Goal: Task Accomplishment & Management: Manage account settings

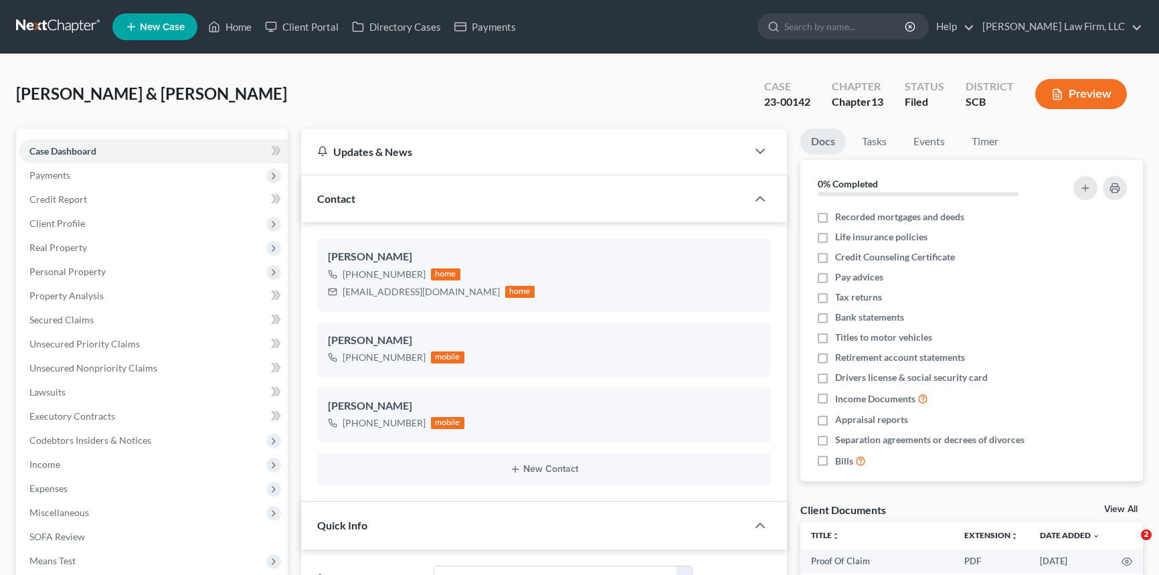
select select "2"
select select "1"
select select "0"
click at [860, 33] on input "search" at bounding box center [845, 26] width 122 height 25
type input "heyward"
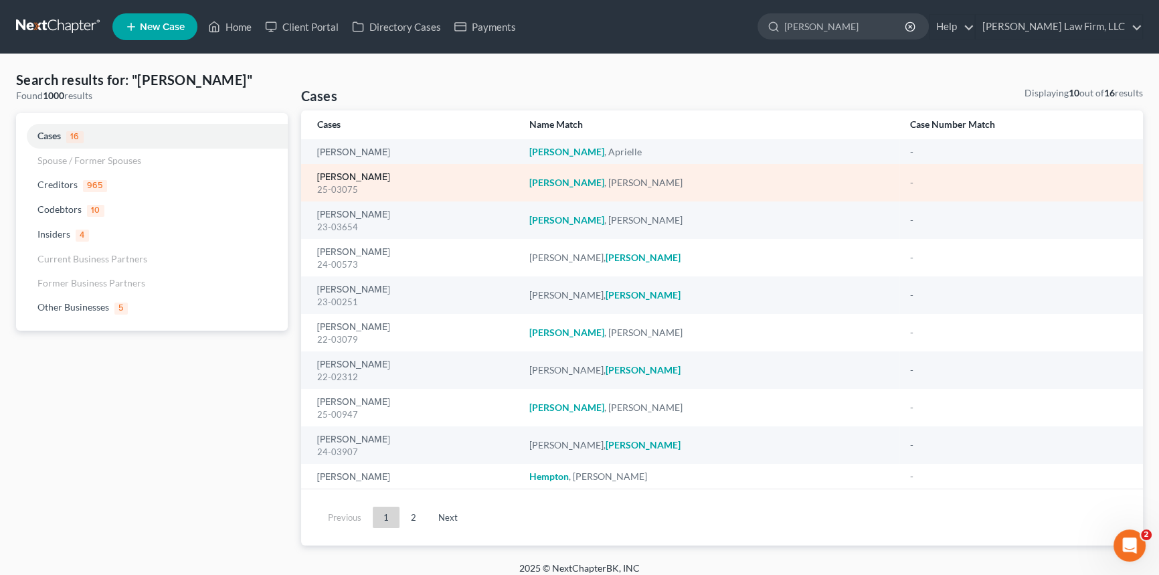
click at [342, 180] on link "[PERSON_NAME]" at bounding box center [353, 177] width 73 height 9
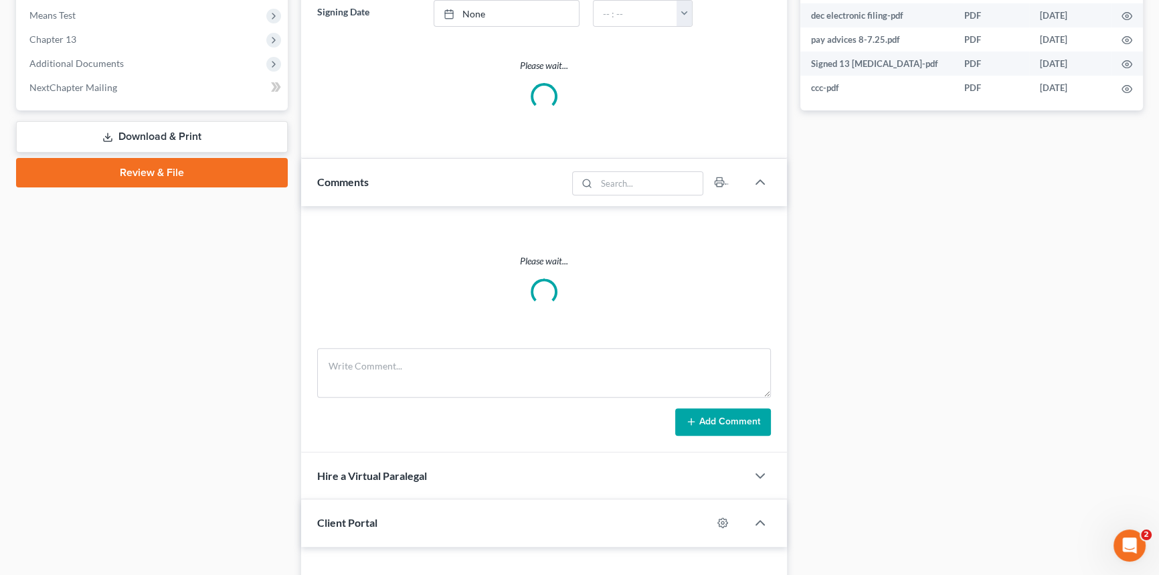
select select "0"
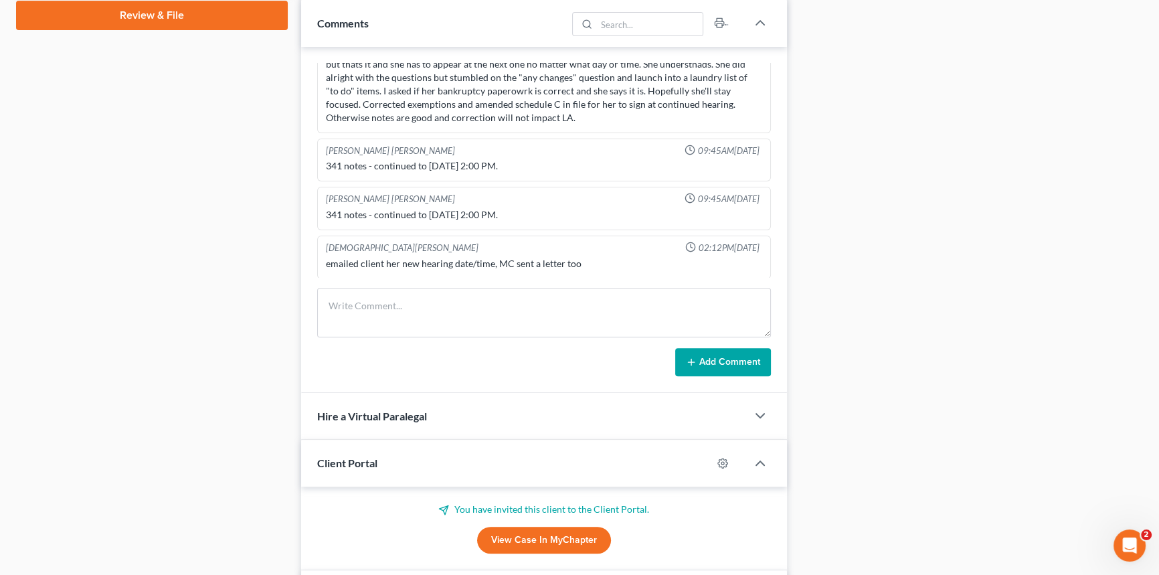
scroll to position [729, 0]
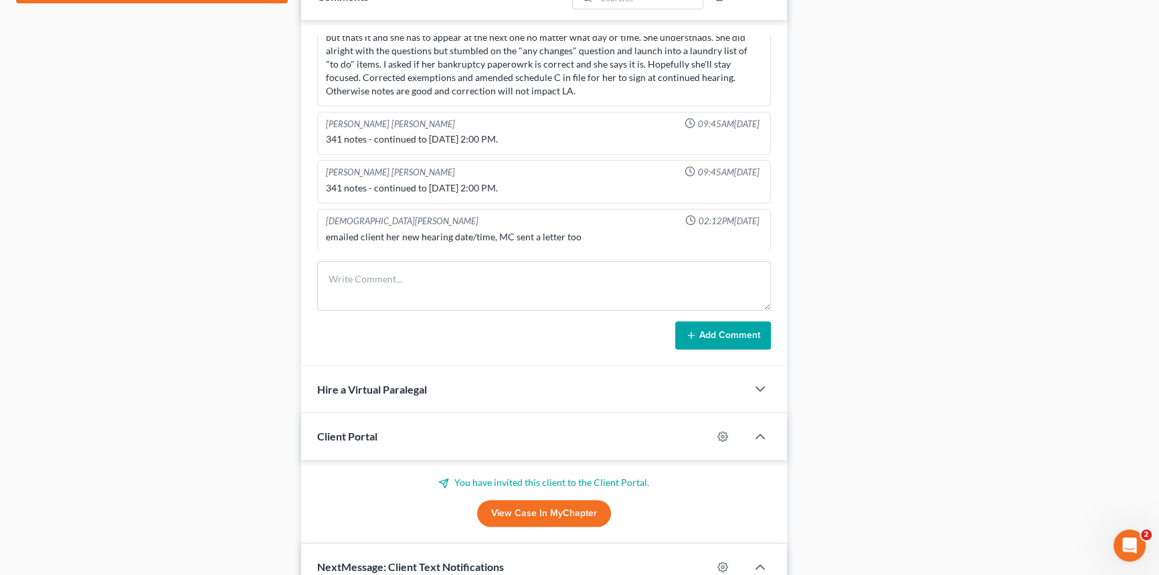
click at [276, 98] on div "Case Dashboard Payments Invoices Payments Payments Credit Report Client Profile" at bounding box center [151, 144] width 285 height 1491
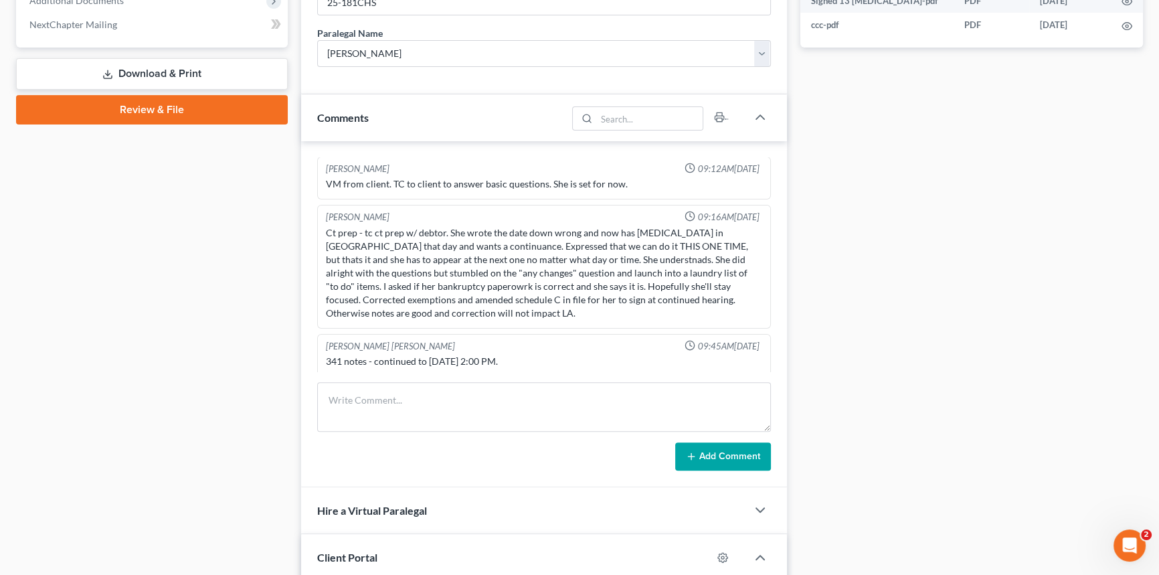
scroll to position [189, 0]
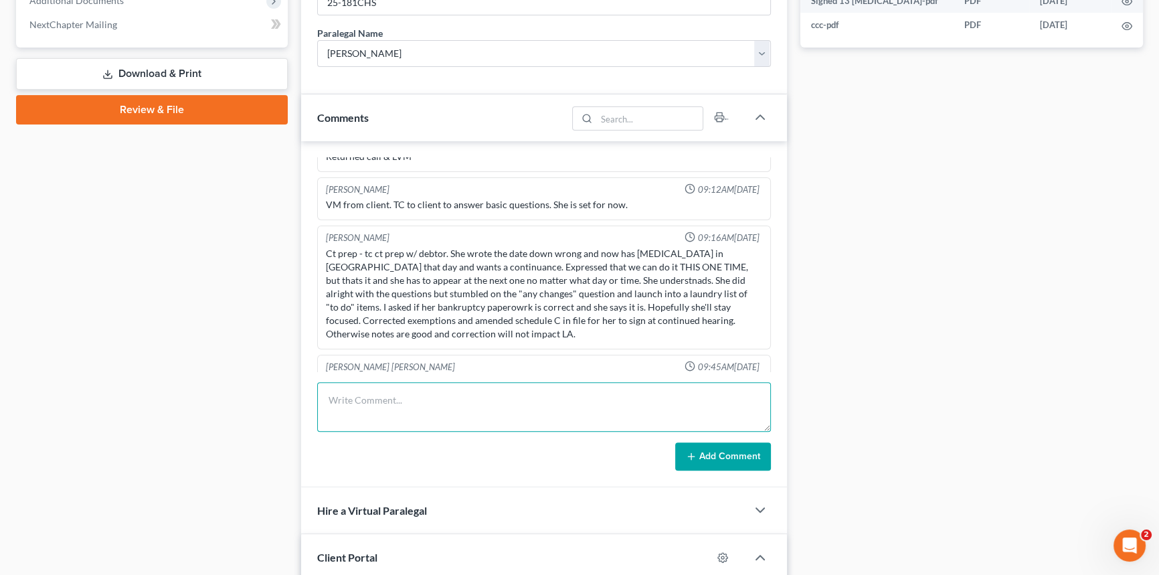
click at [458, 387] on textarea at bounding box center [544, 407] width 454 height 50
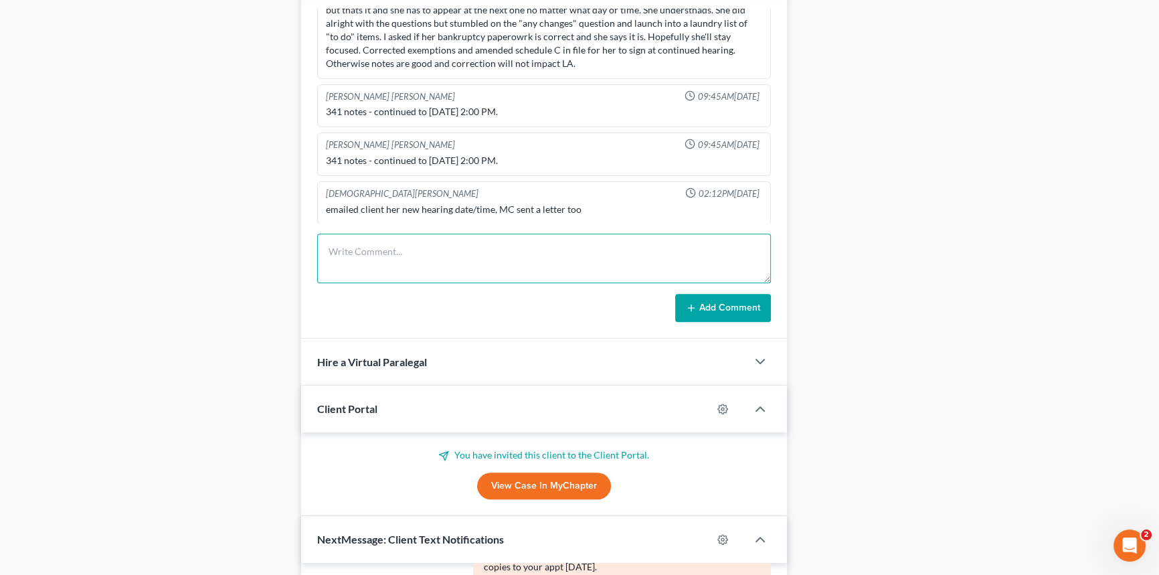
scroll to position [729, 0]
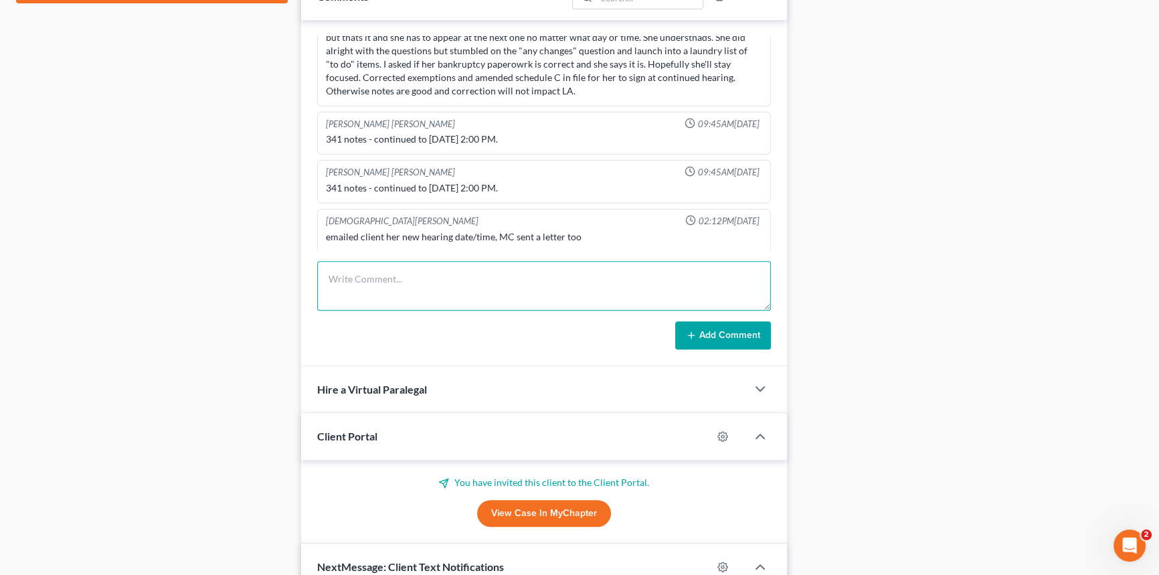
click at [388, 291] on textarea at bounding box center [544, 286] width 454 height 50
type textarea "M"
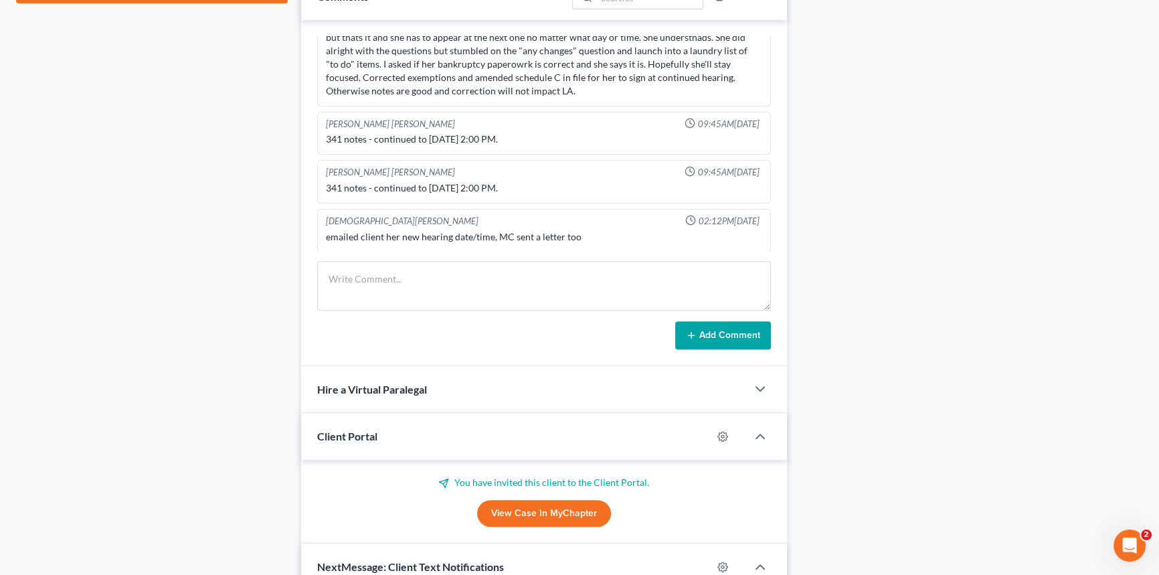
click at [297, 285] on div "Updates & News × South Carolina District Notes: Take a look at NextChapter's Di…" at bounding box center [543, 144] width 499 height 1491
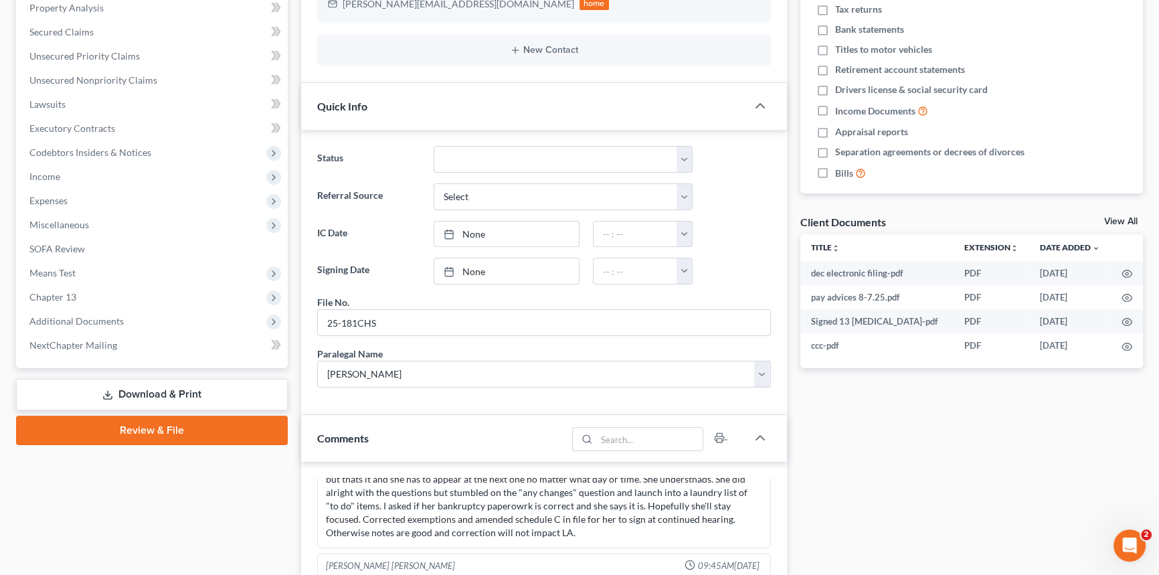
scroll to position [0, 0]
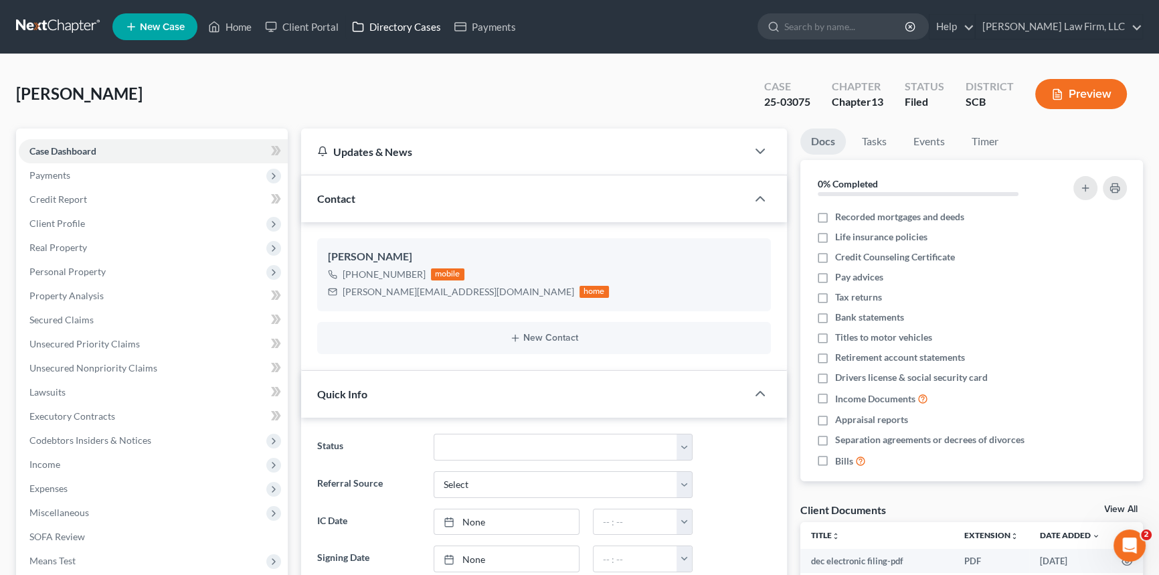
drag, startPoint x: 69, startPoint y: 23, endPoint x: 365, endPoint y: 37, distance: 296.7
click at [69, 23] on link at bounding box center [59, 27] width 86 height 24
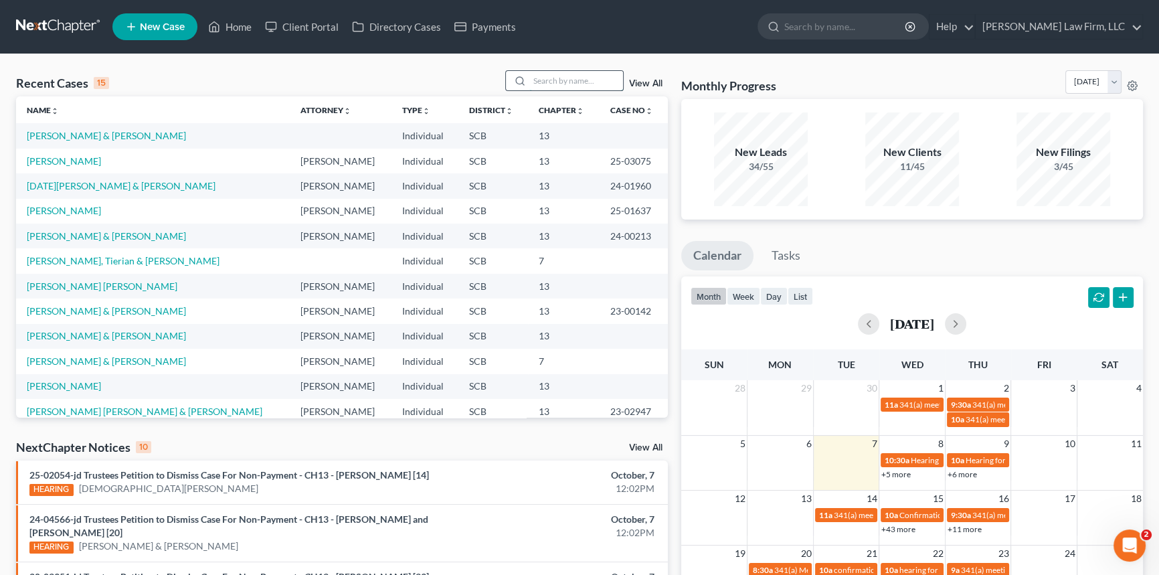
click at [539, 85] on input "search" at bounding box center [576, 80] width 94 height 19
click at [536, 87] on input "search" at bounding box center [576, 80] width 94 height 19
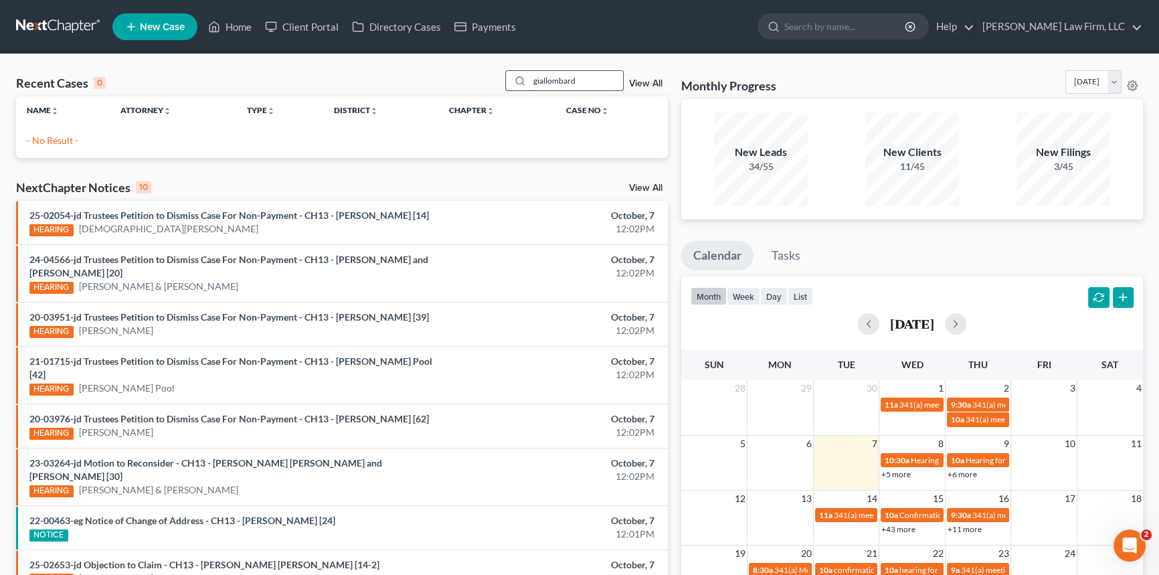
type input "giallombardo"
drag, startPoint x: 589, startPoint y: 74, endPoint x: 511, endPoint y: 79, distance: 77.8
click at [512, 79] on div "giallombardo" at bounding box center [564, 80] width 119 height 21
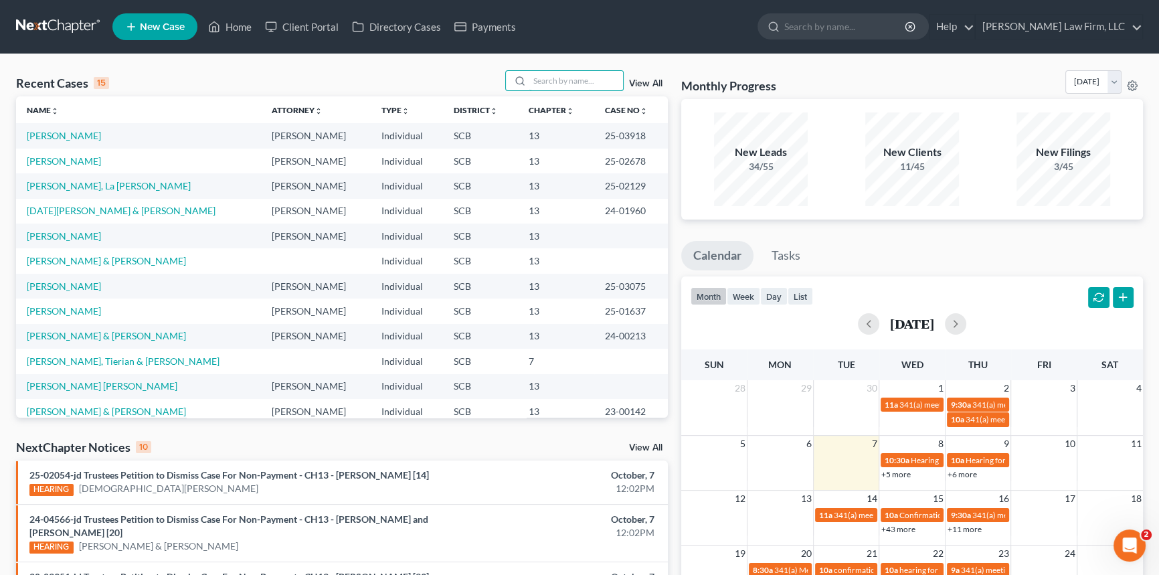
drag, startPoint x: 539, startPoint y: 74, endPoint x: 553, endPoint y: 67, distance: 15.9
click at [539, 76] on input "search" at bounding box center [576, 80] width 94 height 19
type input "s"
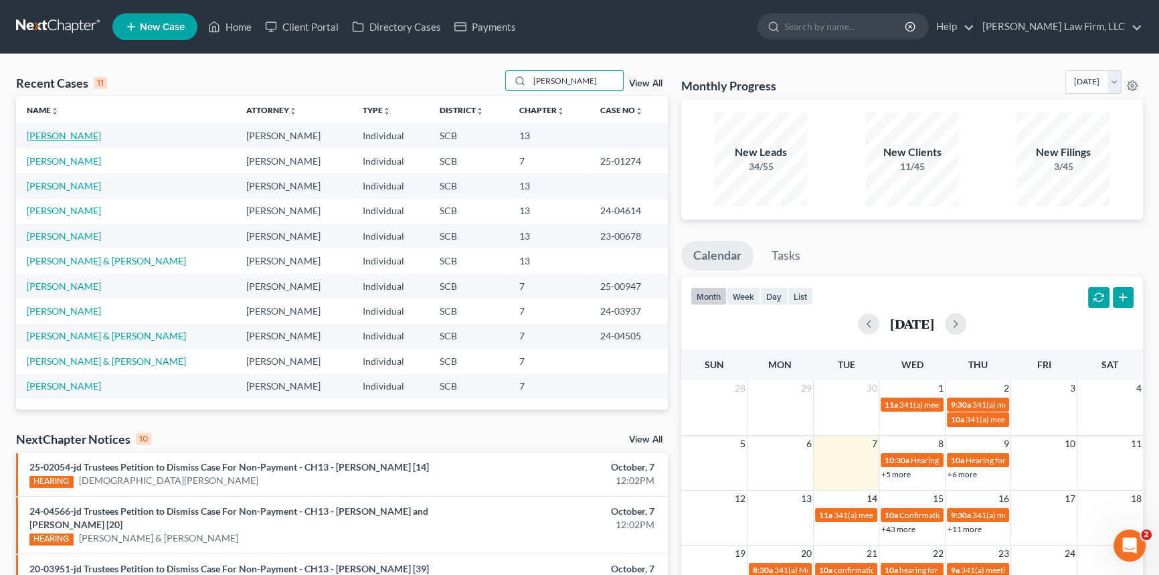
type input "ashley"
click at [70, 133] on link "[PERSON_NAME]" at bounding box center [64, 135] width 74 height 11
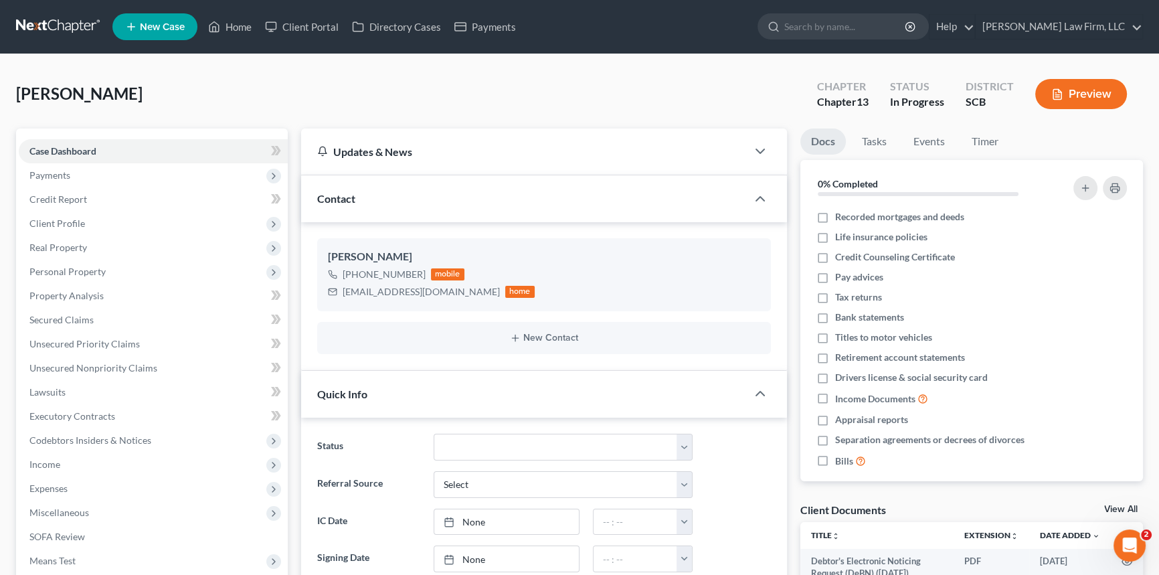
select select "0"
click at [60, 169] on span "Payments" at bounding box center [49, 174] width 41 height 11
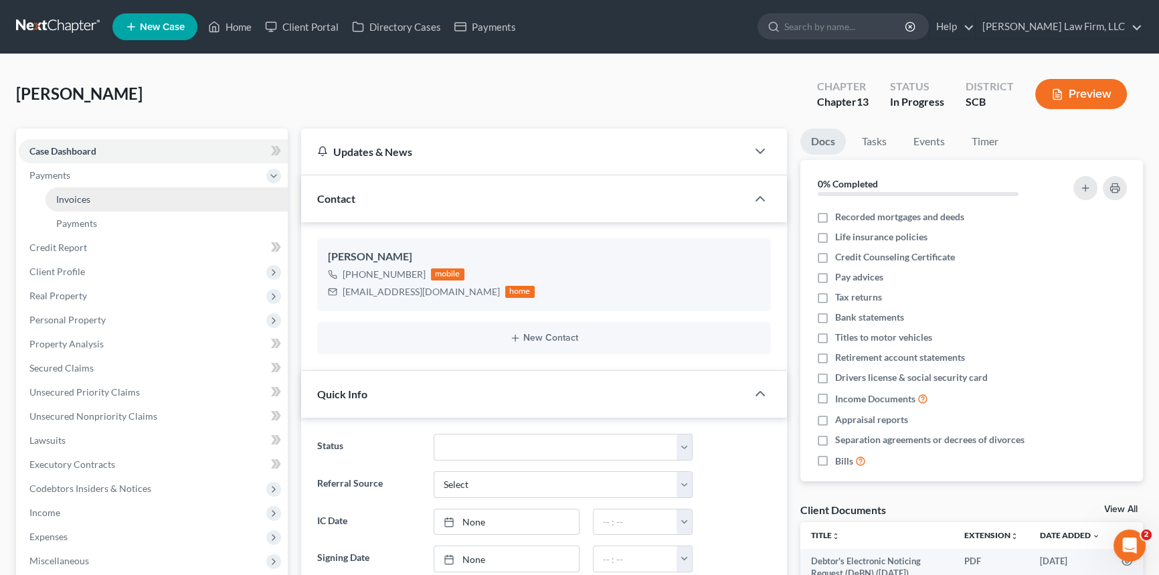
click at [66, 194] on span "Invoices" at bounding box center [73, 198] width 34 height 11
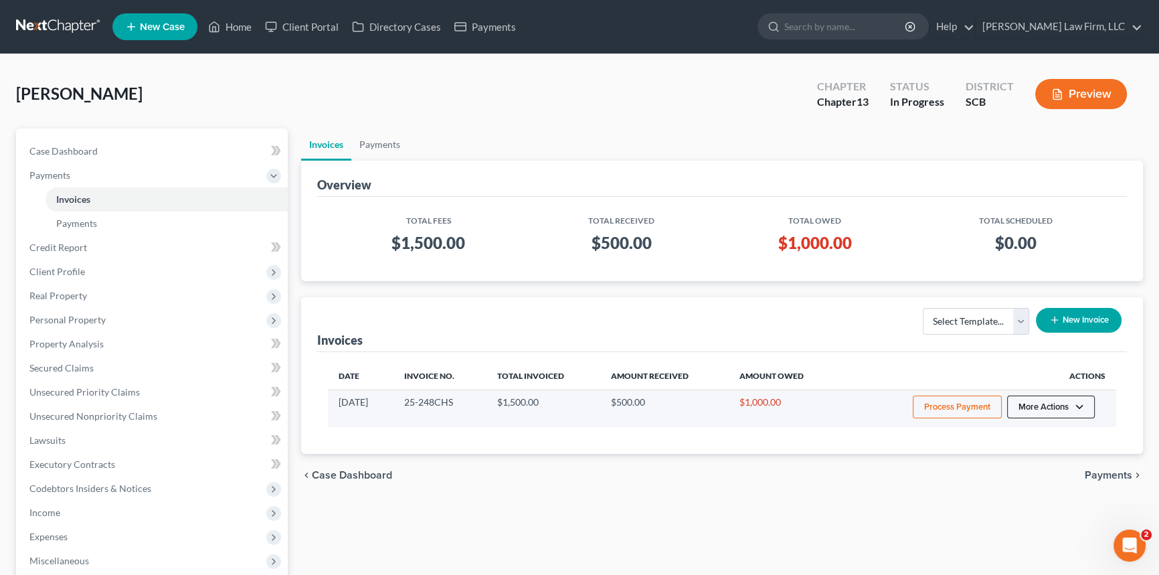
click at [1019, 405] on button "More Actions" at bounding box center [1051, 406] width 88 height 23
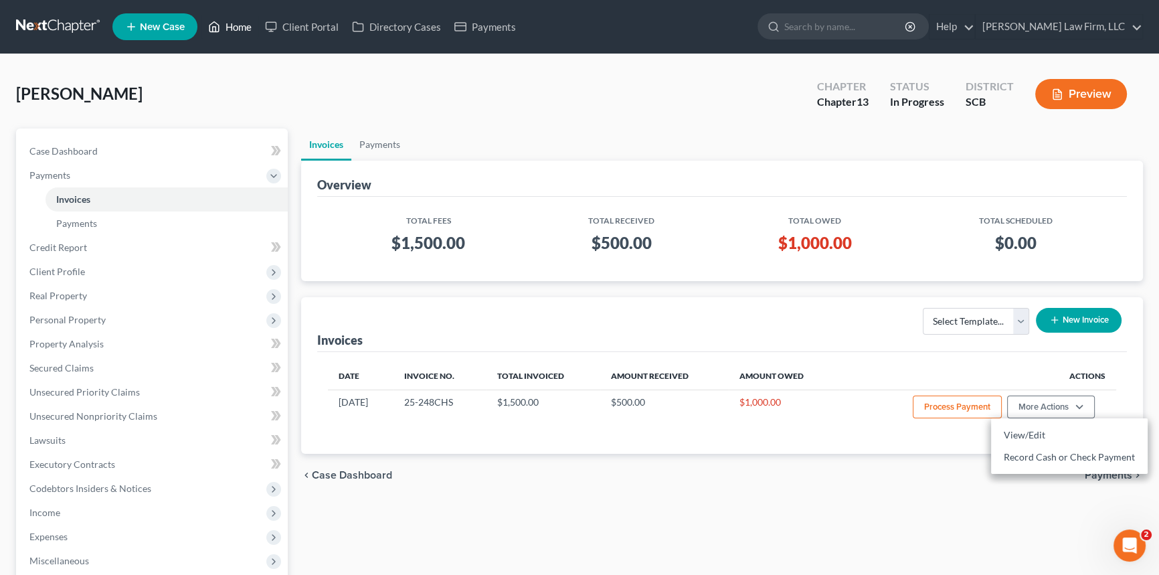
click at [237, 25] on link "Home" at bounding box center [229, 27] width 57 height 24
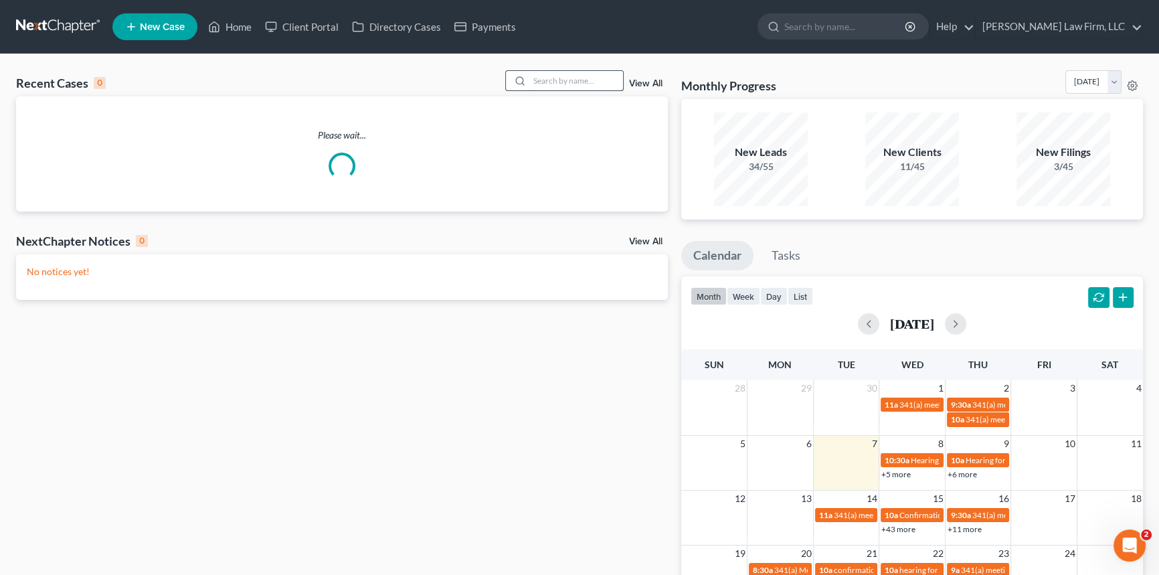
click at [551, 84] on input "search" at bounding box center [576, 80] width 94 height 19
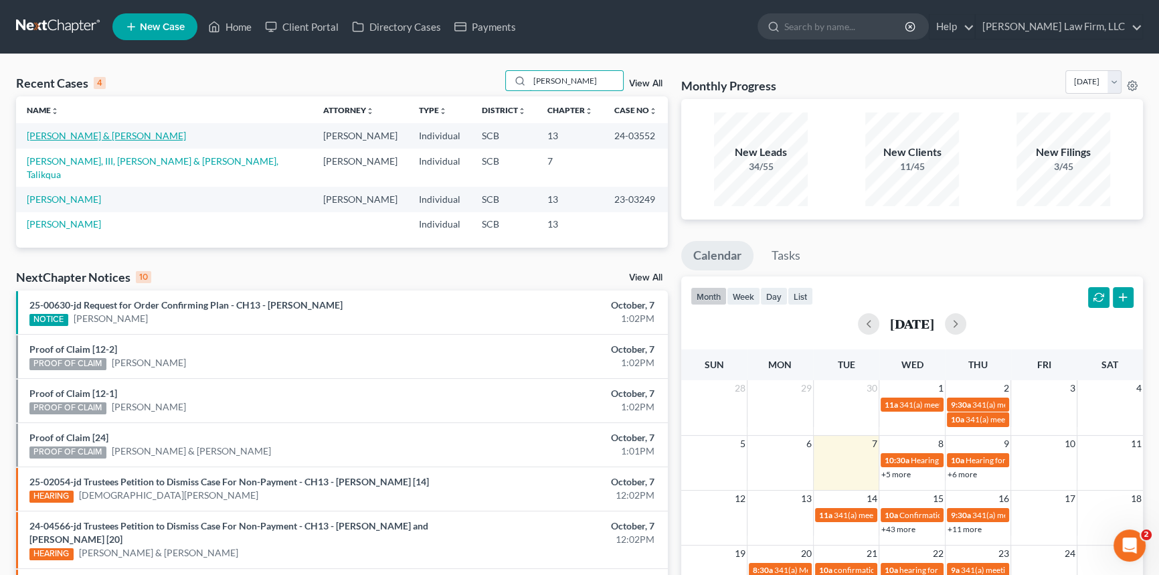
type input "ramsey"
click at [71, 132] on link "[PERSON_NAME] & [PERSON_NAME]" at bounding box center [106, 135] width 159 height 11
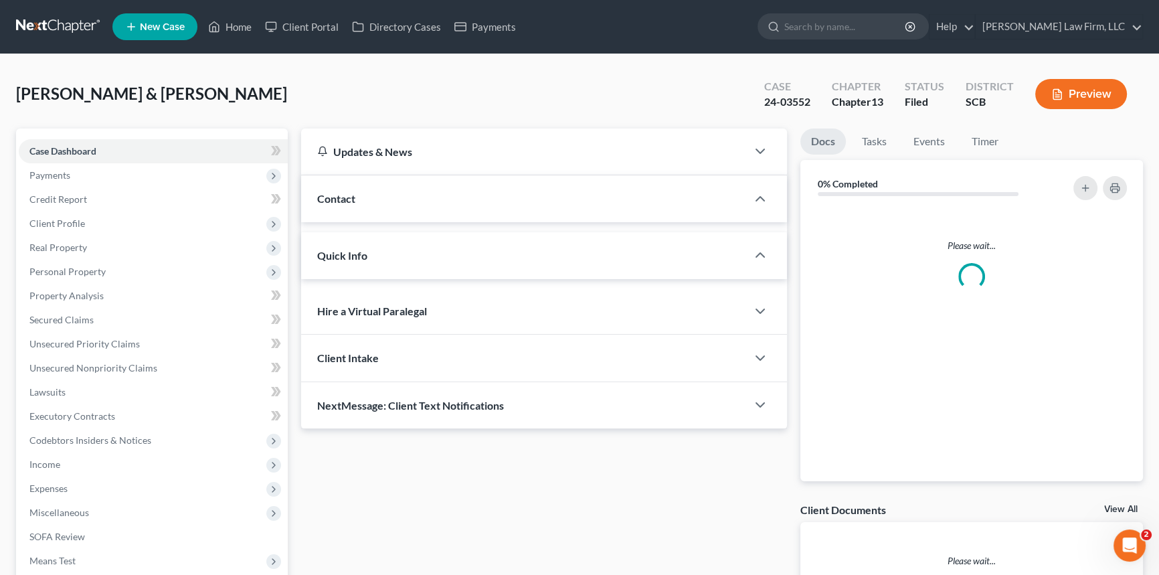
select select "0"
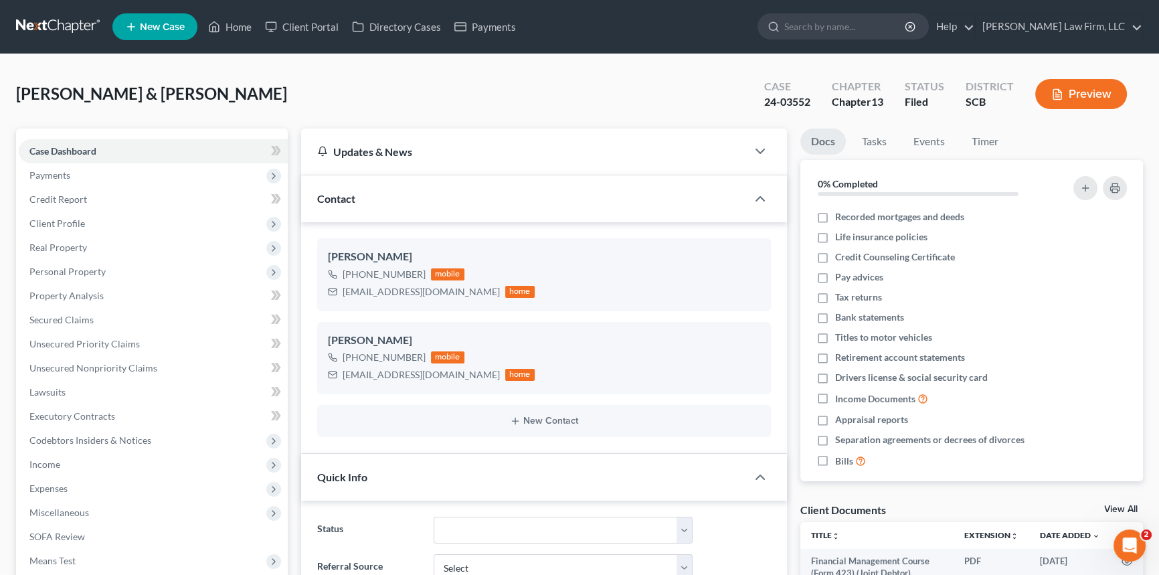
scroll to position [503, 0]
click at [237, 24] on link "Home" at bounding box center [229, 27] width 57 height 24
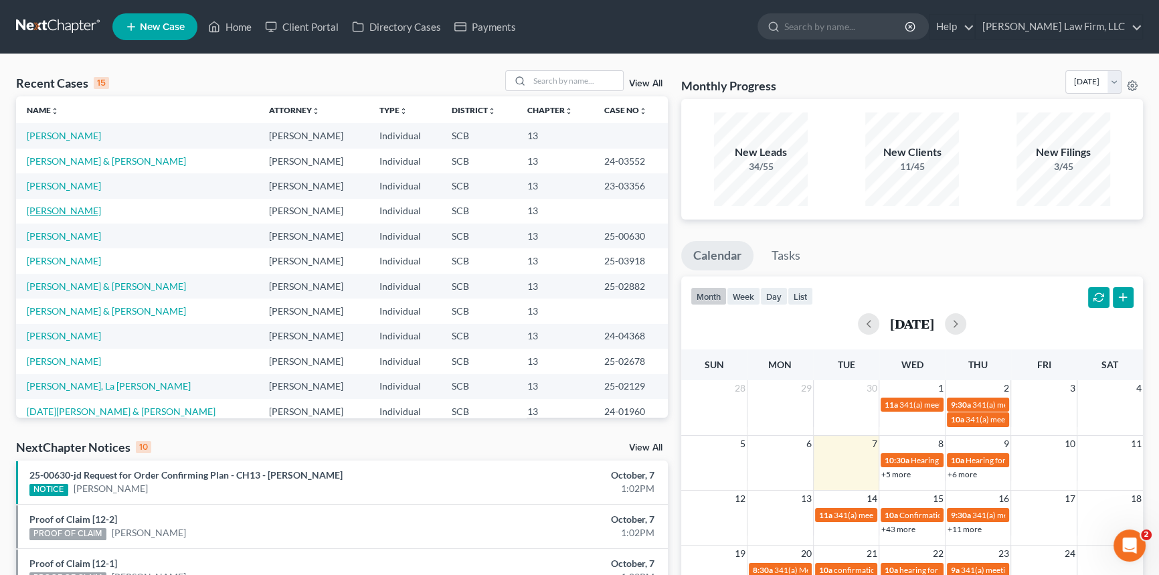
click at [56, 209] on link "[PERSON_NAME]" at bounding box center [64, 210] width 74 height 11
select select "0"
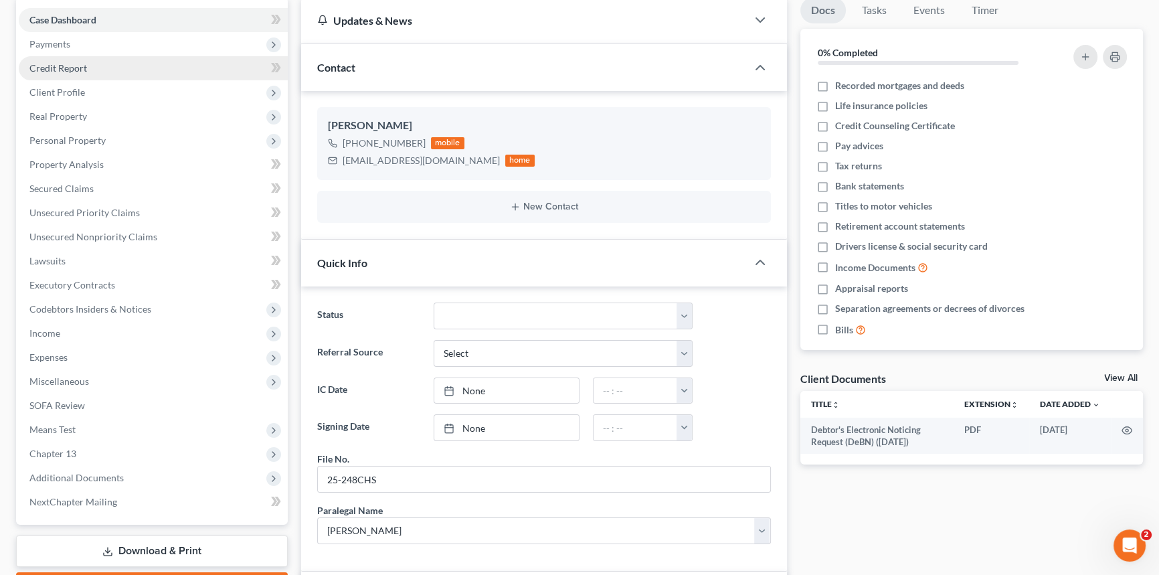
scroll to position [121, 0]
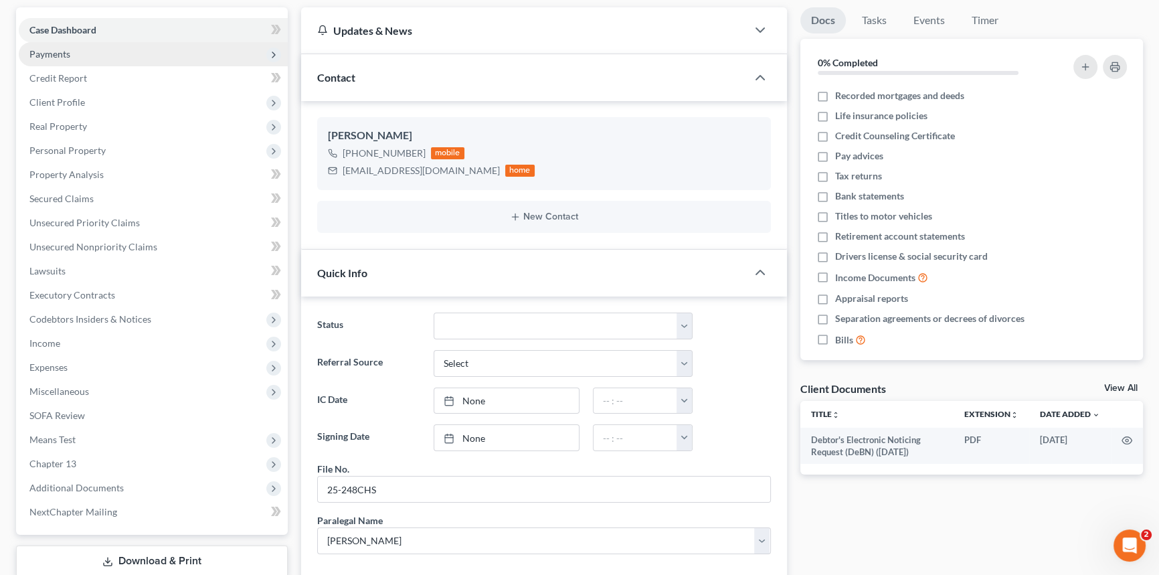
click at [57, 48] on span "Payments" at bounding box center [49, 53] width 41 height 11
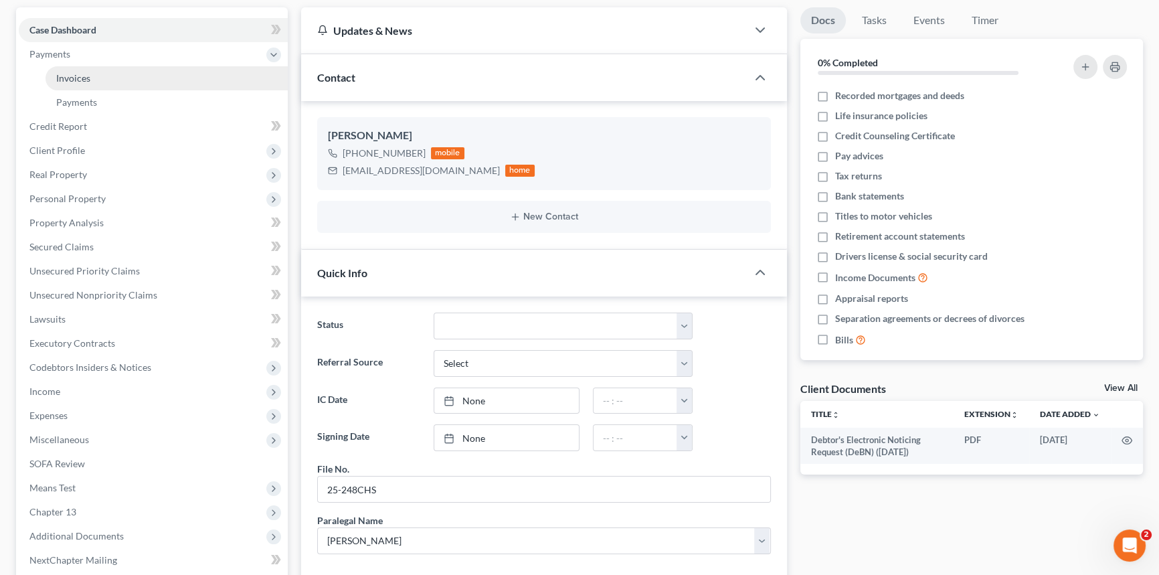
click at [70, 78] on span "Invoices" at bounding box center [73, 77] width 34 height 11
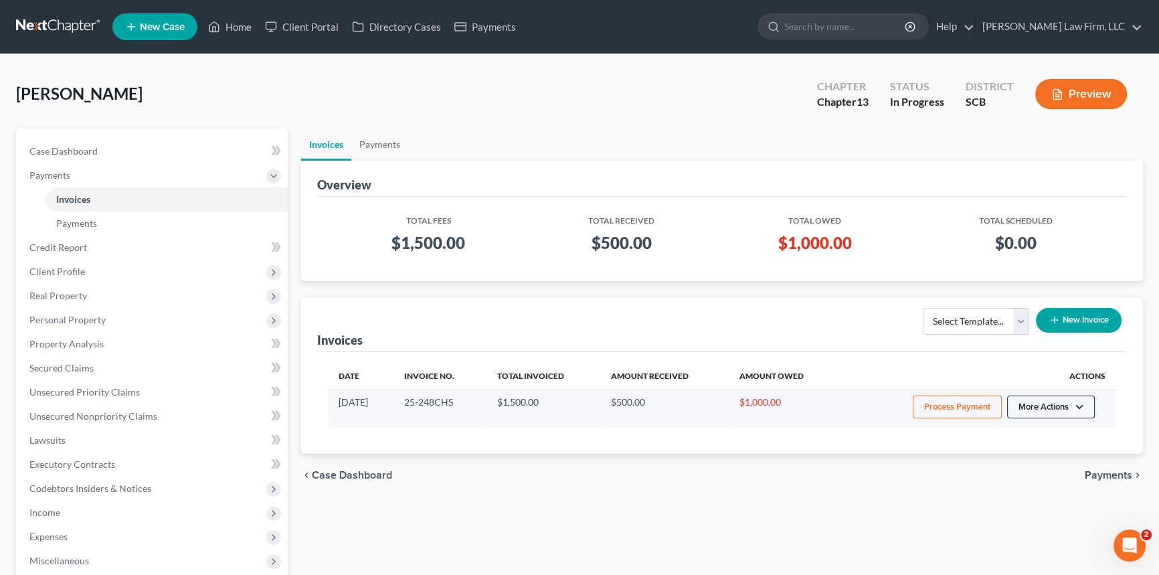
click at [1065, 401] on button "More Actions" at bounding box center [1051, 406] width 88 height 23
click at [1046, 454] on link "Record Cash or Check Payment" at bounding box center [1069, 457] width 157 height 23
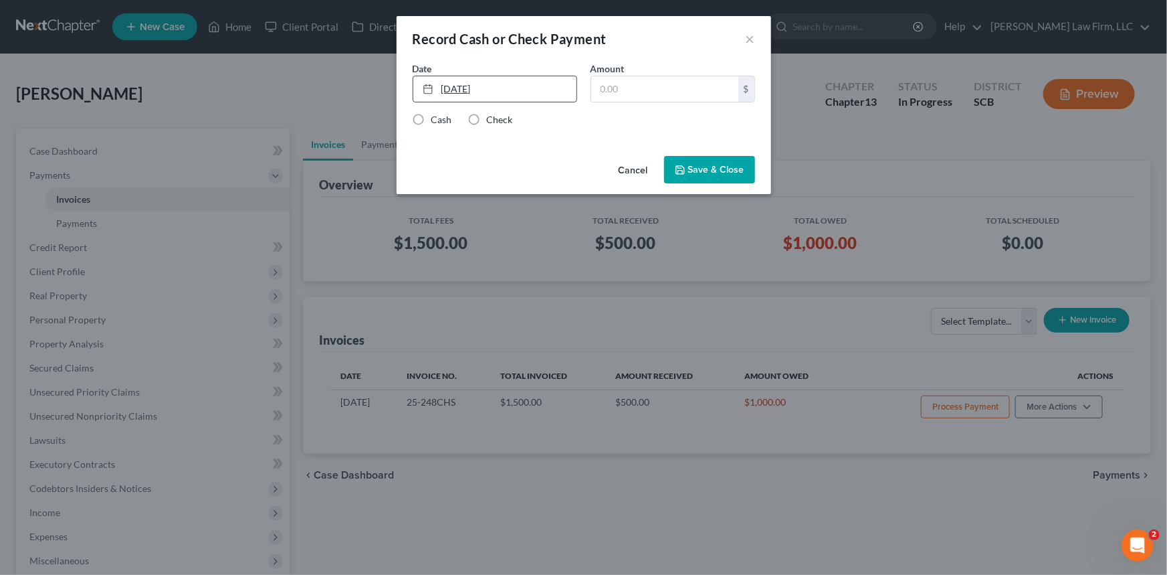
click at [471, 96] on link "10/7/2025" at bounding box center [494, 88] width 163 height 25
click at [594, 86] on input "text" at bounding box center [664, 88] width 147 height 25
type input "1,000.00"
drag, startPoint x: 415, startPoint y: 121, endPoint x: 439, endPoint y: 120, distance: 24.1
click at [432, 121] on label "Cash" at bounding box center [442, 119] width 21 height 13
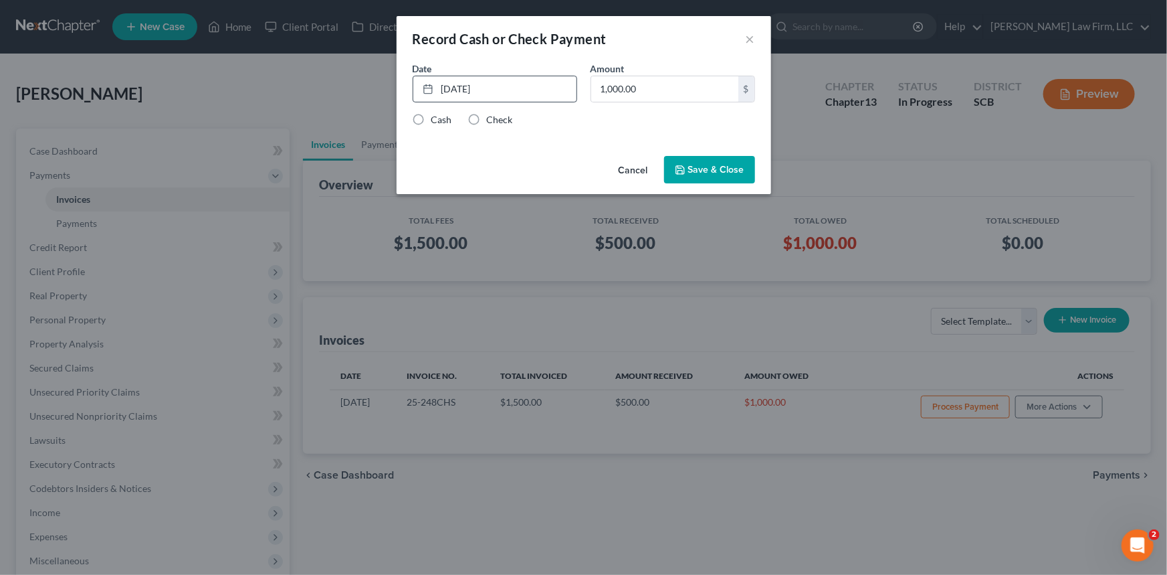
click at [437, 121] on input "Cash" at bounding box center [441, 117] width 9 height 9
radio input "true"
click at [720, 167] on button "Save & Close" at bounding box center [709, 170] width 91 height 28
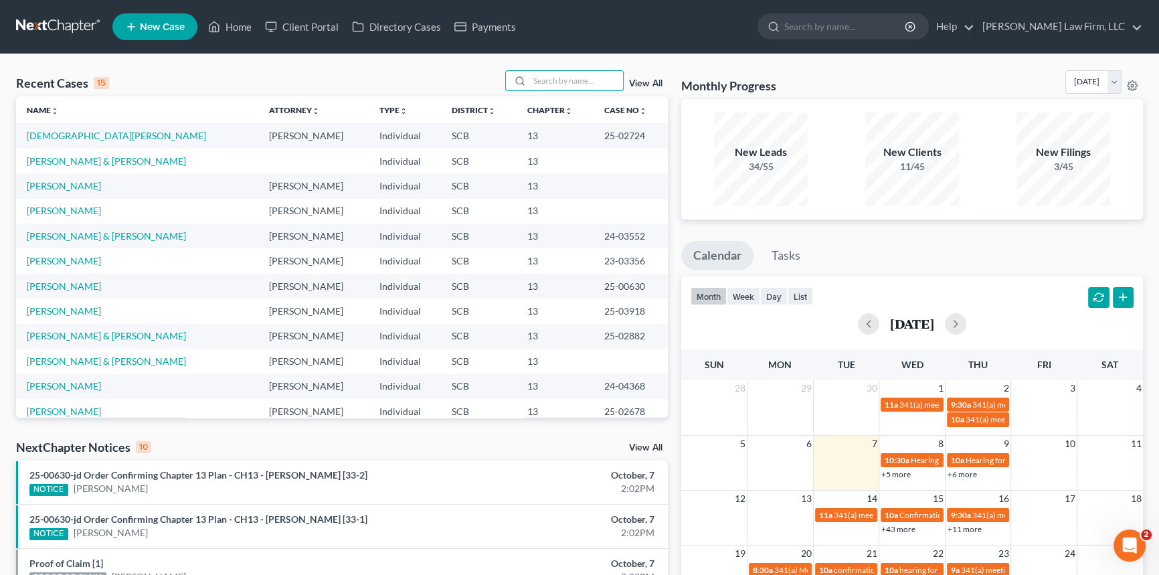
drag, startPoint x: 539, startPoint y: 72, endPoint x: 549, endPoint y: 66, distance: 11.1
click at [540, 72] on input "search" at bounding box center [576, 80] width 94 height 19
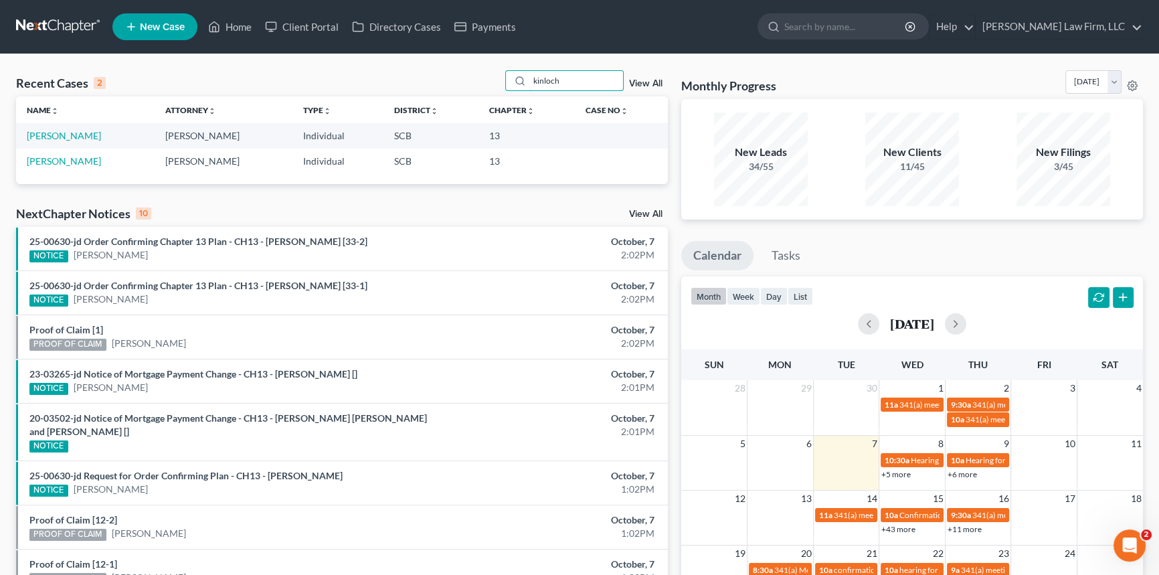
type input "kinloch"
click at [83, 129] on td "[PERSON_NAME]" at bounding box center [85, 135] width 138 height 25
click at [74, 134] on link "[PERSON_NAME]" at bounding box center [64, 135] width 74 height 11
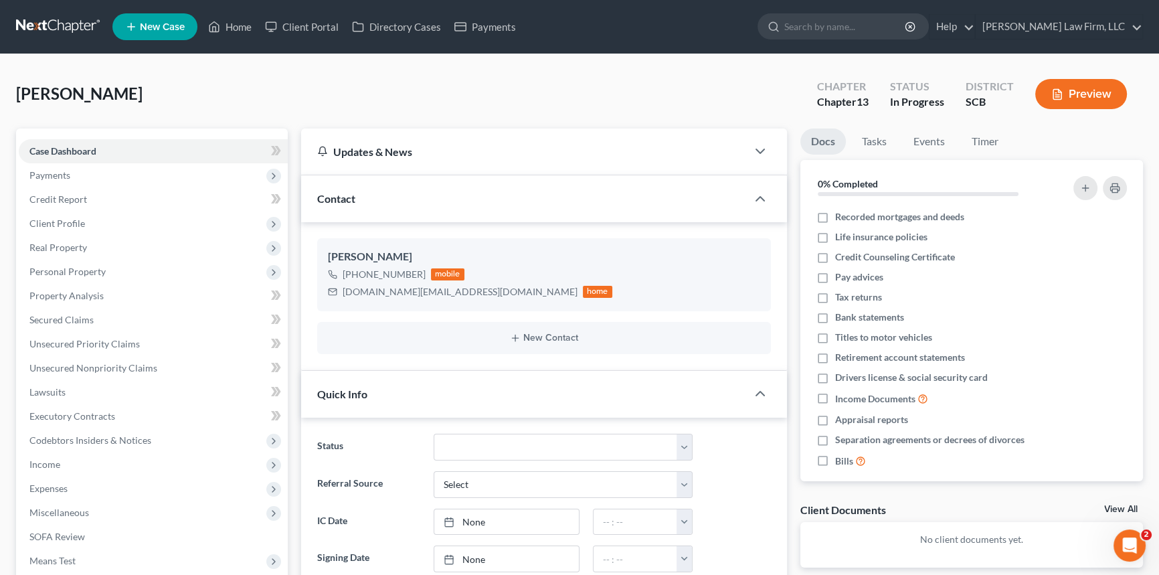
select select "0"
click at [65, 172] on span "Payments" at bounding box center [49, 174] width 41 height 11
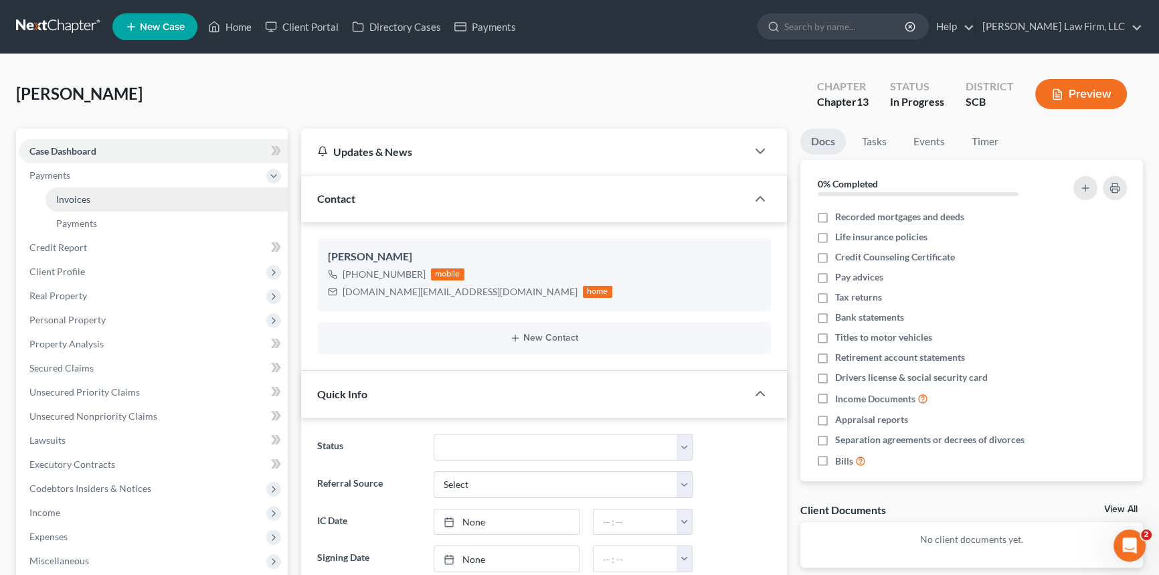
click at [77, 199] on span "Invoices" at bounding box center [73, 198] width 34 height 11
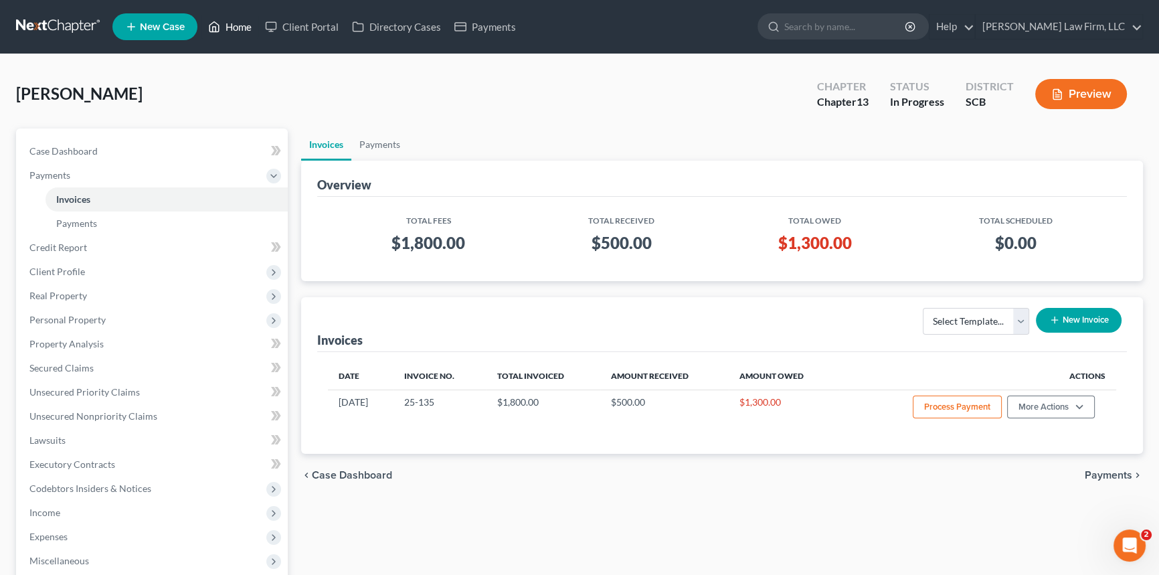
click at [241, 23] on link "Home" at bounding box center [229, 27] width 57 height 24
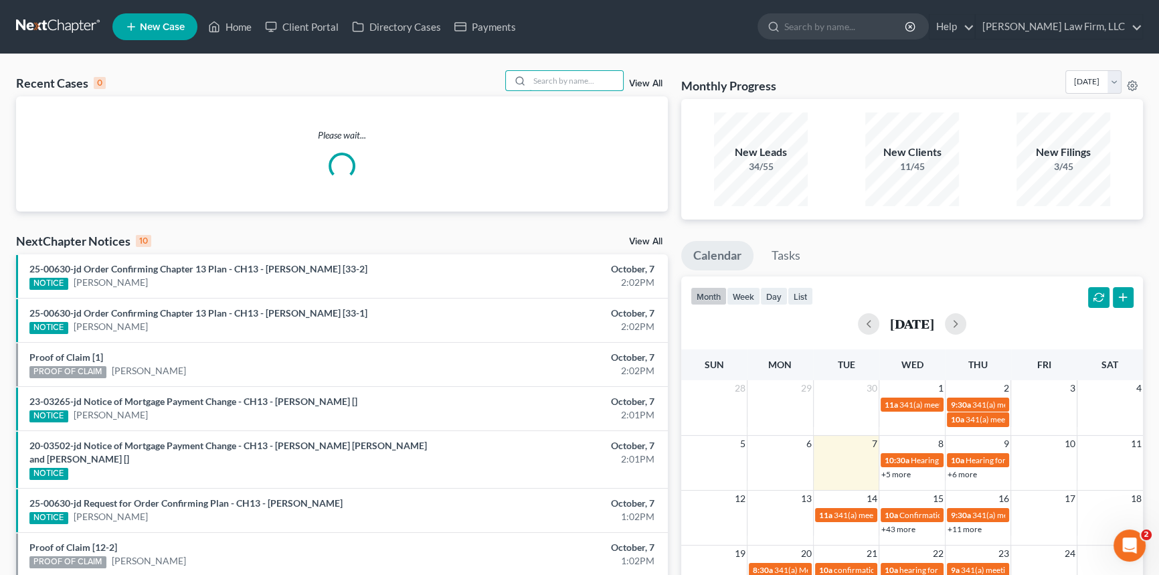
drag, startPoint x: 563, startPoint y: 83, endPoint x: 539, endPoint y: 91, distance: 26.0
click at [549, 86] on input "search" at bounding box center [576, 80] width 94 height 19
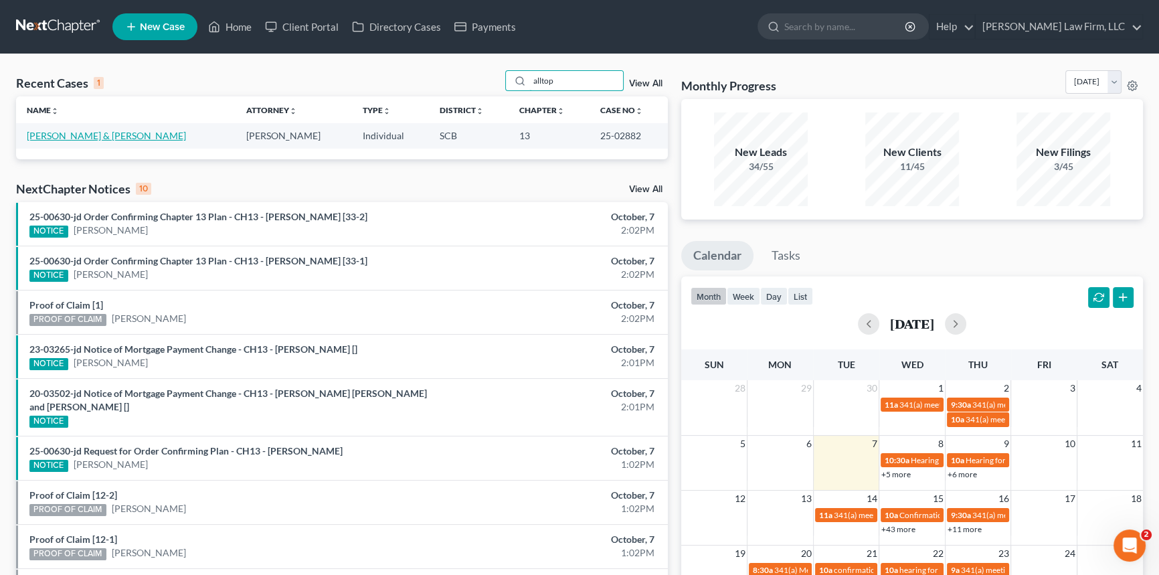
type input "alltop"
click at [94, 133] on link "[PERSON_NAME] & [PERSON_NAME]" at bounding box center [106, 135] width 159 height 11
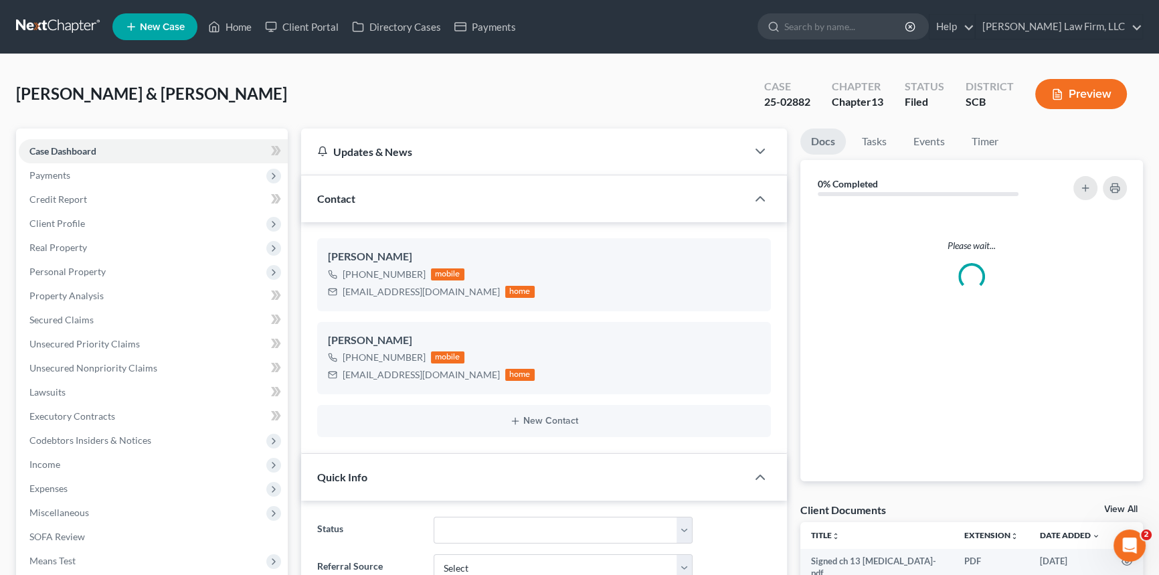
select select "1"
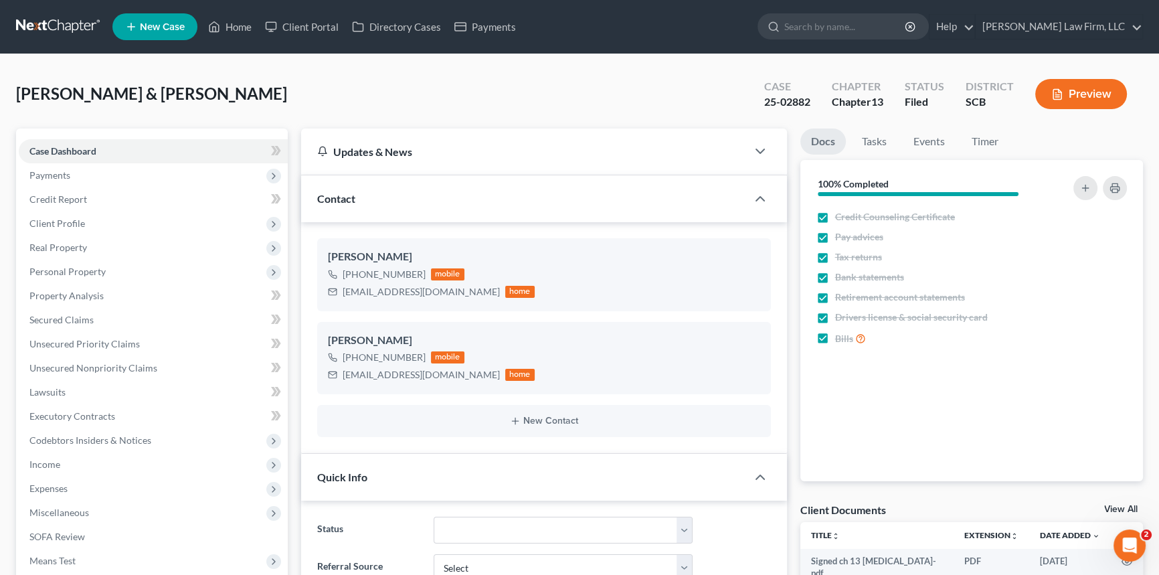
scroll to position [563, 0]
drag, startPoint x: 254, startPoint y: 21, endPoint x: 597, endPoint y: 23, distance: 343.9
click at [254, 21] on link "Home" at bounding box center [229, 27] width 57 height 24
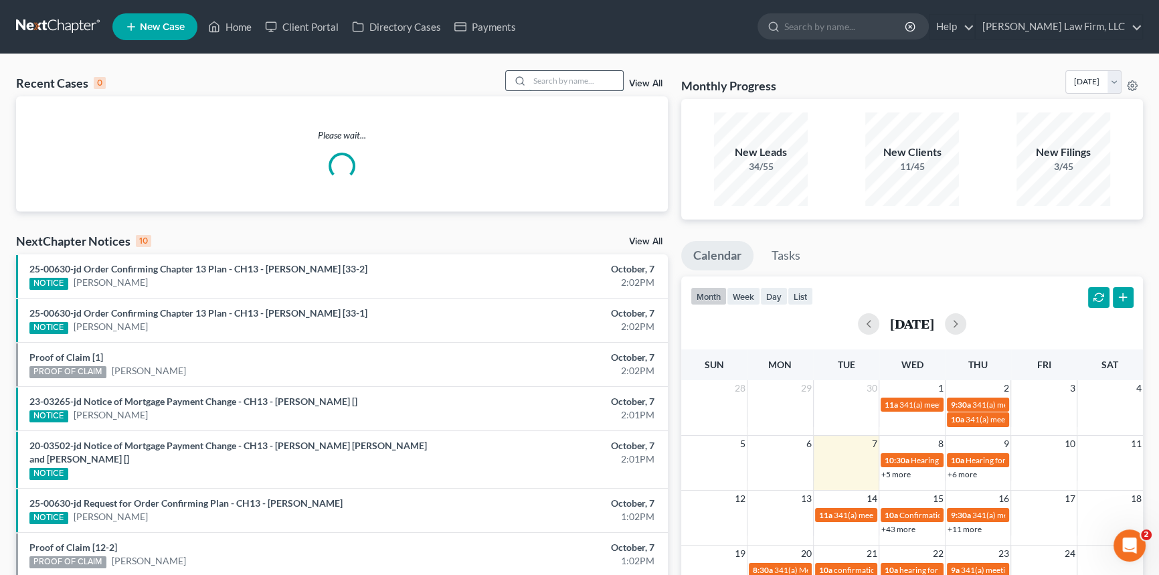
click at [553, 84] on input "search" at bounding box center [576, 80] width 94 height 19
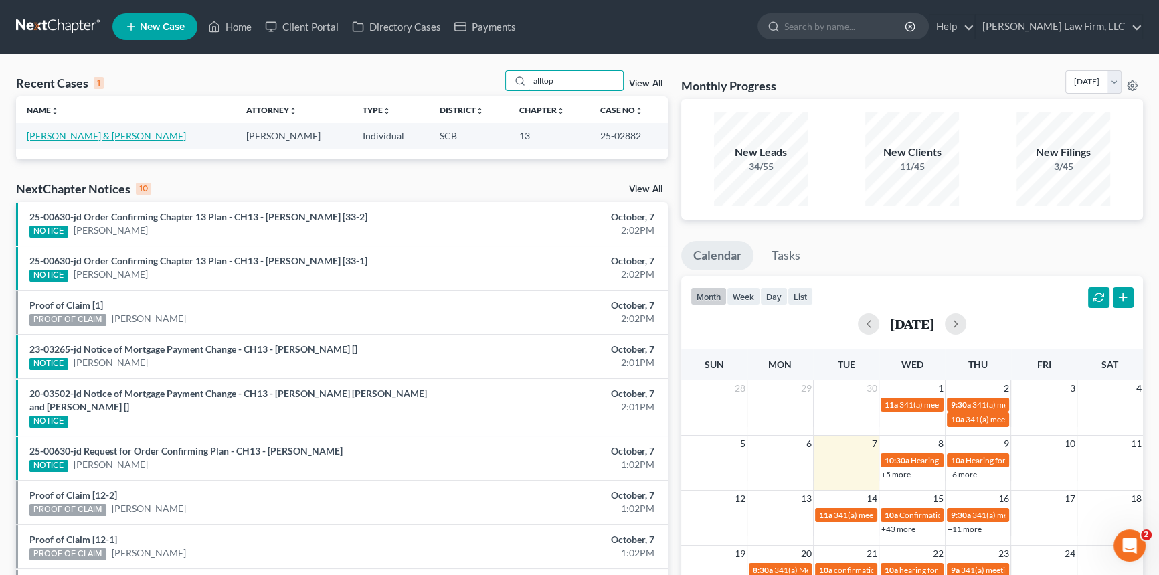
type input "alltop"
click at [114, 134] on link "[PERSON_NAME] & [PERSON_NAME]" at bounding box center [106, 135] width 159 height 11
select select "2"
select select "1"
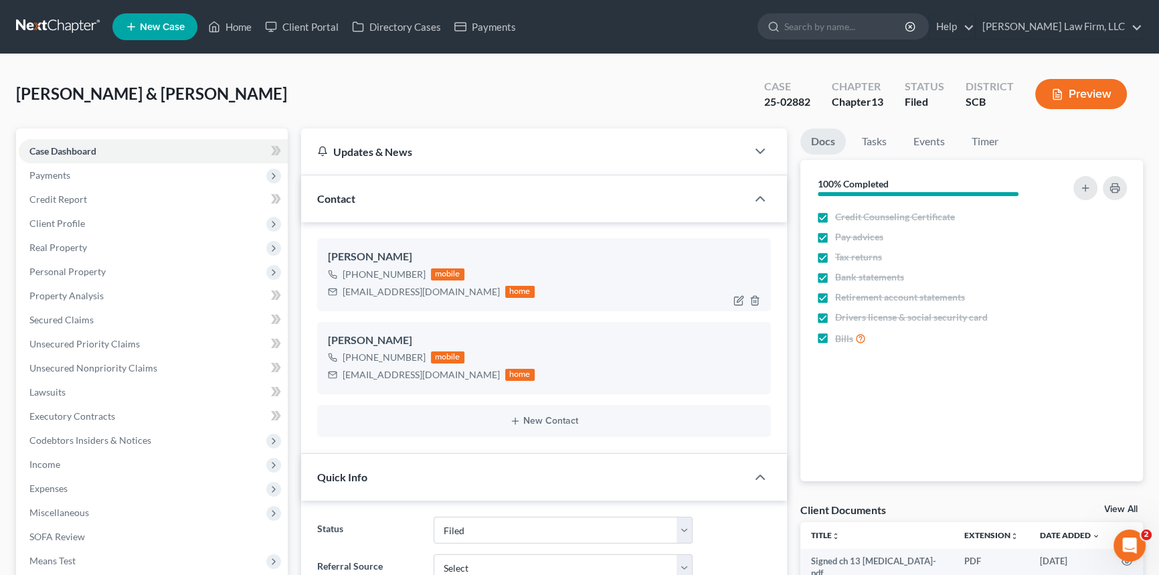
scroll to position [563, 0]
click at [247, 19] on link "Home" at bounding box center [229, 27] width 57 height 24
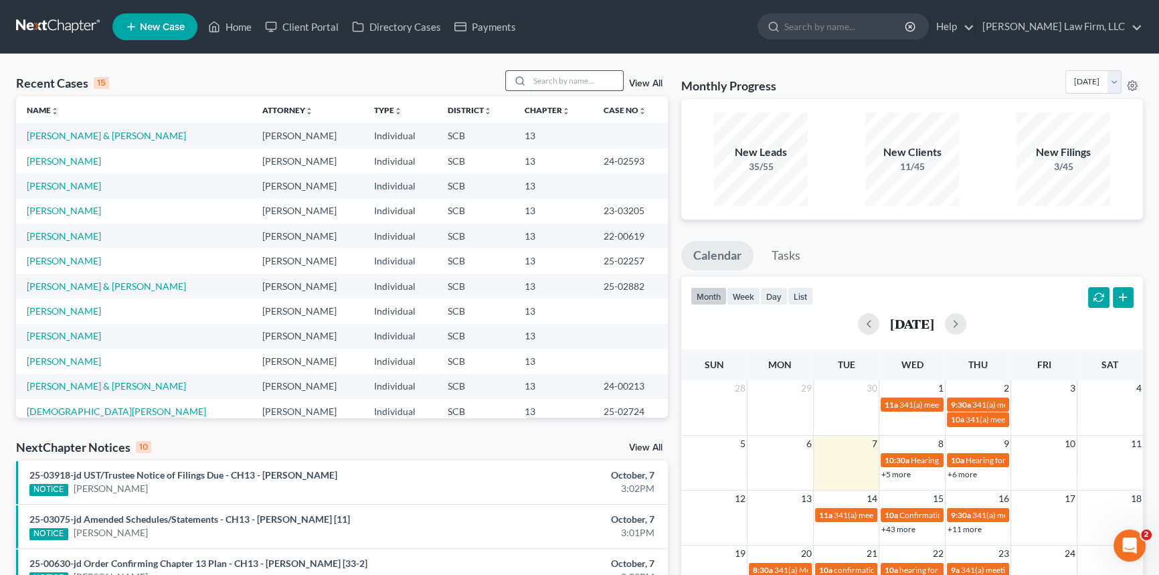
click at [537, 87] on input "search" at bounding box center [576, 80] width 94 height 19
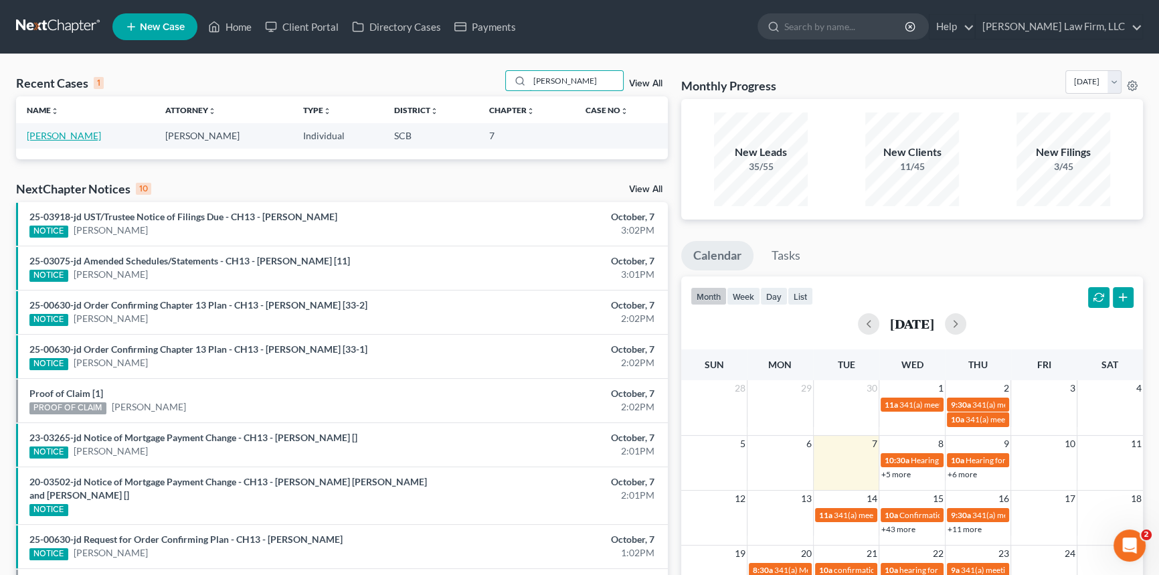
type input "[PERSON_NAME]"
click at [73, 135] on link "[PERSON_NAME]" at bounding box center [64, 135] width 74 height 11
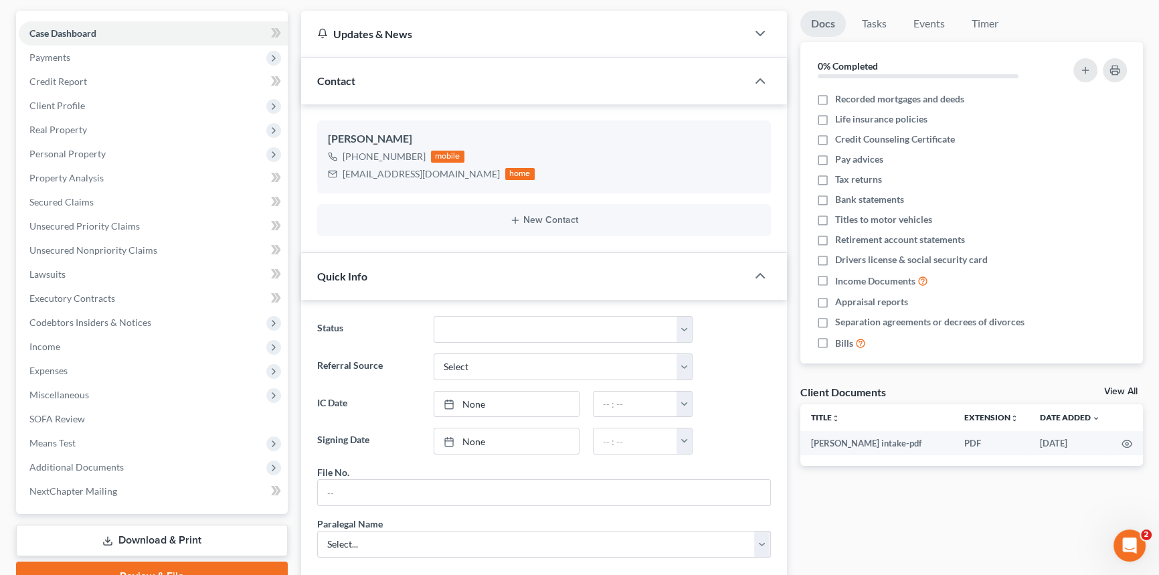
scroll to position [121, 0]
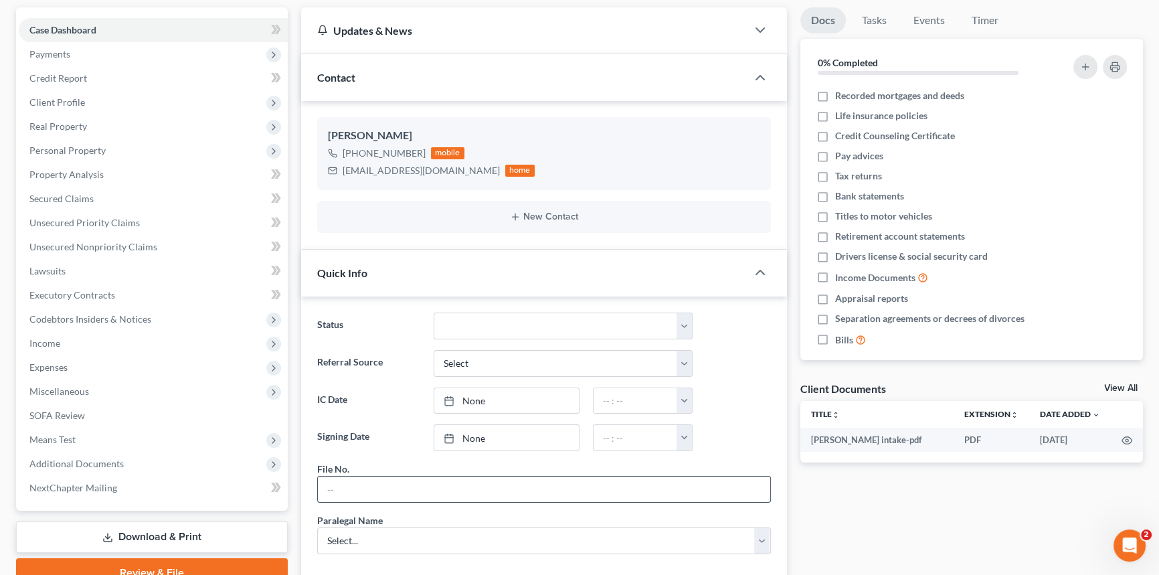
click at [338, 494] on input "text" at bounding box center [544, 488] width 452 height 25
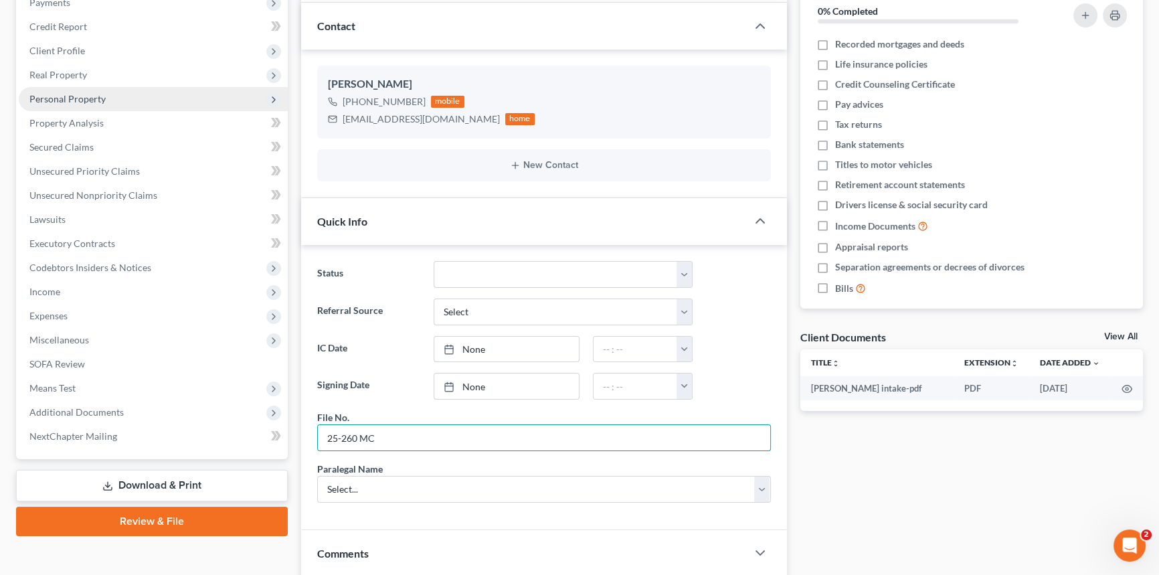
scroll to position [0, 0]
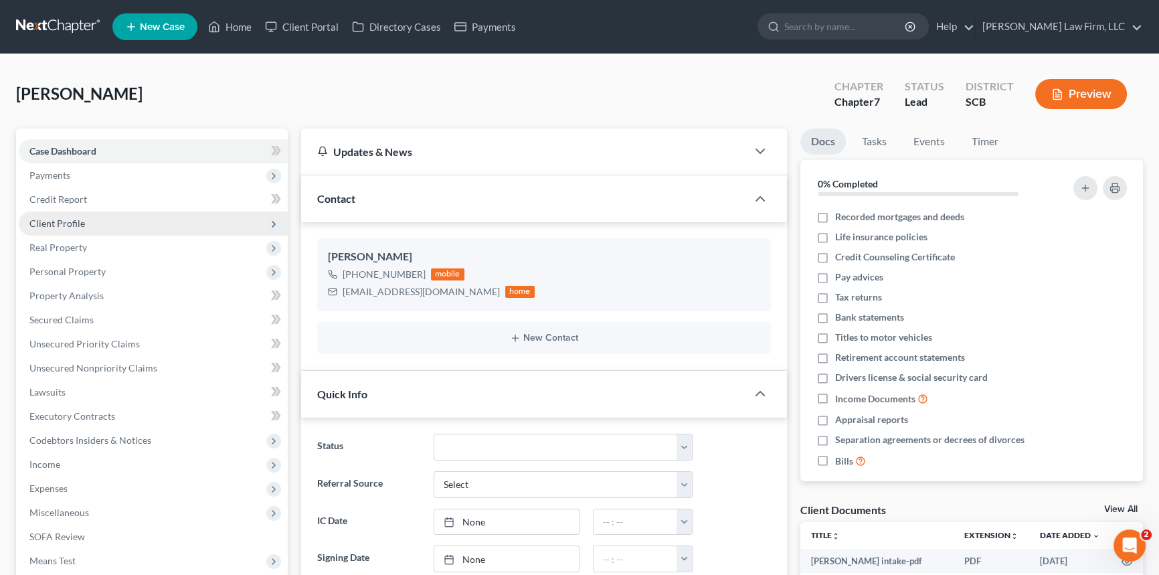
type input "25-260 MC"
click at [67, 223] on span "Client Profile" at bounding box center [57, 222] width 56 height 11
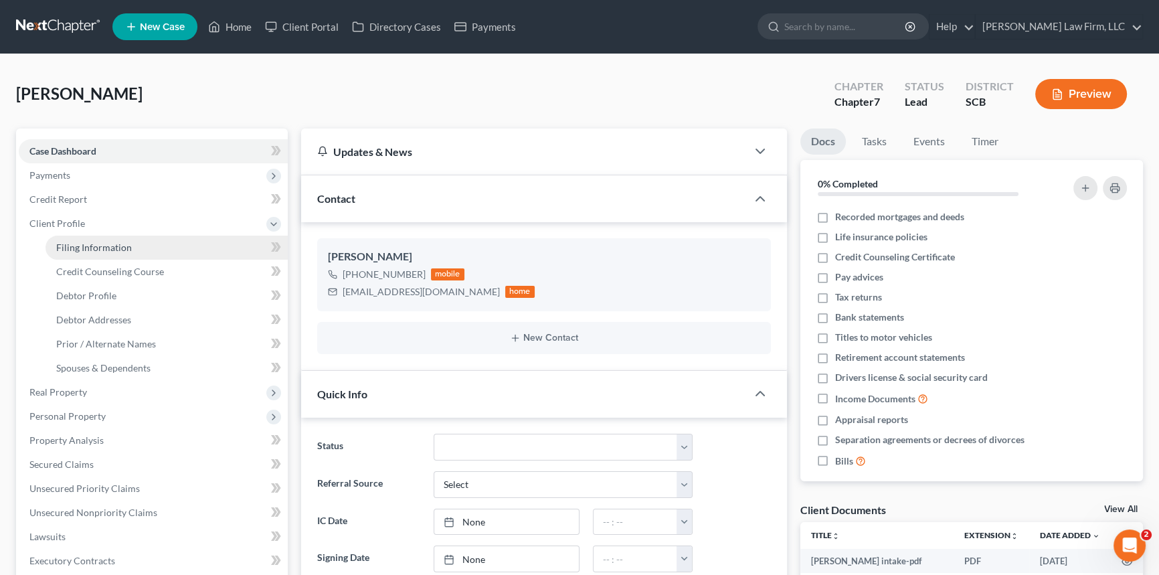
click at [84, 242] on span "Filing Information" at bounding box center [94, 247] width 76 height 11
select select "1"
select select "0"
select select "42"
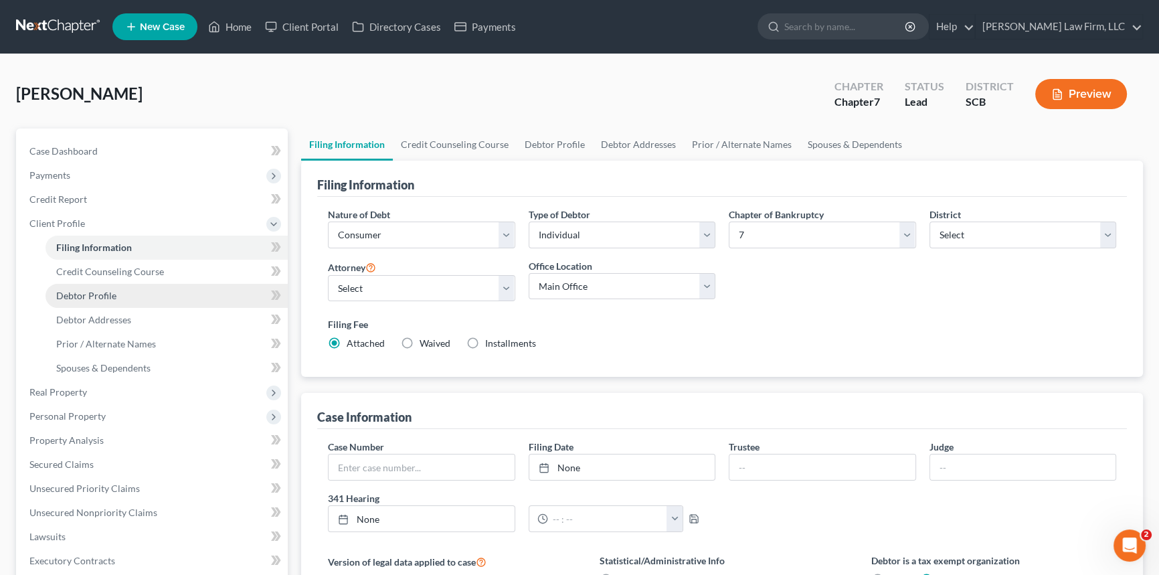
drag, startPoint x: 94, startPoint y: 298, endPoint x: 140, endPoint y: 294, distance: 46.3
click at [96, 300] on span "Debtor Profile" at bounding box center [86, 295] width 60 height 11
select select "0"
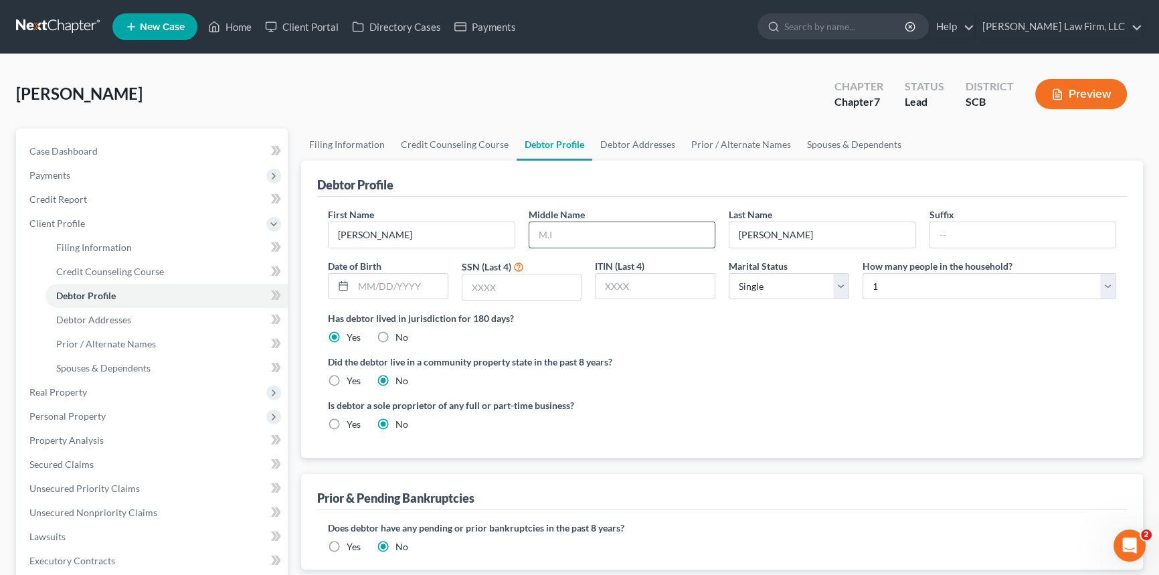
click at [539, 234] on input "text" at bounding box center [622, 234] width 186 height 25
click at [109, 319] on span "Debtor Addresses" at bounding box center [93, 319] width 75 height 11
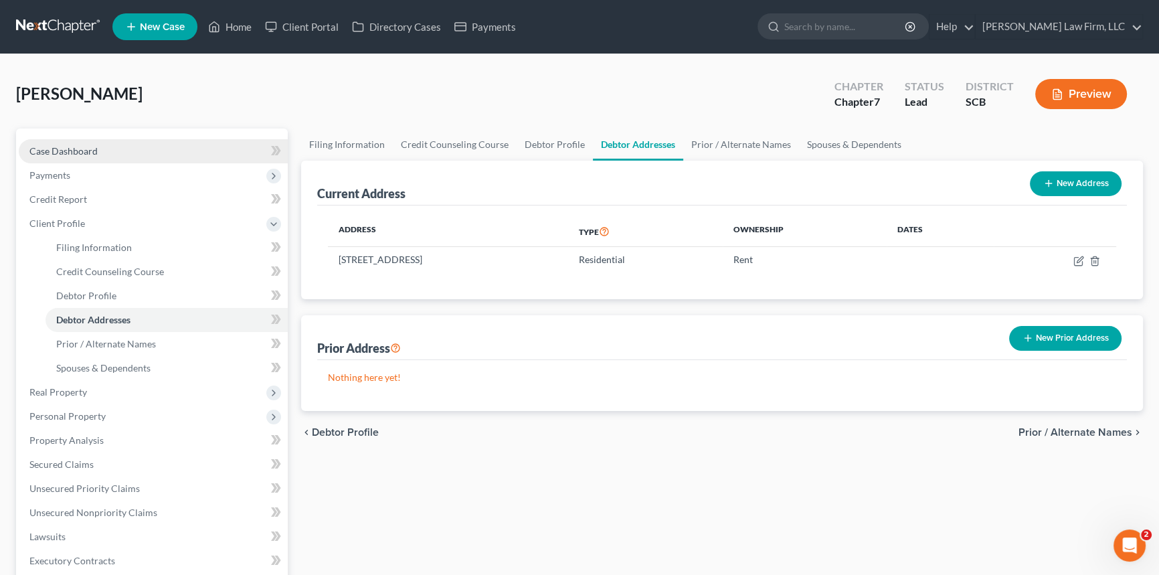
click at [74, 149] on span "Case Dashboard" at bounding box center [63, 150] width 68 height 11
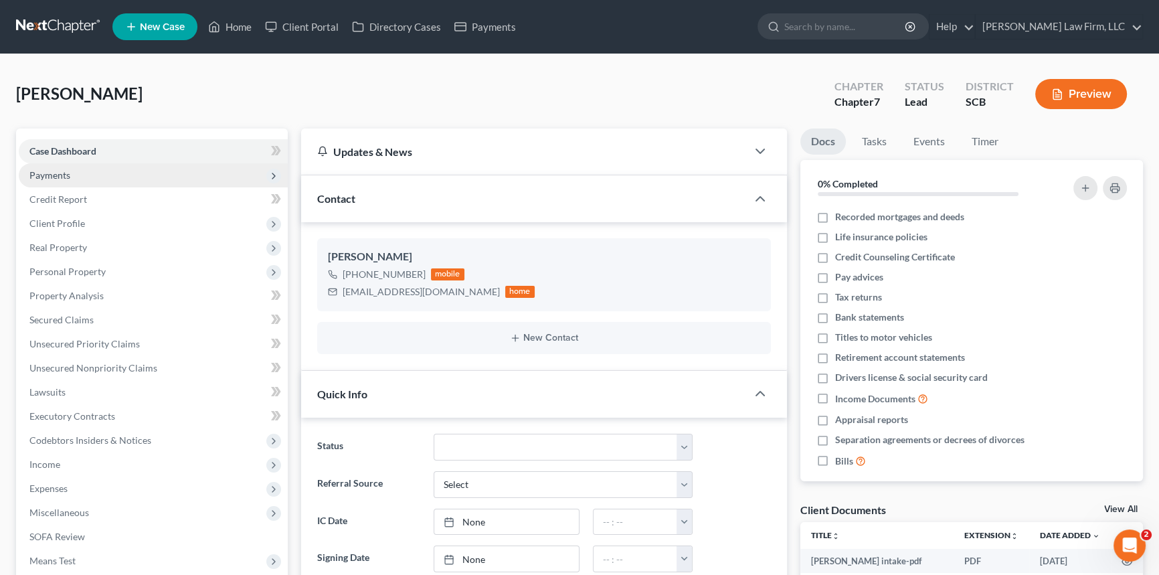
click at [62, 169] on span "Payments" at bounding box center [49, 174] width 41 height 11
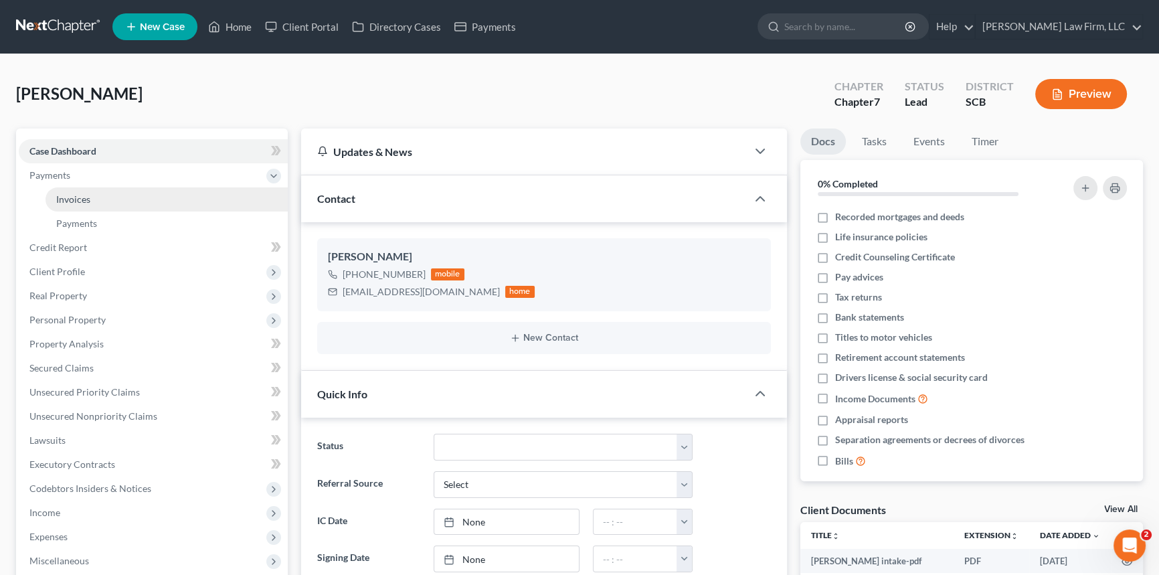
drag, startPoint x: 64, startPoint y: 197, endPoint x: 78, endPoint y: 203, distance: 15.0
click at [66, 199] on span "Invoices" at bounding box center [73, 198] width 34 height 11
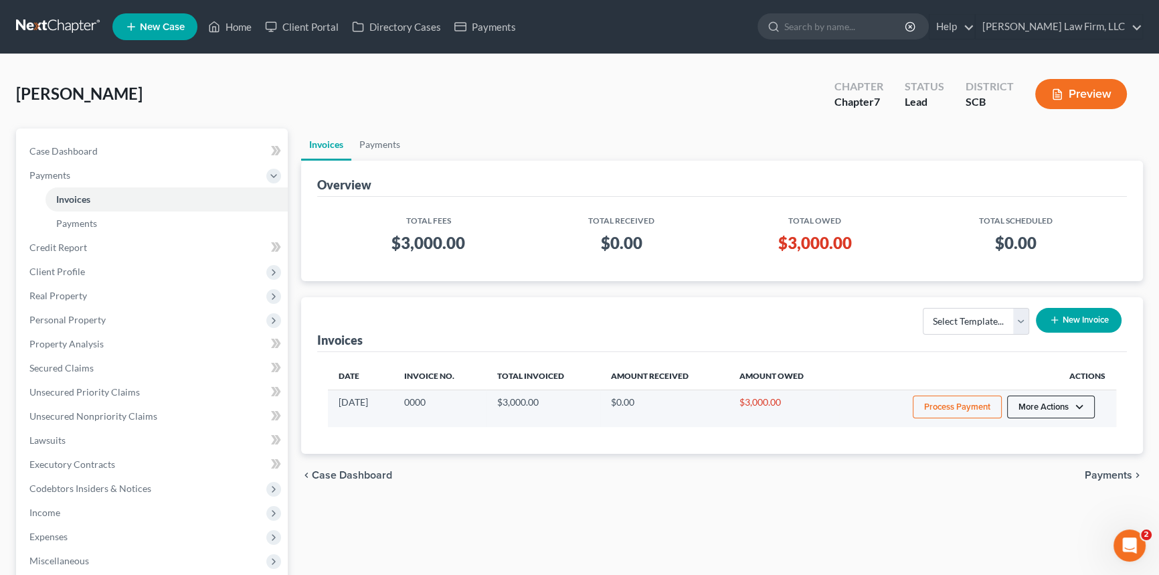
click at [1037, 403] on button "More Actions" at bounding box center [1051, 406] width 88 height 23
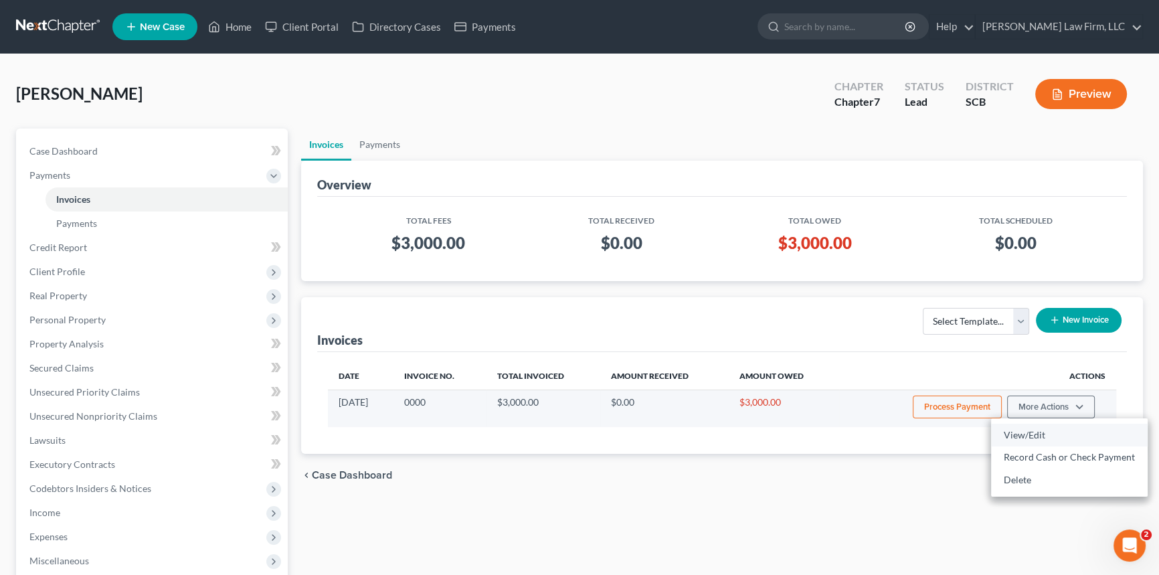
click at [1024, 428] on link "View/Edit" at bounding box center [1069, 434] width 157 height 23
select select "1"
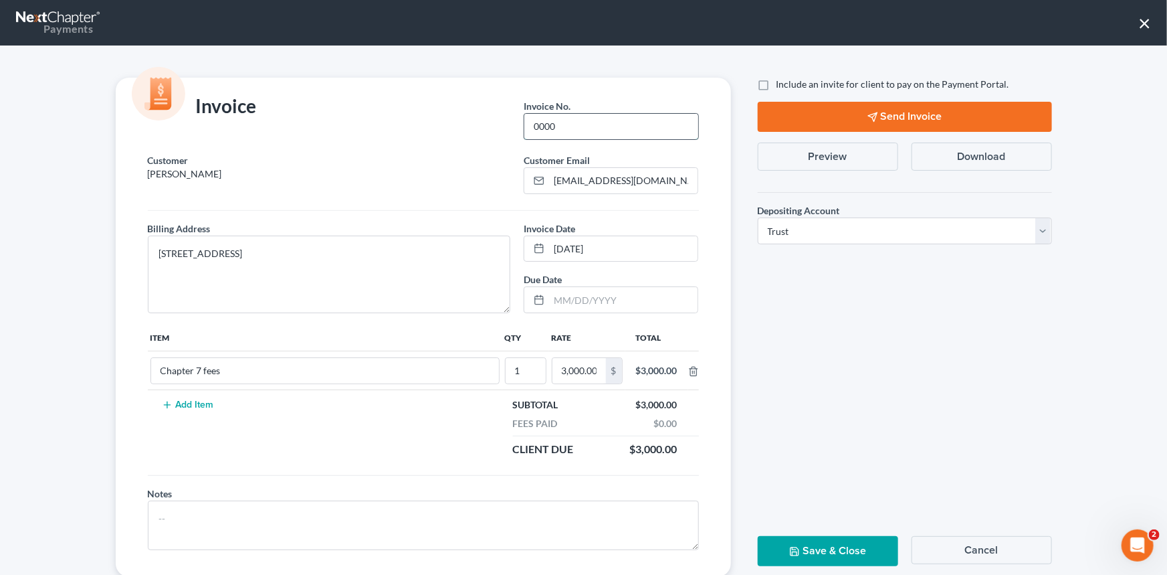
drag, startPoint x: 531, startPoint y: 118, endPoint x: 557, endPoint y: 116, distance: 26.2
click at [557, 114] on input "0000" at bounding box center [611, 126] width 173 height 25
click at [572, 121] on input "25-260" at bounding box center [611, 126] width 173 height 25
type input "25-260MC"
click at [835, 544] on button "Save & Close" at bounding box center [828, 551] width 140 height 30
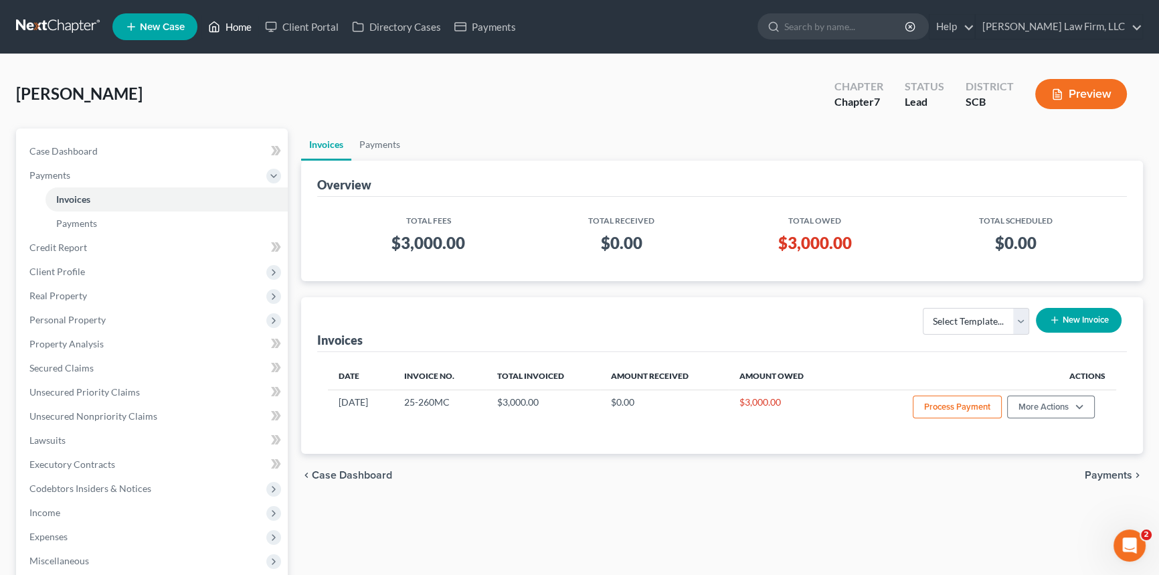
click at [228, 22] on link "Home" at bounding box center [229, 27] width 57 height 24
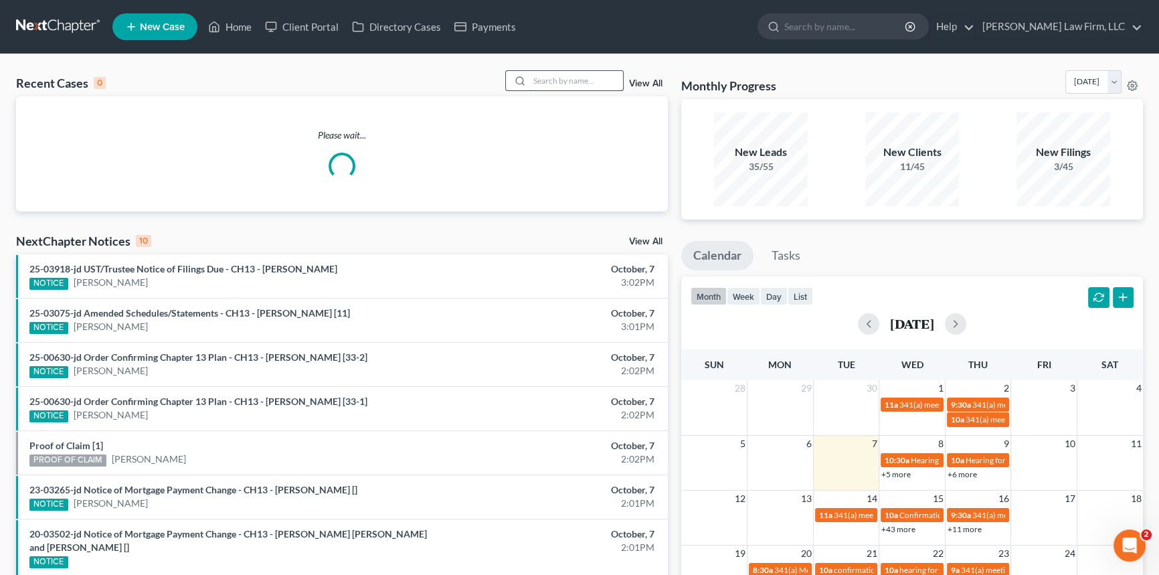
click at [541, 83] on input "search" at bounding box center [576, 80] width 94 height 19
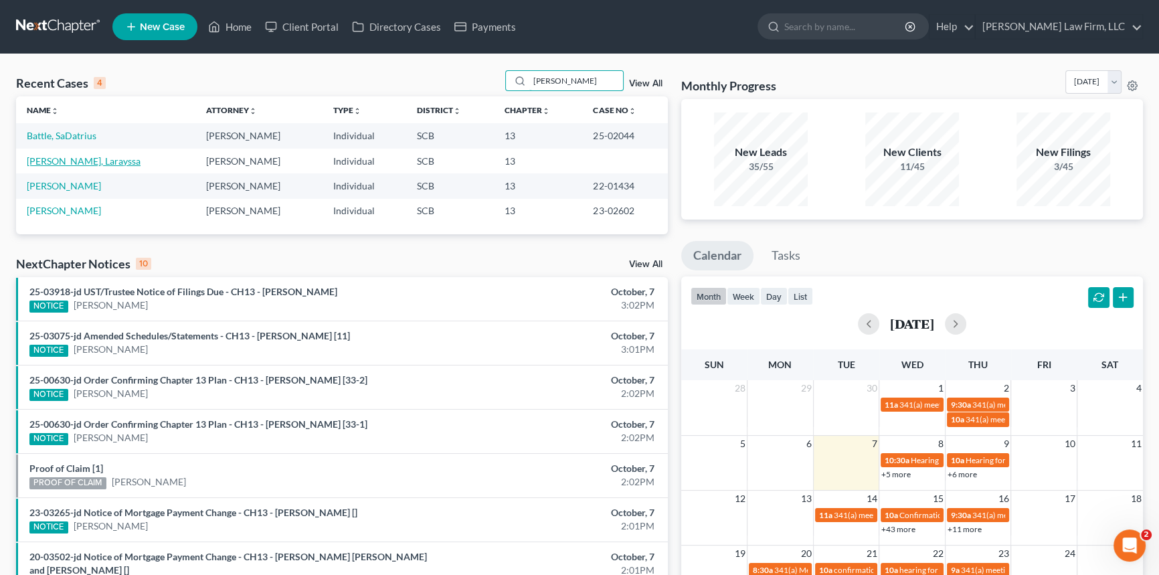
type input "[PERSON_NAME]"
click at [70, 159] on link "[PERSON_NAME], Larayssa" at bounding box center [84, 160] width 114 height 11
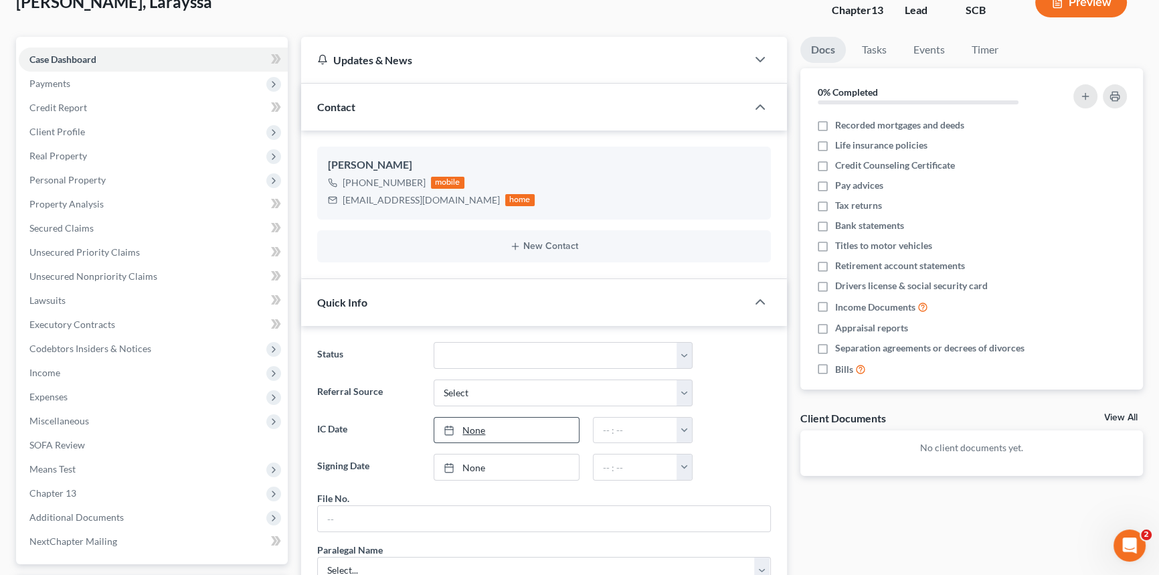
scroll to position [182, 0]
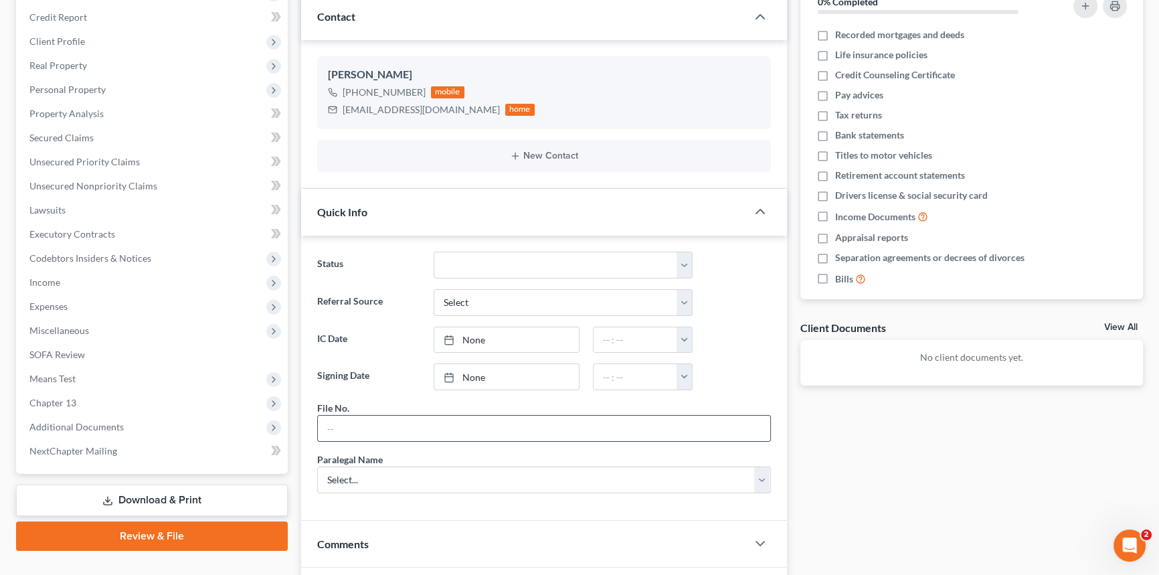
click at [343, 427] on input "text" at bounding box center [544, 427] width 452 height 25
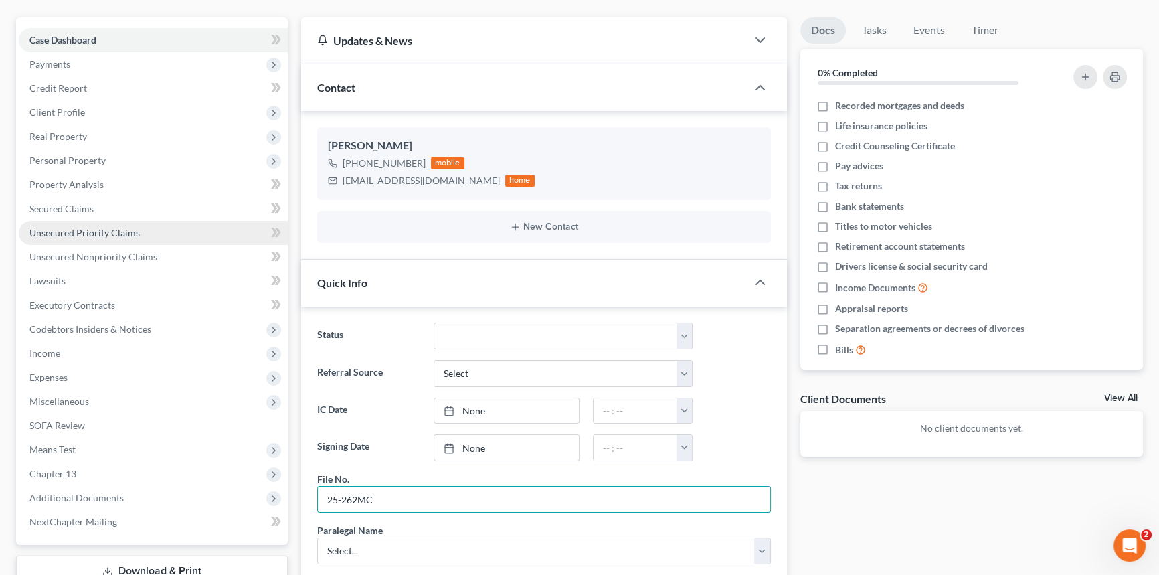
scroll to position [21, 0]
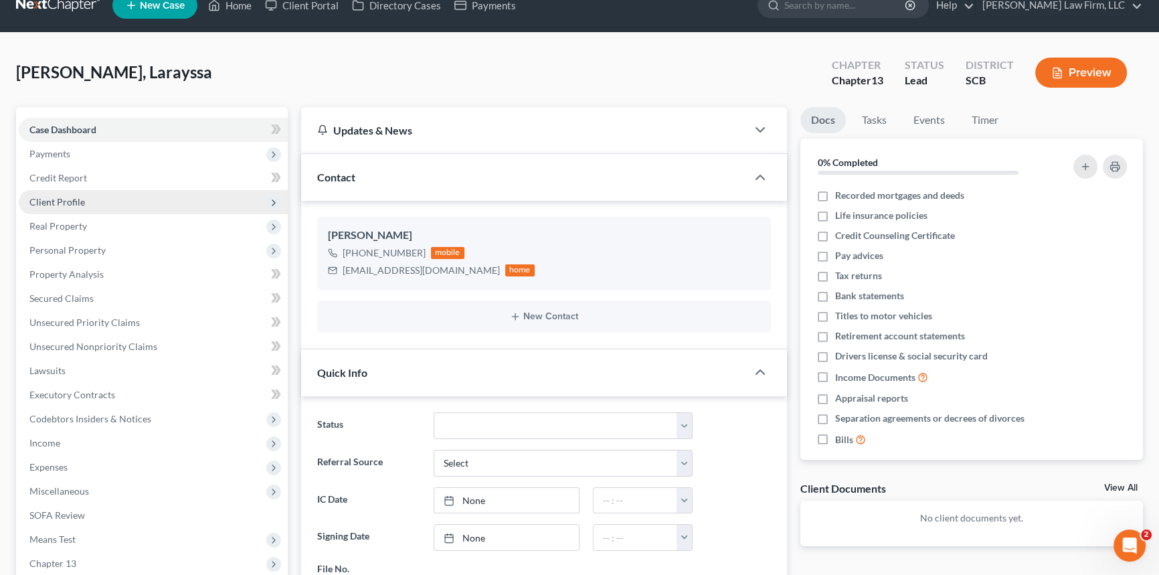
type input "25-262MC"
click at [66, 200] on span "Client Profile" at bounding box center [57, 201] width 56 height 11
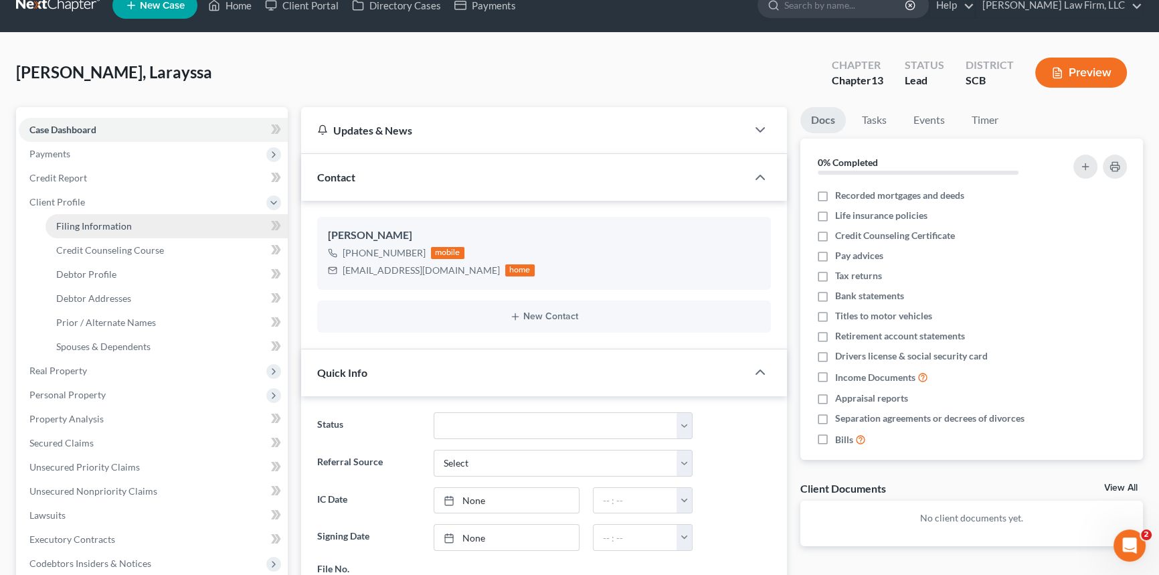
click at [90, 221] on span "Filing Information" at bounding box center [94, 225] width 76 height 11
select select "1"
select select "0"
select select "3"
select select "72"
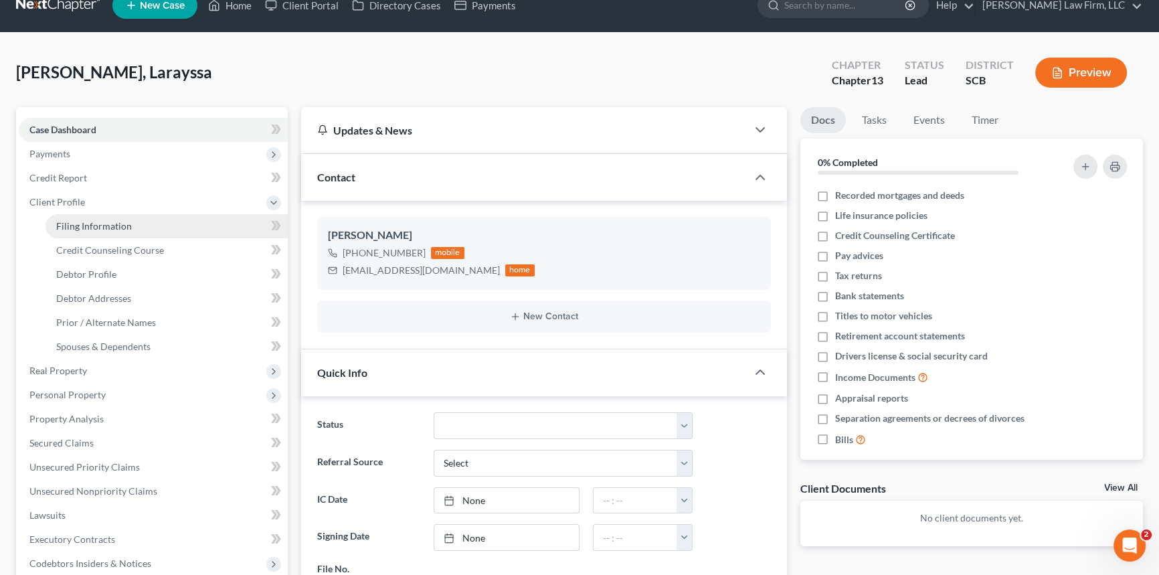
select select "0"
select select "42"
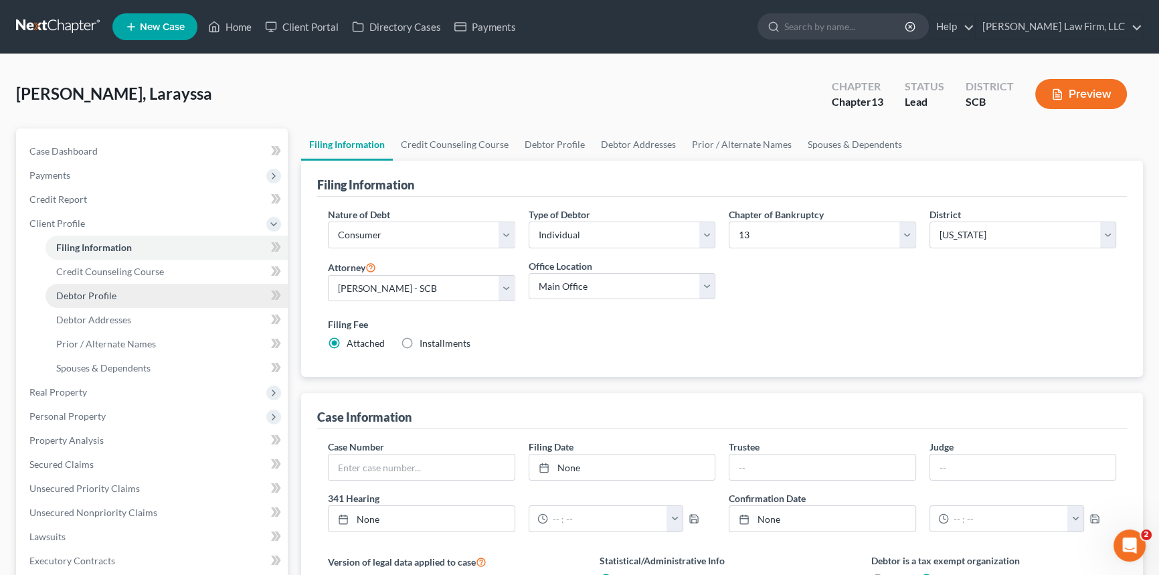
click at [92, 295] on span "Debtor Profile" at bounding box center [86, 295] width 60 height 11
select select "0"
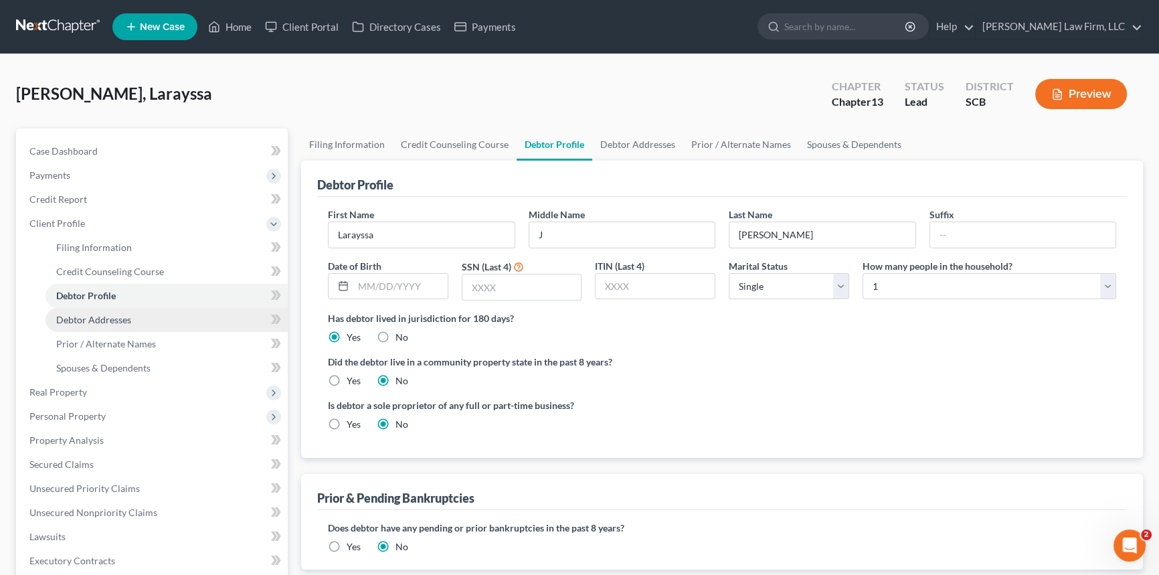
click at [83, 320] on span "Debtor Addresses" at bounding box center [93, 319] width 75 height 11
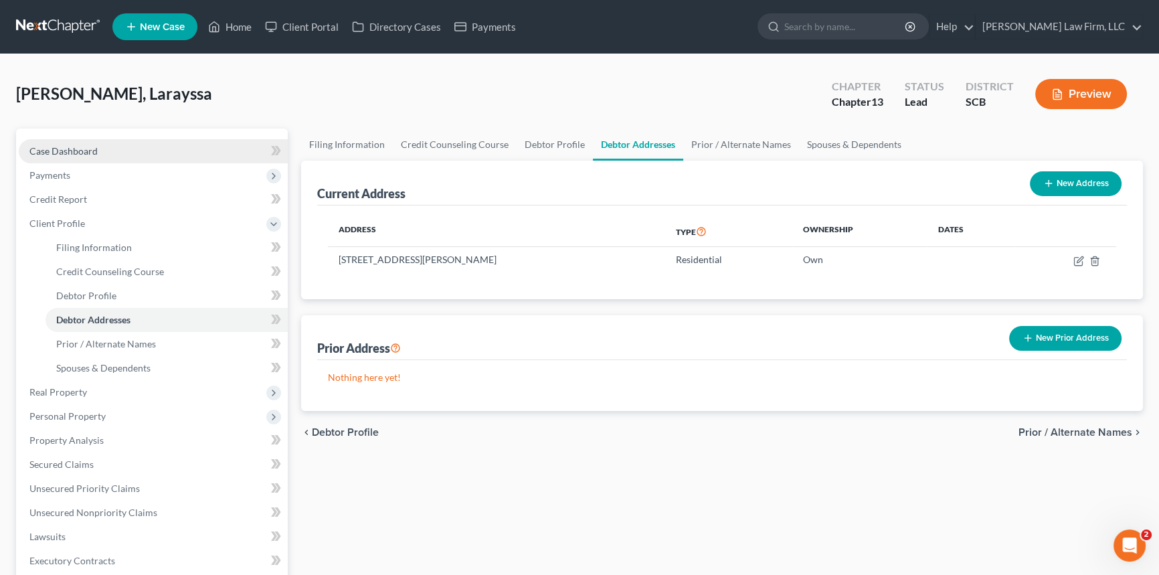
click at [68, 145] on span "Case Dashboard" at bounding box center [63, 150] width 68 height 11
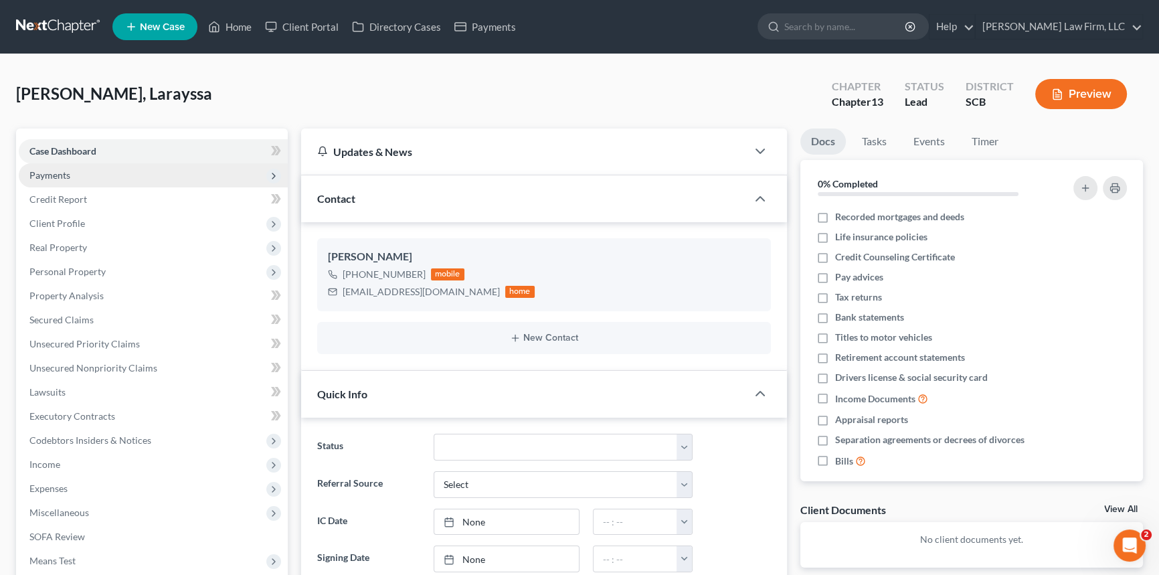
click at [59, 174] on span "Payments" at bounding box center [49, 174] width 41 height 11
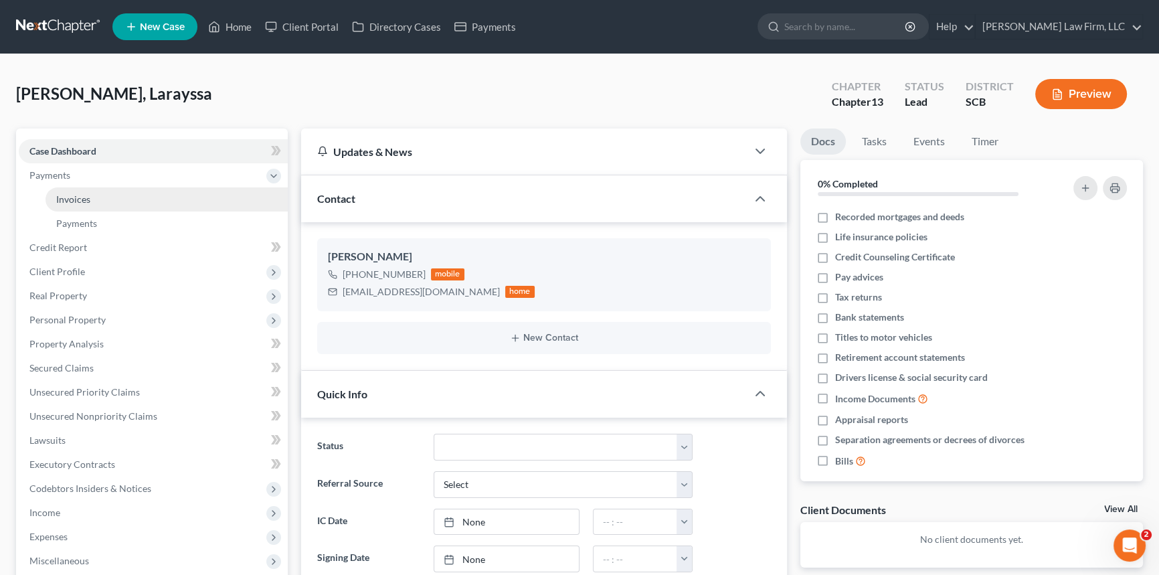
click at [74, 199] on span "Invoices" at bounding box center [73, 198] width 34 height 11
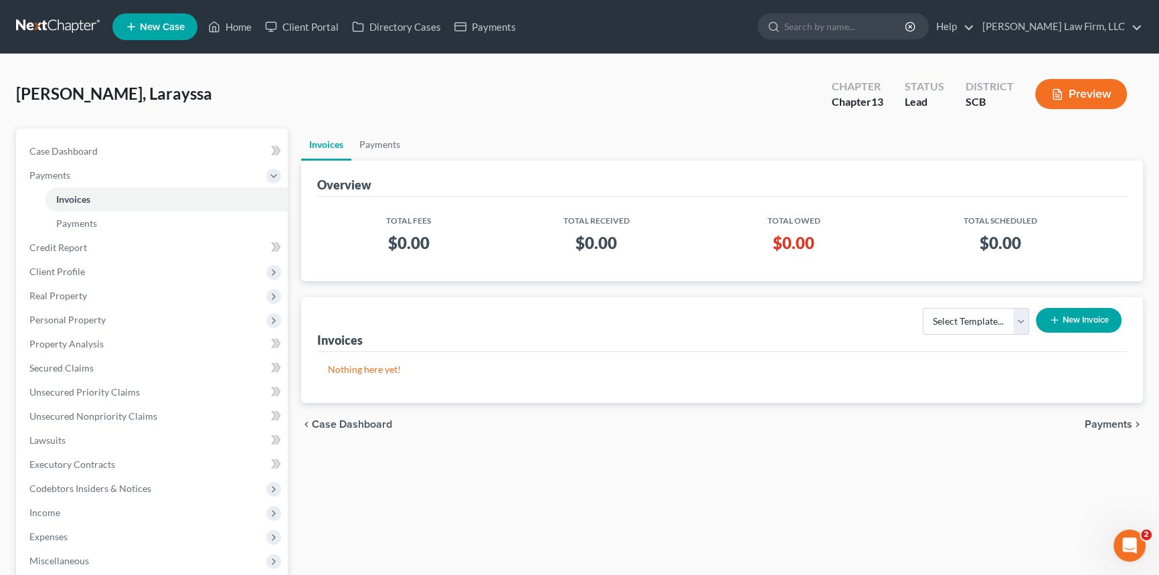
click at [1073, 314] on button "New Invoice" at bounding box center [1079, 320] width 86 height 25
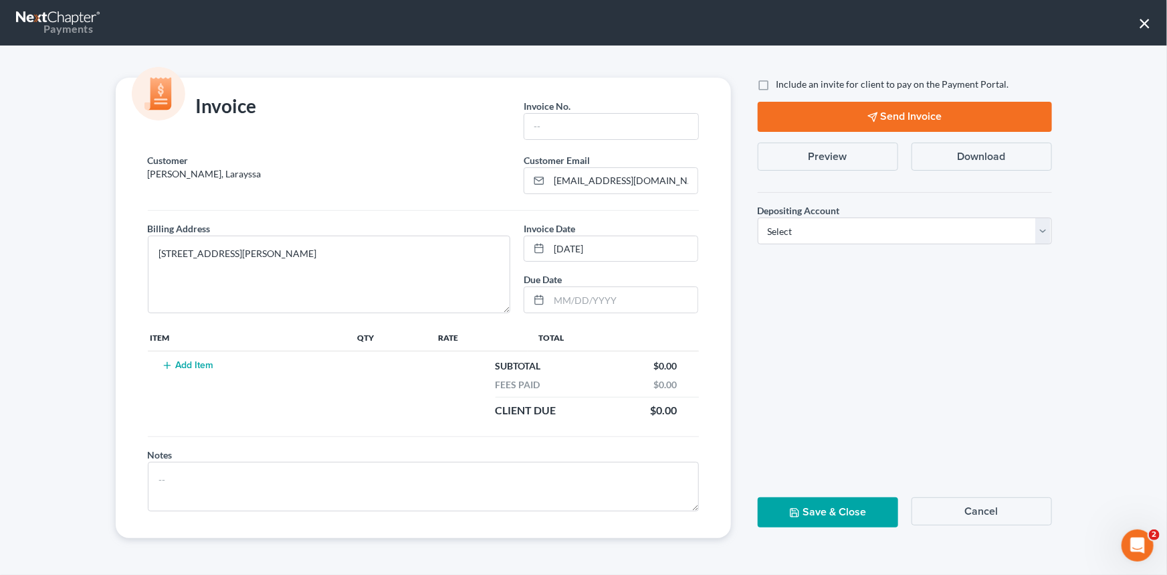
click at [542, 111] on label "Invoice No. *" at bounding box center [547, 106] width 47 height 14
click at [541, 124] on input "text" at bounding box center [611, 126] width 173 height 25
type input "25-262MC"
click at [187, 361] on button "Add Item" at bounding box center [188, 365] width 59 height 11
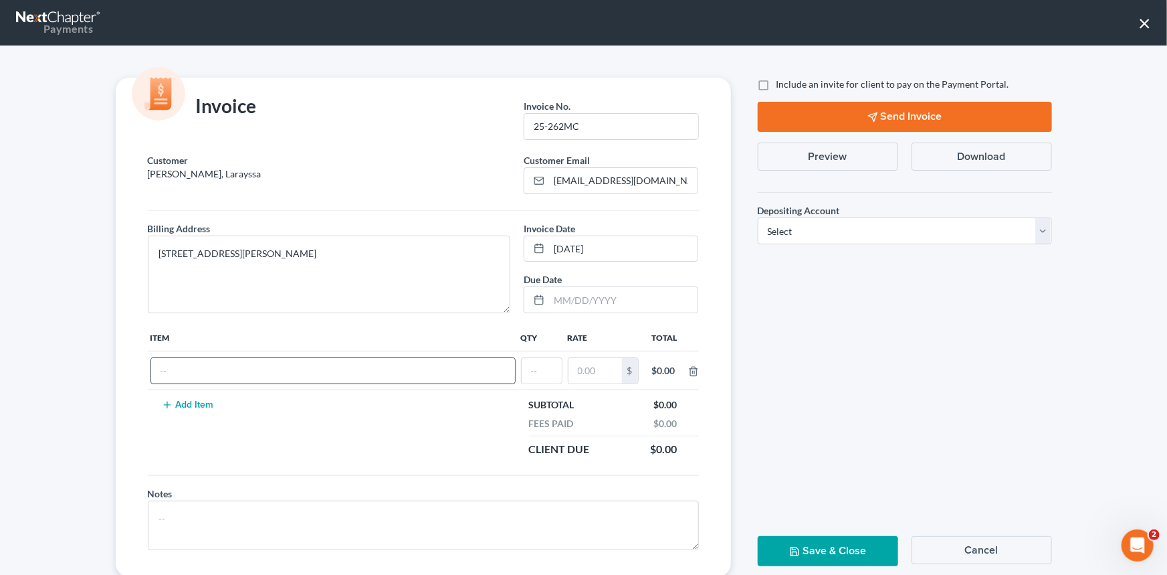
click at [162, 372] on input "text" at bounding box center [333, 370] width 364 height 25
type input "Chapter 13 Fees"
type input "1"
type input "1,500.00"
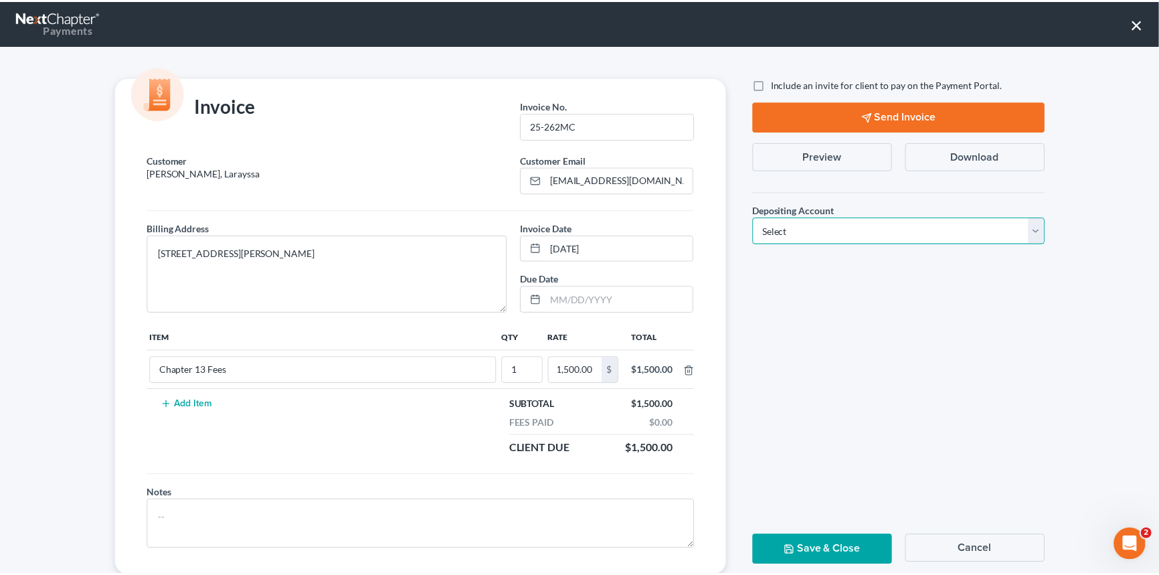
scroll to position [0, 0]
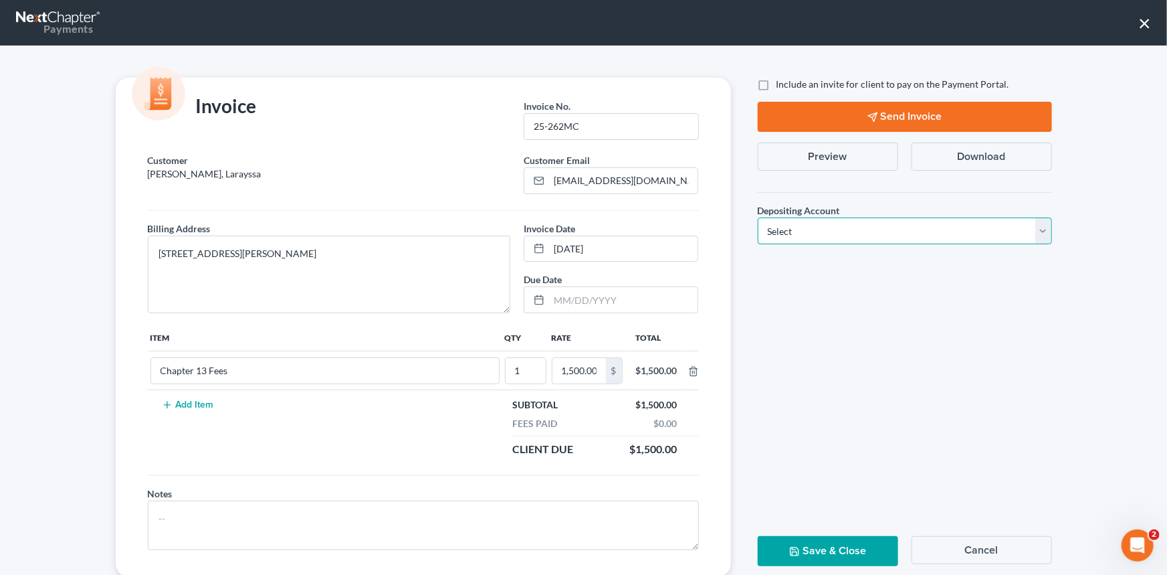
drag, startPoint x: 1043, startPoint y: 225, endPoint x: 1024, endPoint y: 229, distance: 19.2
click at [1043, 225] on select "Select Operation Trust" at bounding box center [905, 230] width 294 height 27
select select "1"
click at [758, 217] on select "Select Operation Trust" at bounding box center [905, 230] width 294 height 27
drag, startPoint x: 821, startPoint y: 547, endPoint x: 829, endPoint y: 547, distance: 8.1
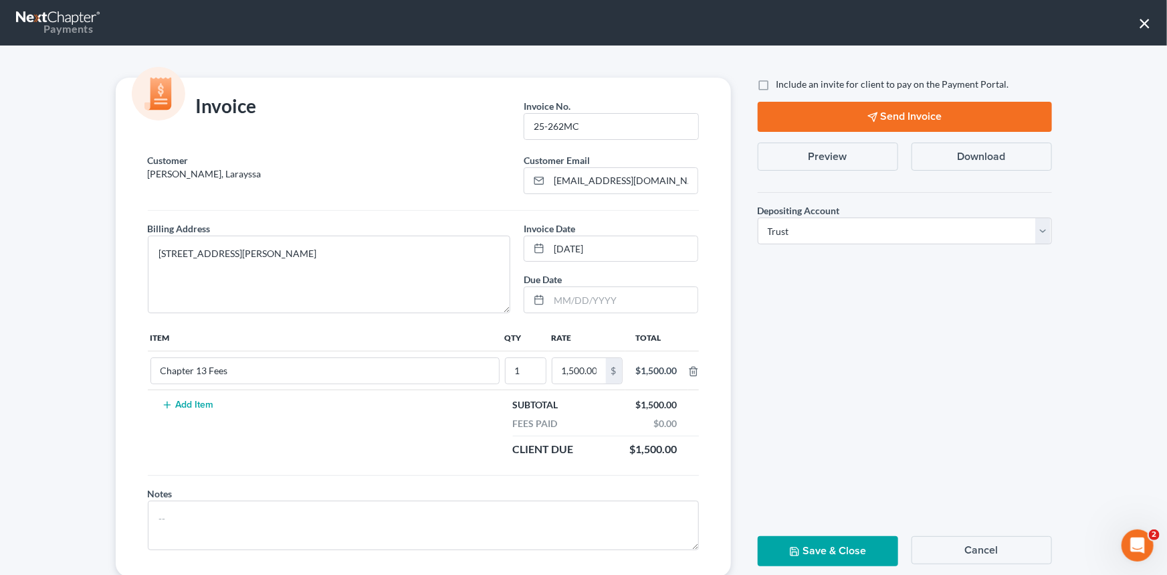
click at [829, 547] on button "Save & Close" at bounding box center [828, 551] width 140 height 30
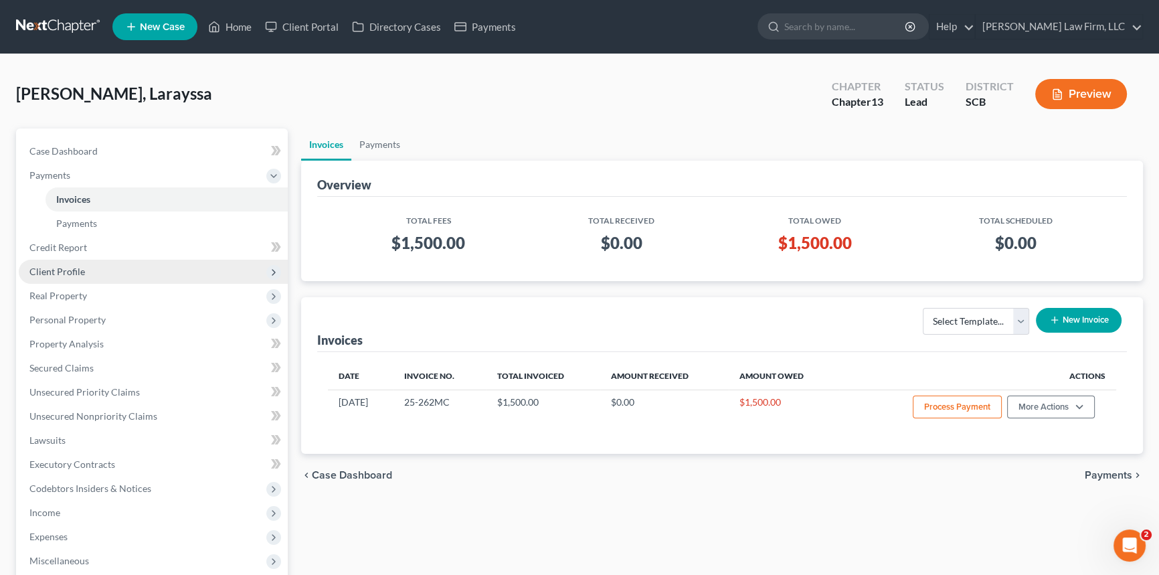
click at [61, 263] on span "Client Profile" at bounding box center [153, 272] width 269 height 24
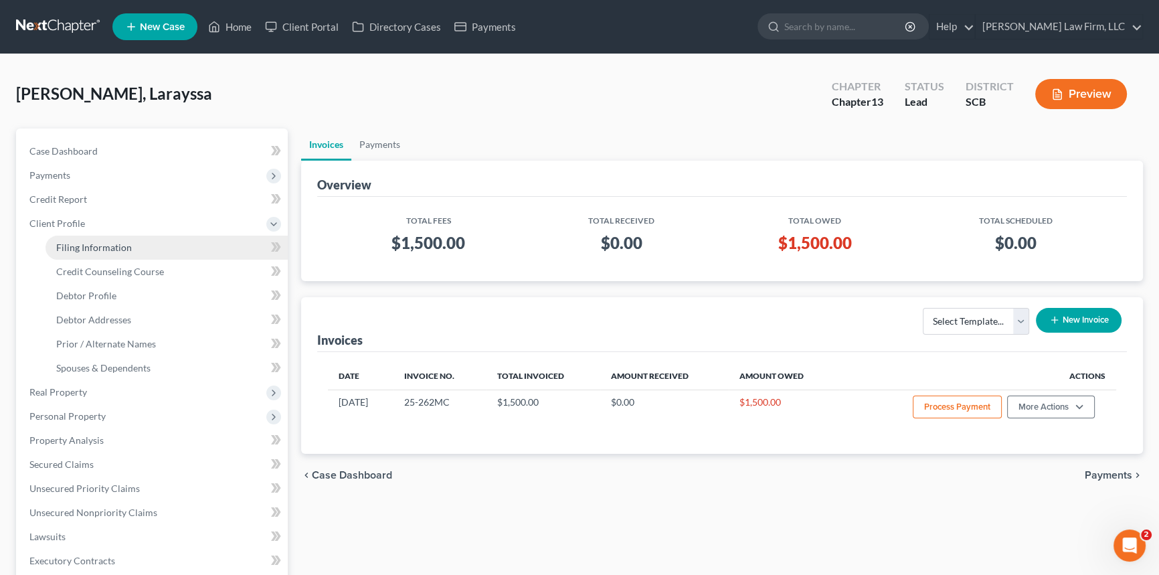
click at [91, 242] on span "Filing Information" at bounding box center [94, 247] width 76 height 11
select select "1"
select select "0"
select select "3"
select select "72"
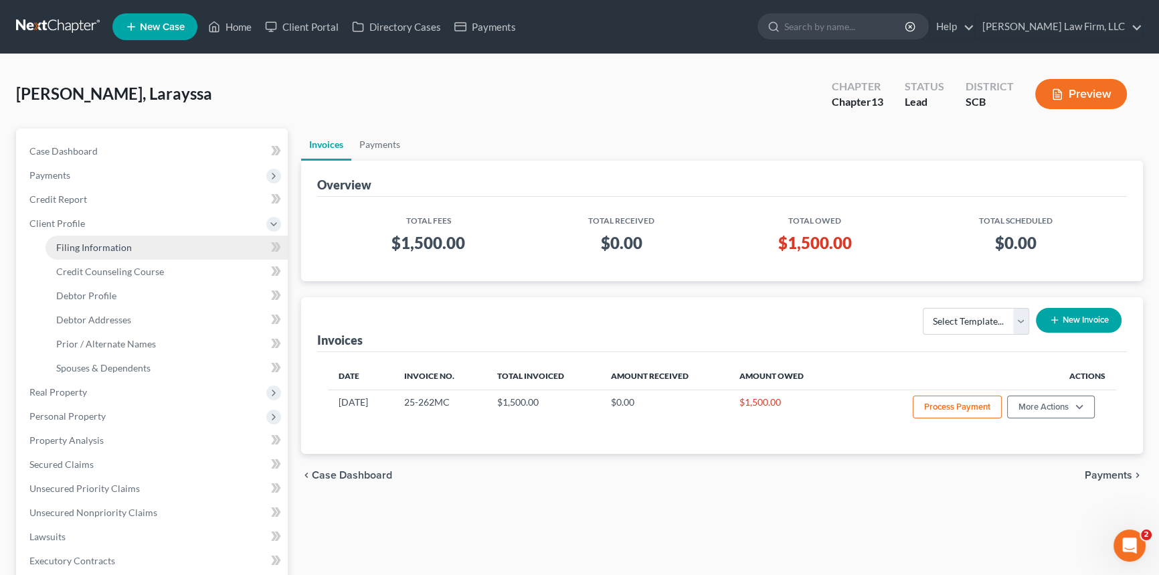
select select "0"
select select "42"
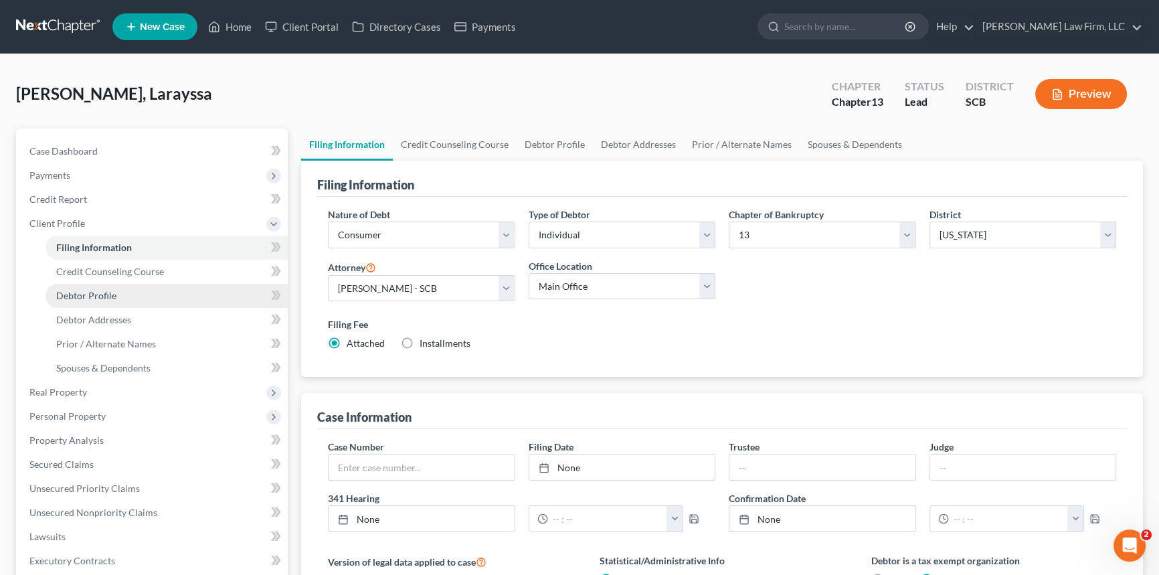
click at [92, 293] on span "Debtor Profile" at bounding box center [86, 295] width 60 height 11
select select "0"
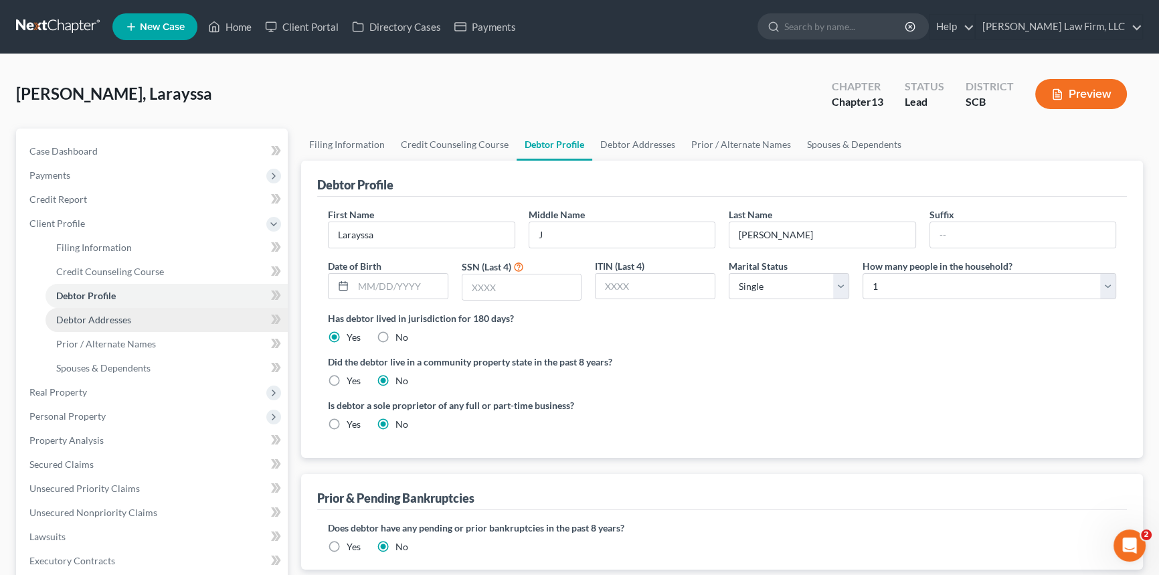
click at [98, 314] on span "Debtor Addresses" at bounding box center [93, 319] width 75 height 11
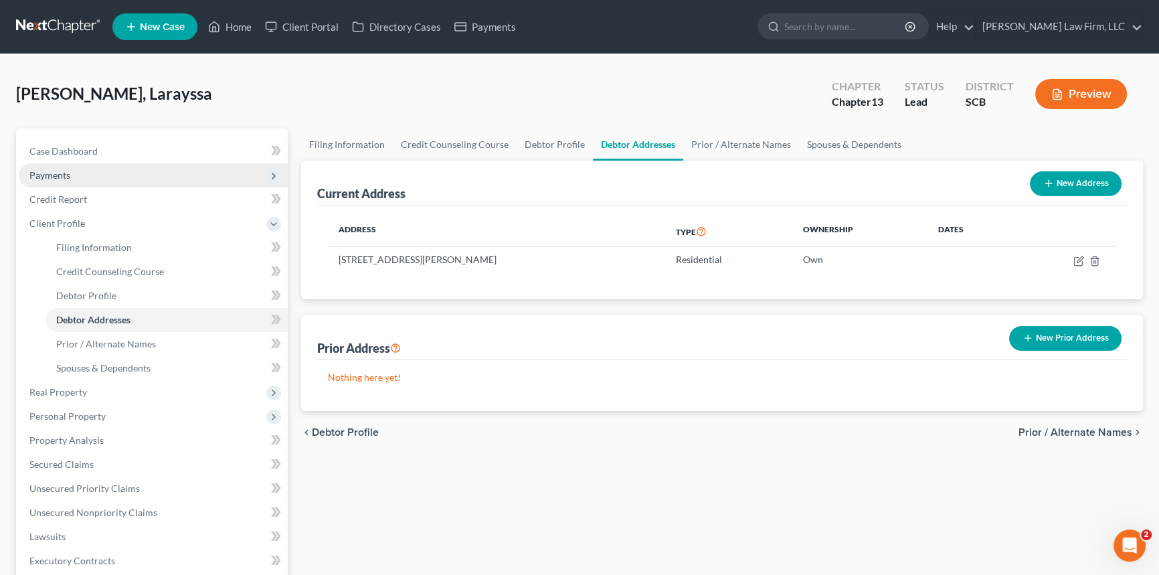
click at [62, 170] on span "Payments" at bounding box center [49, 174] width 41 height 11
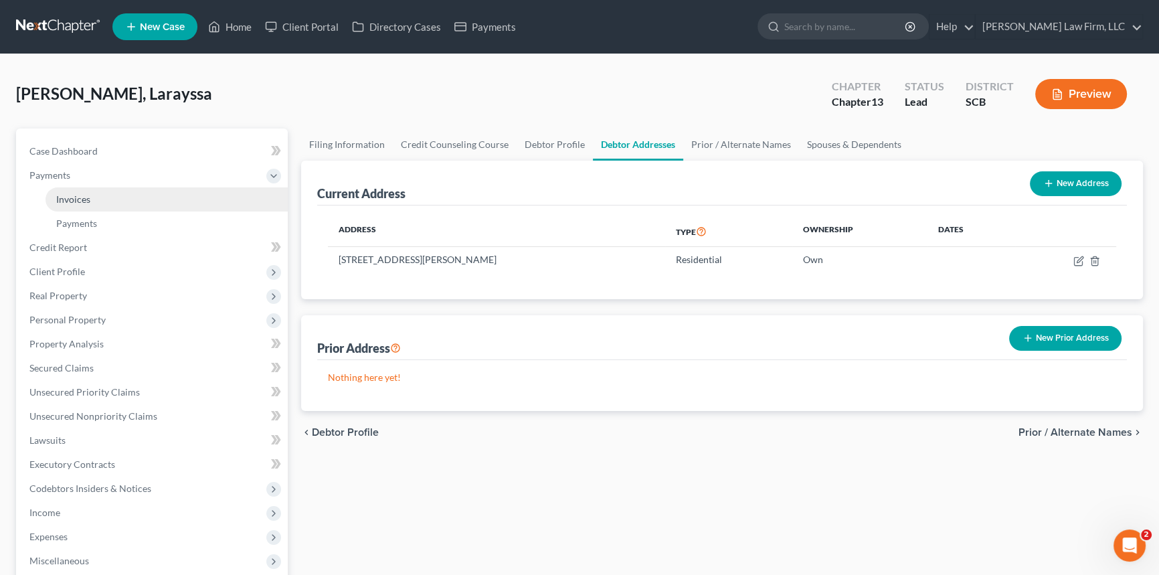
click at [64, 193] on span "Invoices" at bounding box center [73, 198] width 34 height 11
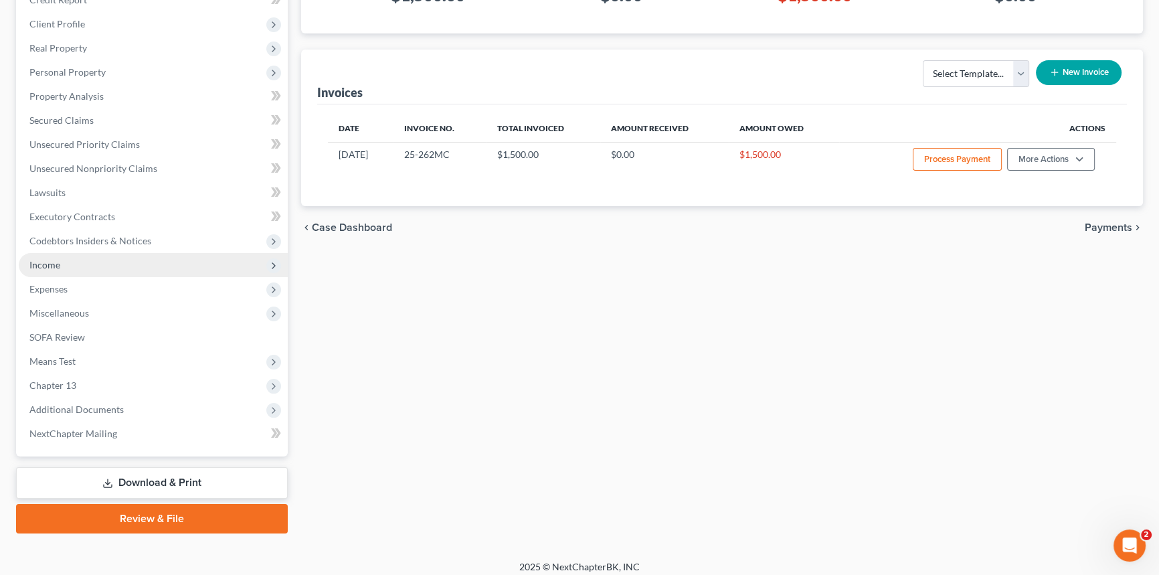
scroll to position [255, 0]
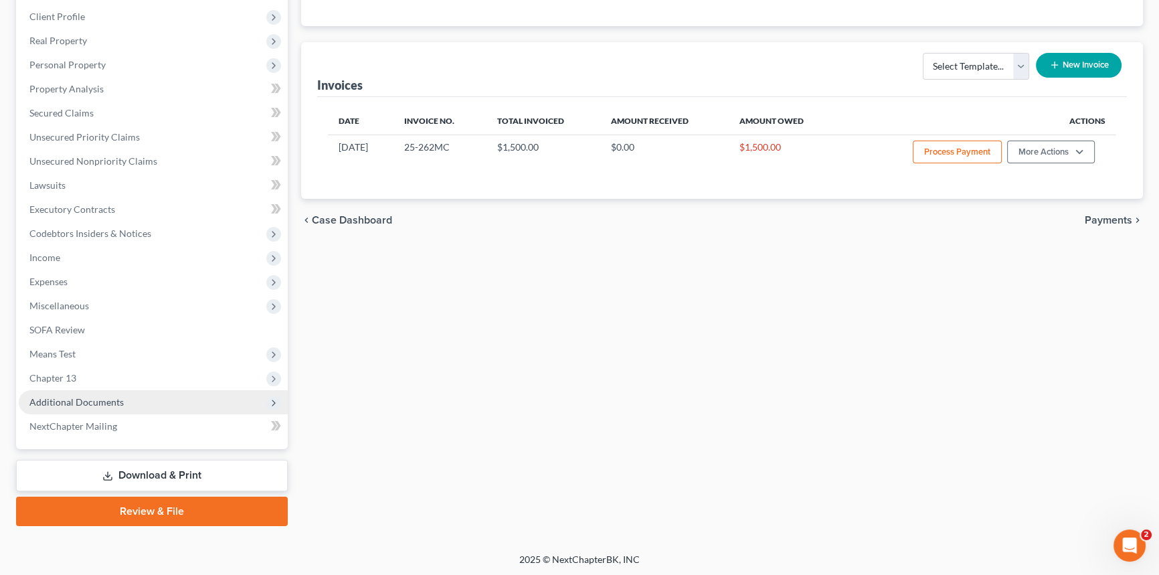
click at [70, 394] on span "Additional Documents" at bounding box center [153, 402] width 269 height 24
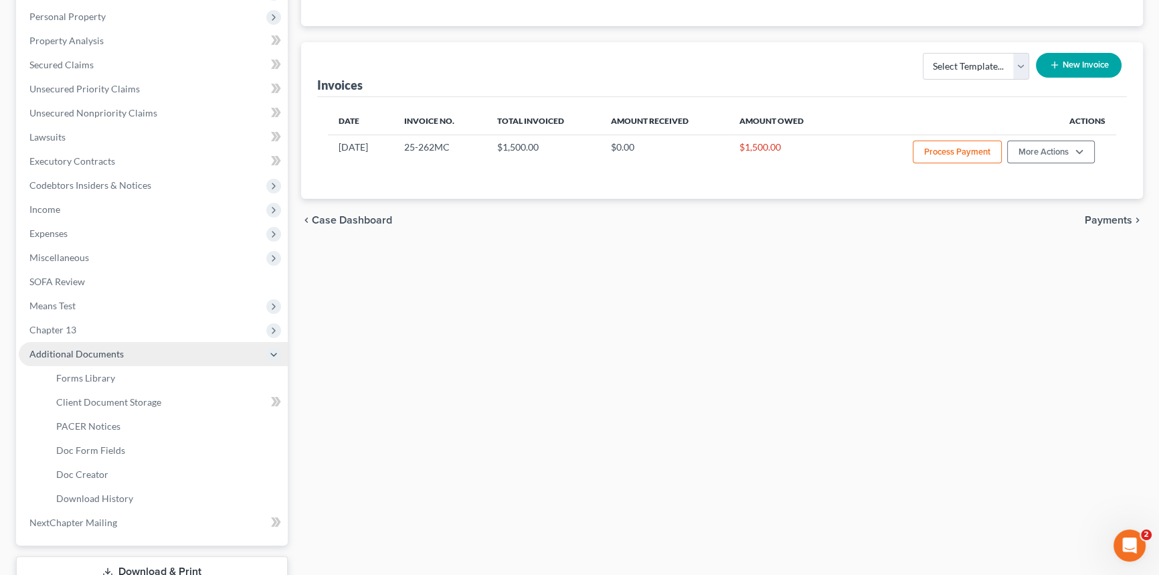
scroll to position [207, 0]
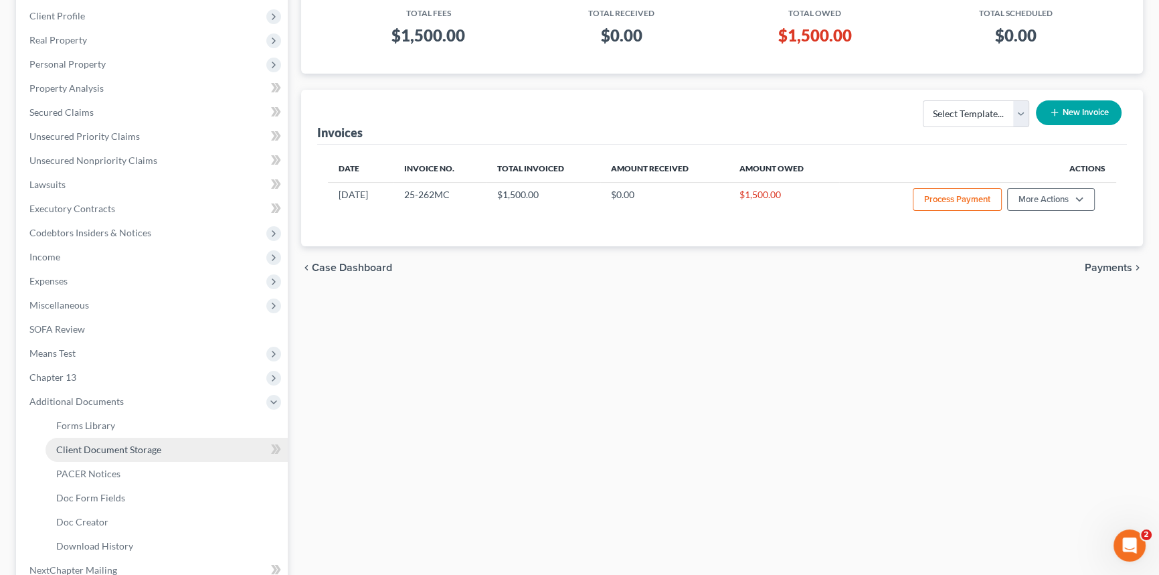
click at [131, 446] on span "Client Document Storage" at bounding box center [108, 449] width 105 height 11
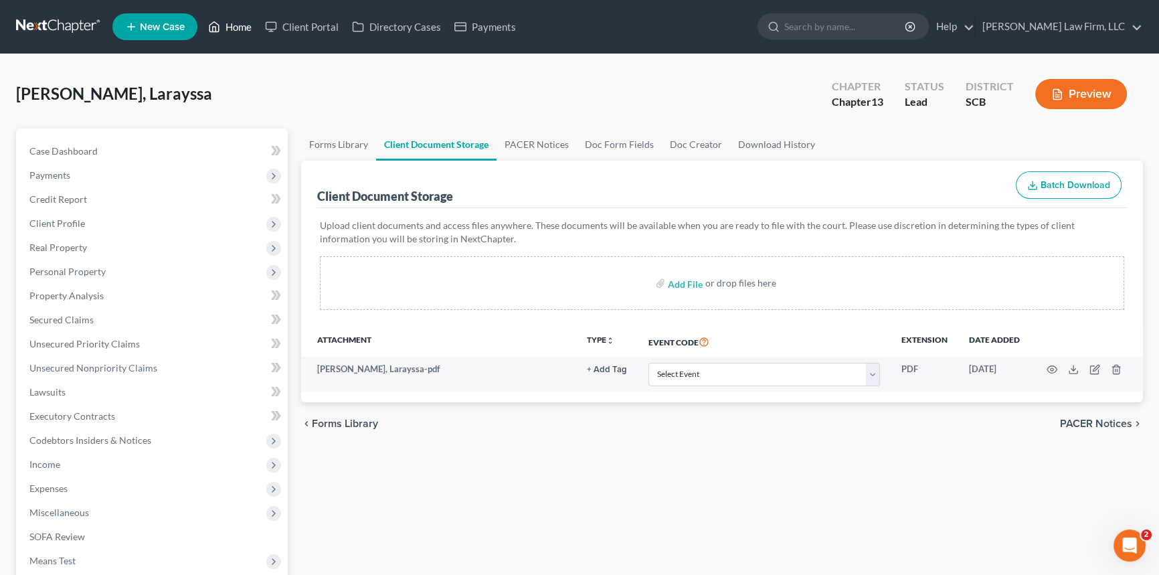
click at [234, 25] on link "Home" at bounding box center [229, 27] width 57 height 24
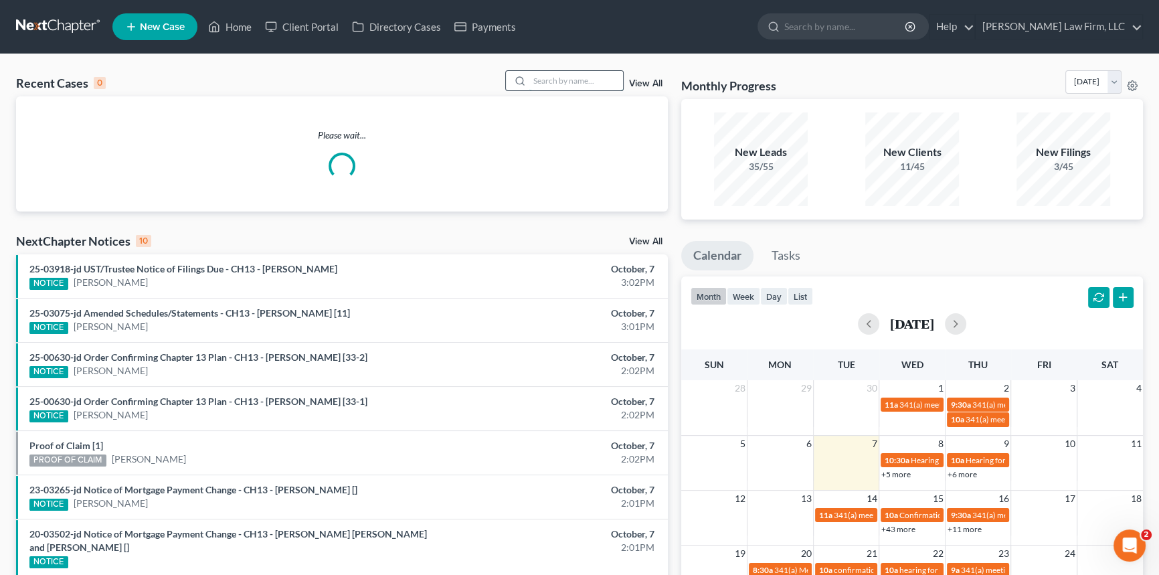
click at [533, 73] on input "search" at bounding box center [576, 80] width 94 height 19
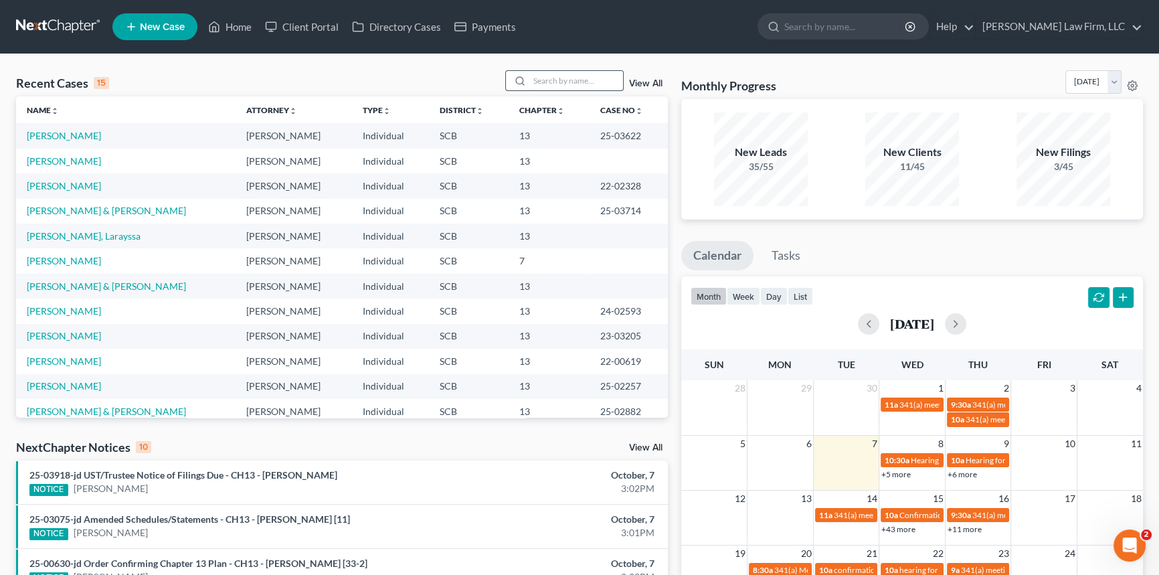
type input "O"
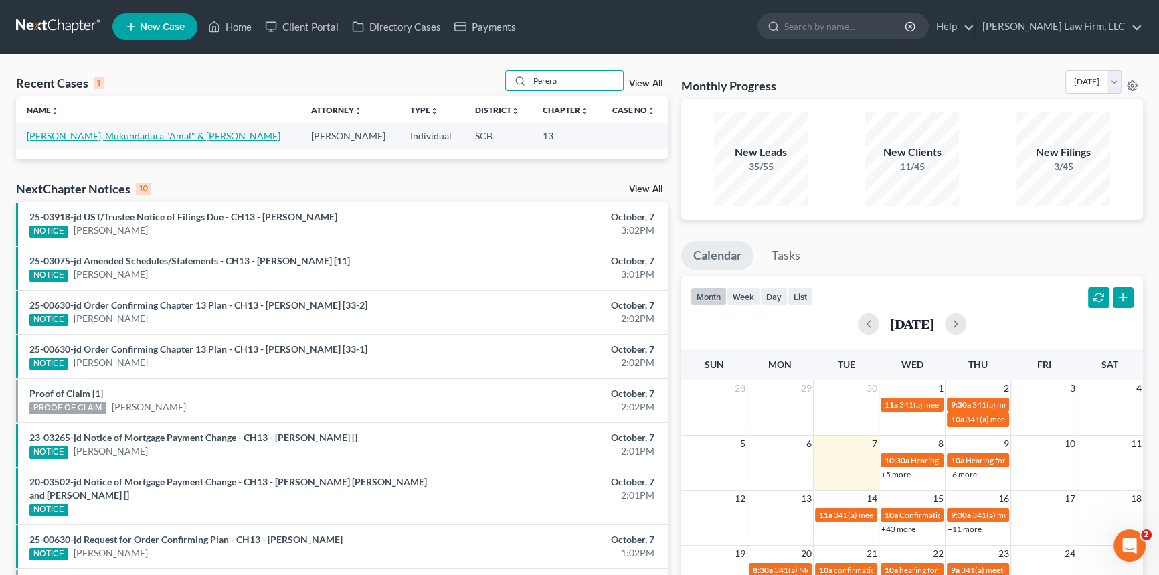
type input "Perera"
click at [106, 130] on link "[PERSON_NAME], Mukundadura "Amal" & [PERSON_NAME]" at bounding box center [154, 135] width 254 height 11
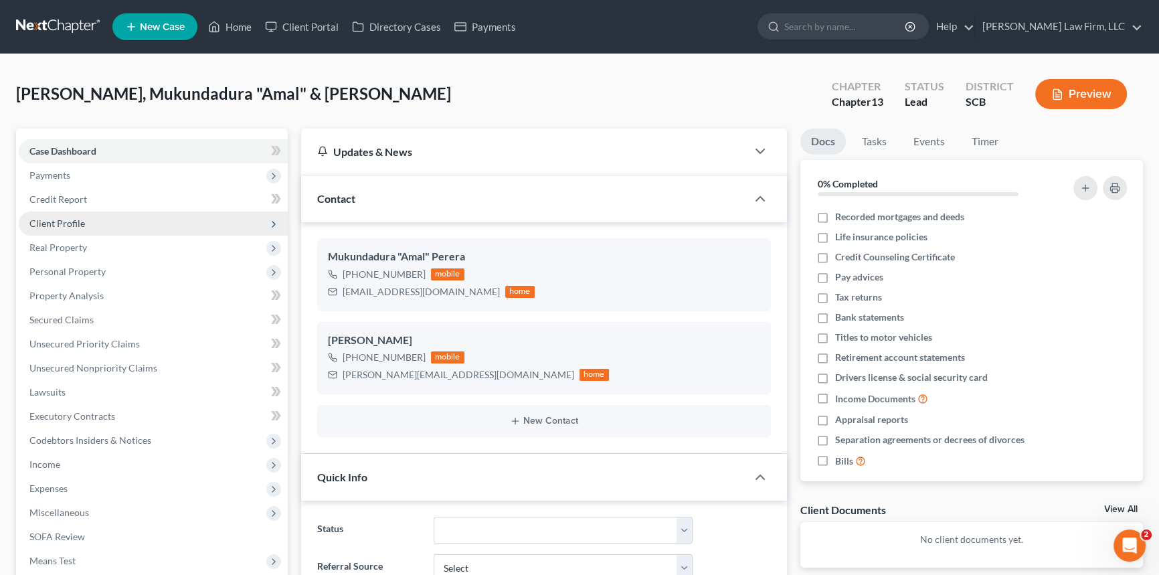
click at [58, 220] on span "Client Profile" at bounding box center [57, 222] width 56 height 11
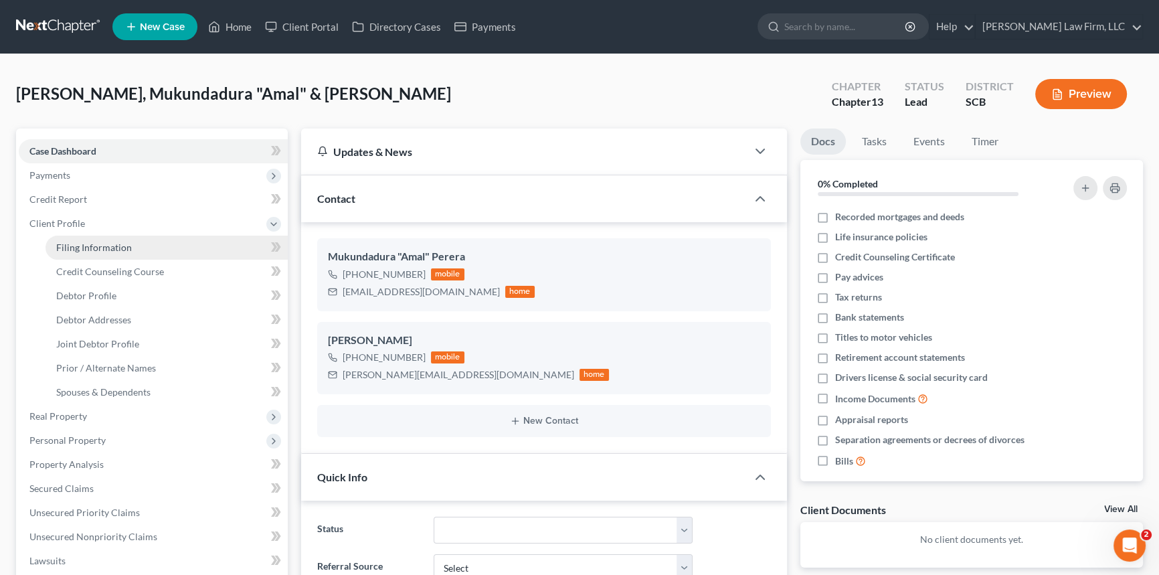
click at [82, 242] on span "Filing Information" at bounding box center [94, 247] width 76 height 11
select select "1"
select select "3"
select select "72"
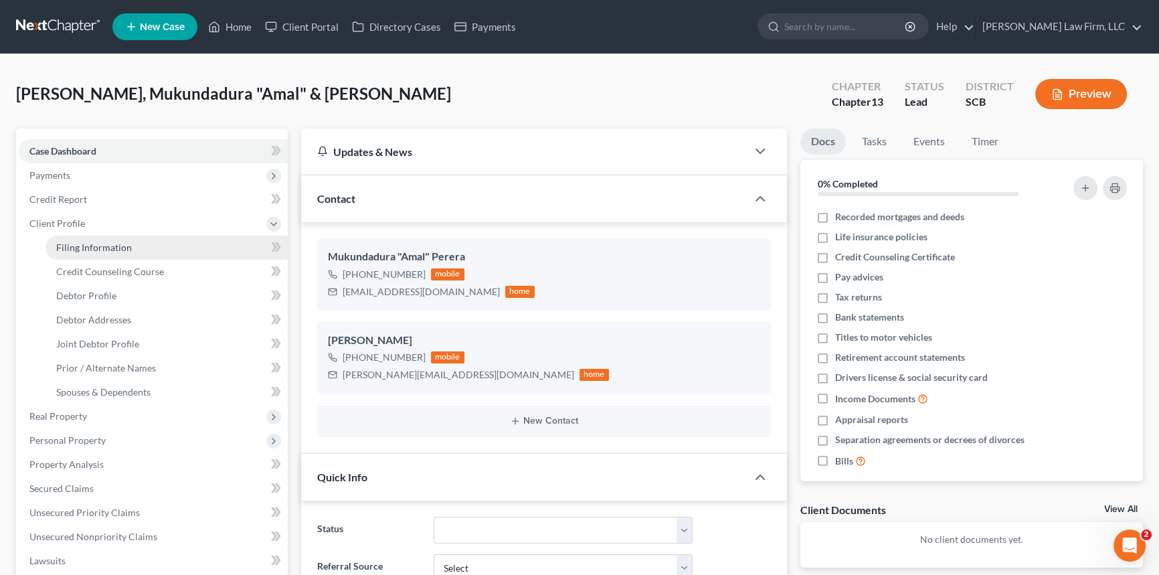
select select "1"
select select "42"
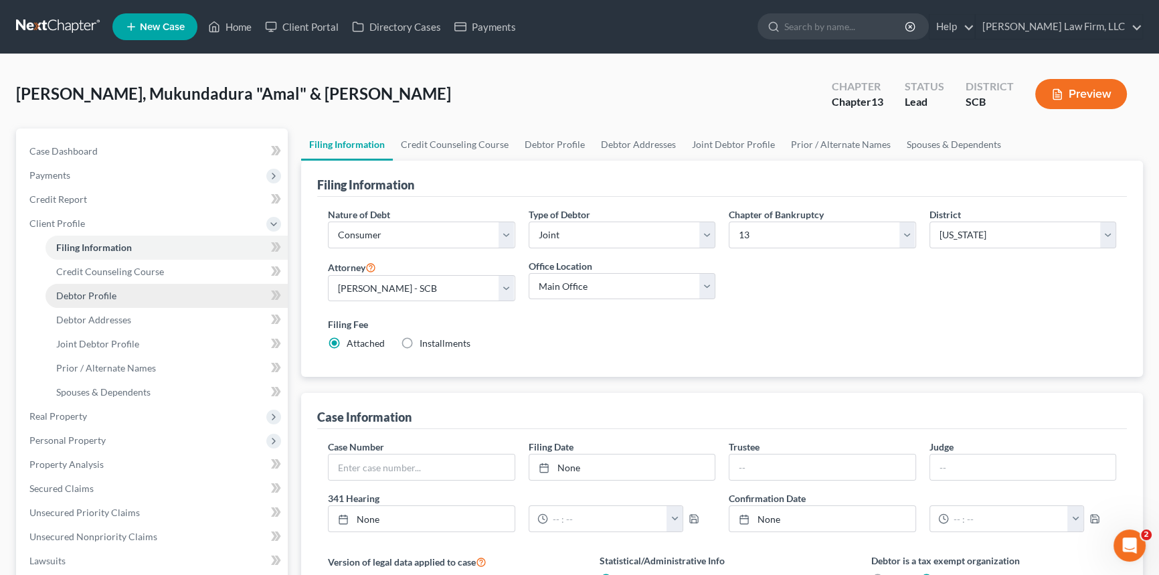
click at [89, 298] on span "Debtor Profile" at bounding box center [86, 295] width 60 height 11
select select "1"
select select "0"
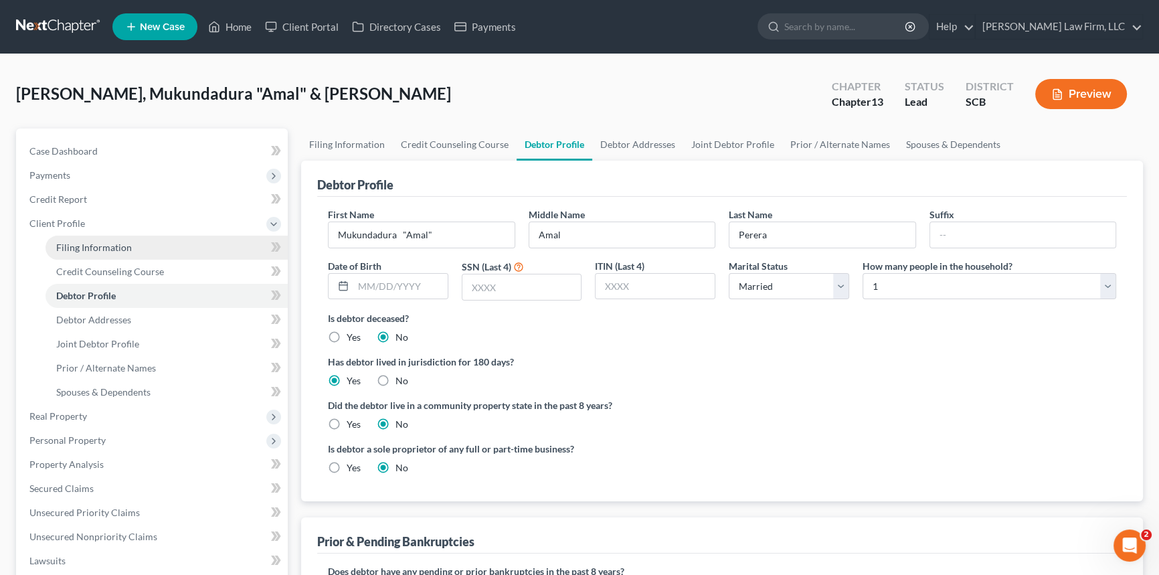
click at [94, 242] on span "Filing Information" at bounding box center [94, 247] width 76 height 11
select select "1"
select select "3"
select select "72"
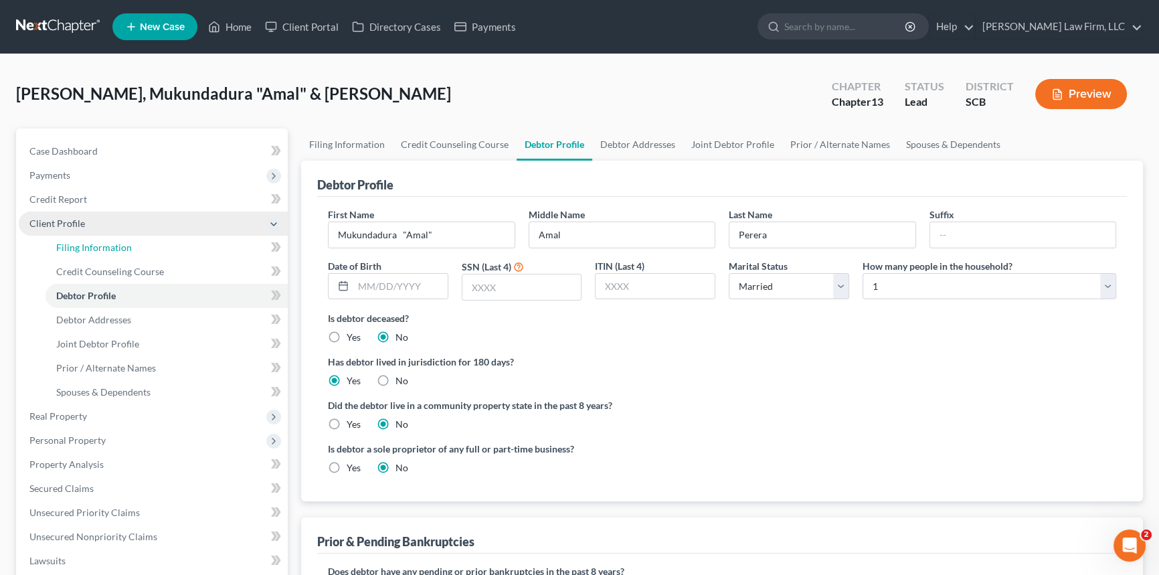
select select "1"
select select "42"
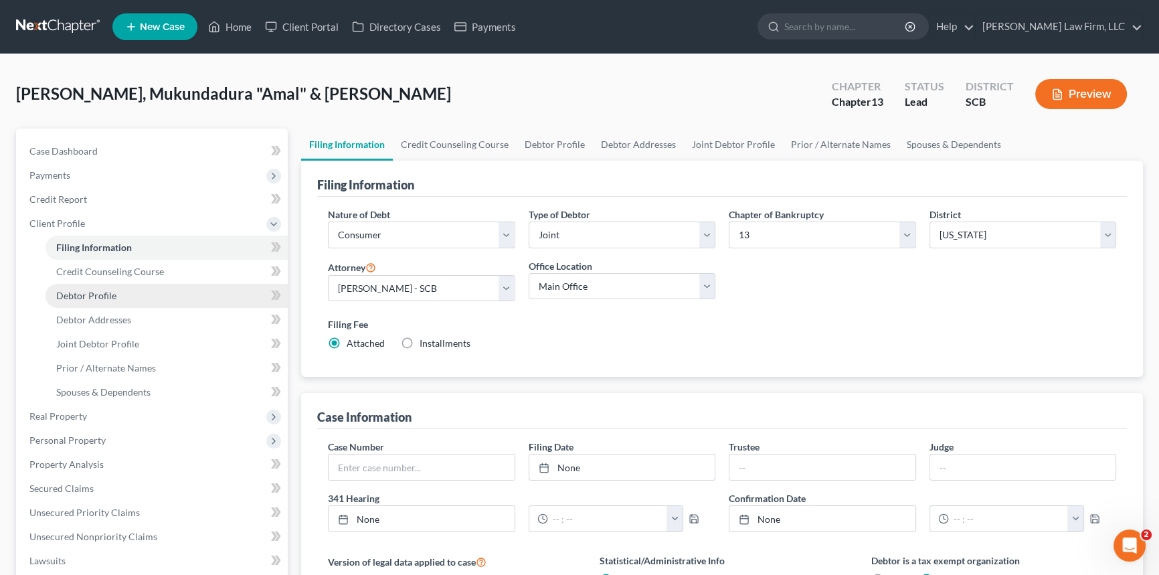
click at [95, 292] on span "Debtor Profile" at bounding box center [86, 295] width 60 height 11
select select "1"
select select "0"
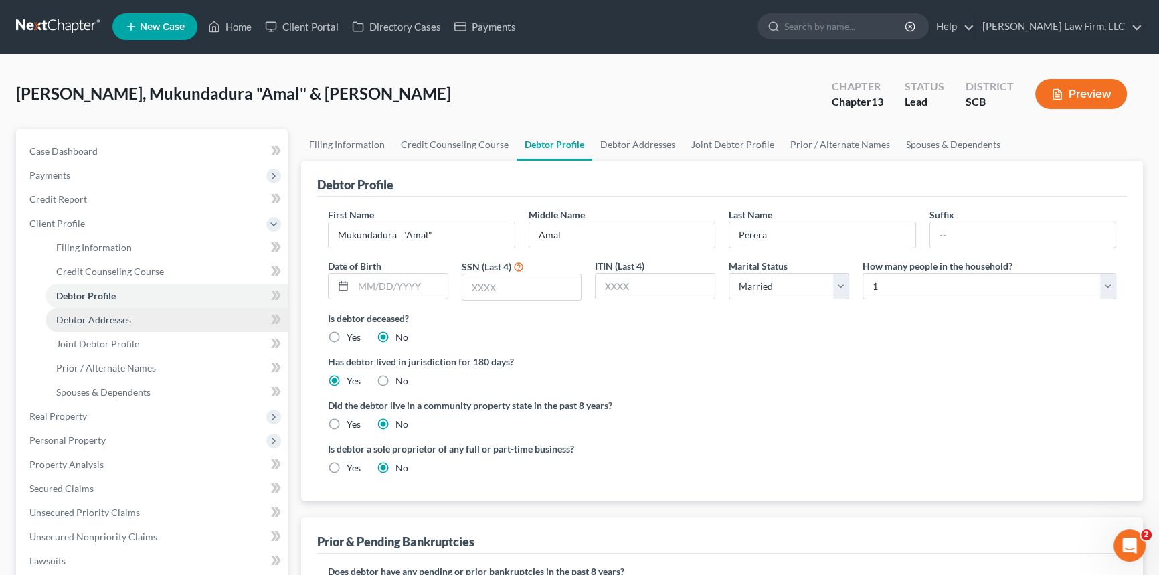
click at [80, 317] on span "Debtor Addresses" at bounding box center [93, 319] width 75 height 11
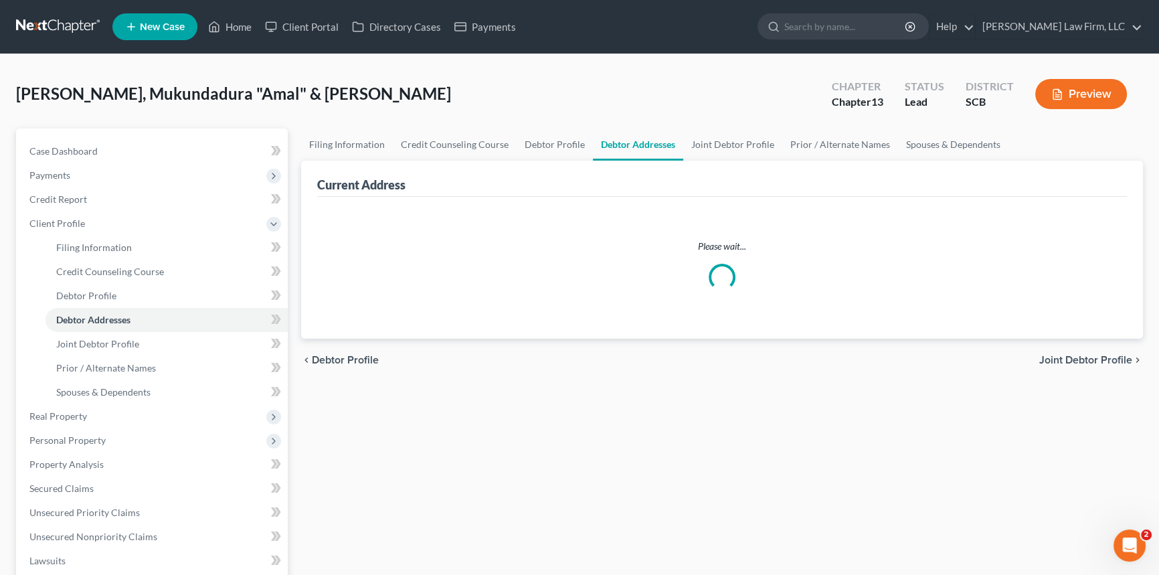
select select "0"
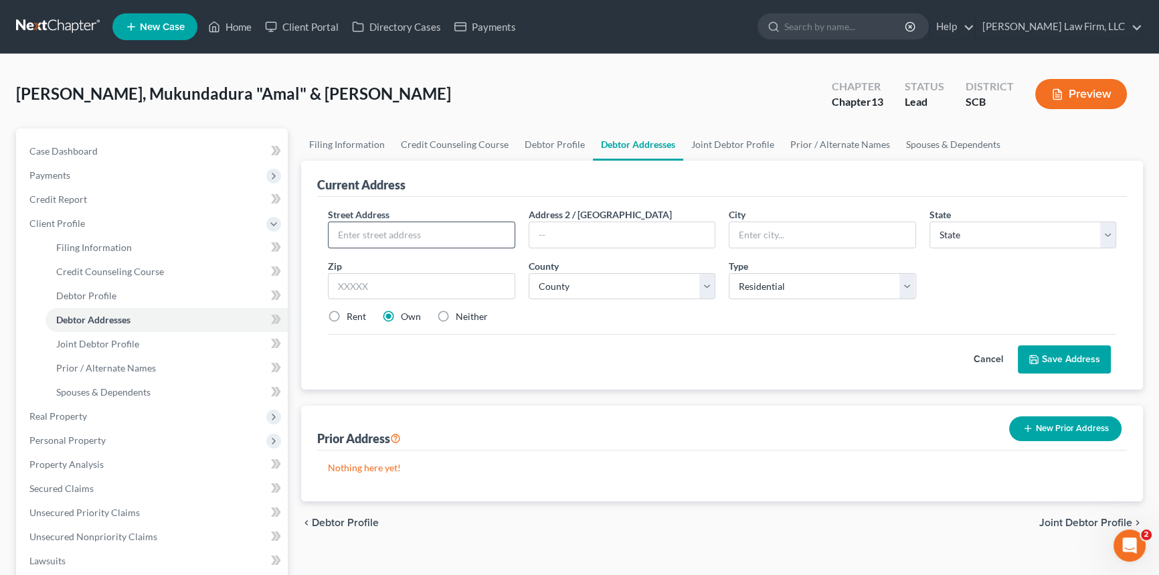
click at [347, 235] on input "text" at bounding box center [421, 234] width 186 height 25
type input "[STREET_ADDRESS]"
type input "[PERSON_NAME]"
select select "42"
type input "29456"
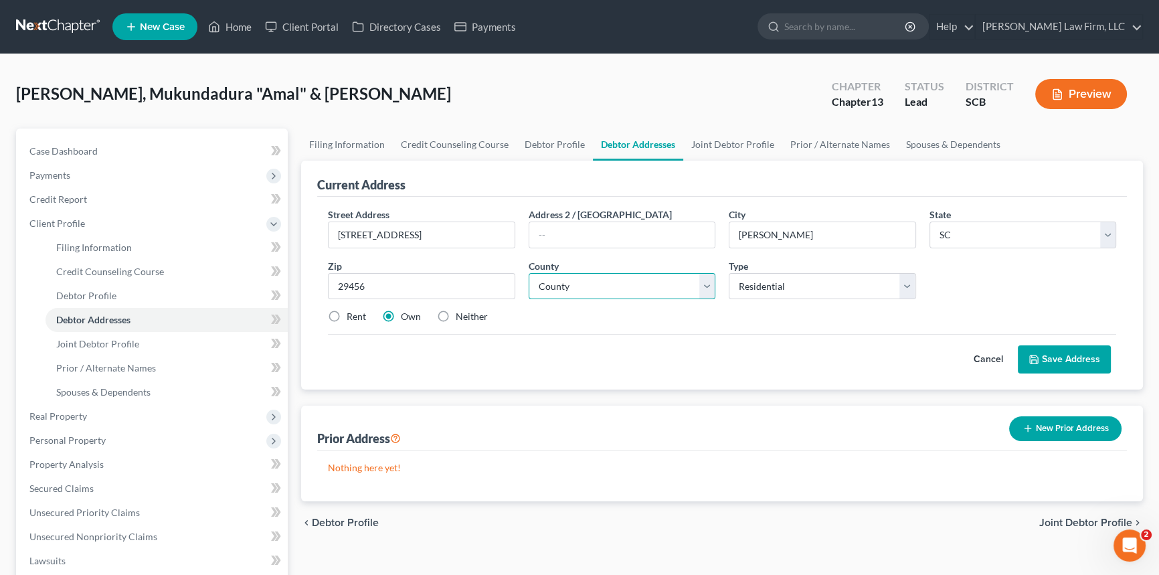
click at [592, 275] on select "County [GEOGRAPHIC_DATA] [GEOGRAPHIC_DATA] [GEOGRAPHIC_DATA] [GEOGRAPHIC_DATA] …" at bounding box center [622, 286] width 187 height 27
select select "7"
click at [529, 273] on select "County [GEOGRAPHIC_DATA] [GEOGRAPHIC_DATA] [GEOGRAPHIC_DATA] [GEOGRAPHIC_DATA] …" at bounding box center [622, 286] width 187 height 27
click at [1062, 352] on button "Save Address" at bounding box center [1064, 359] width 93 height 28
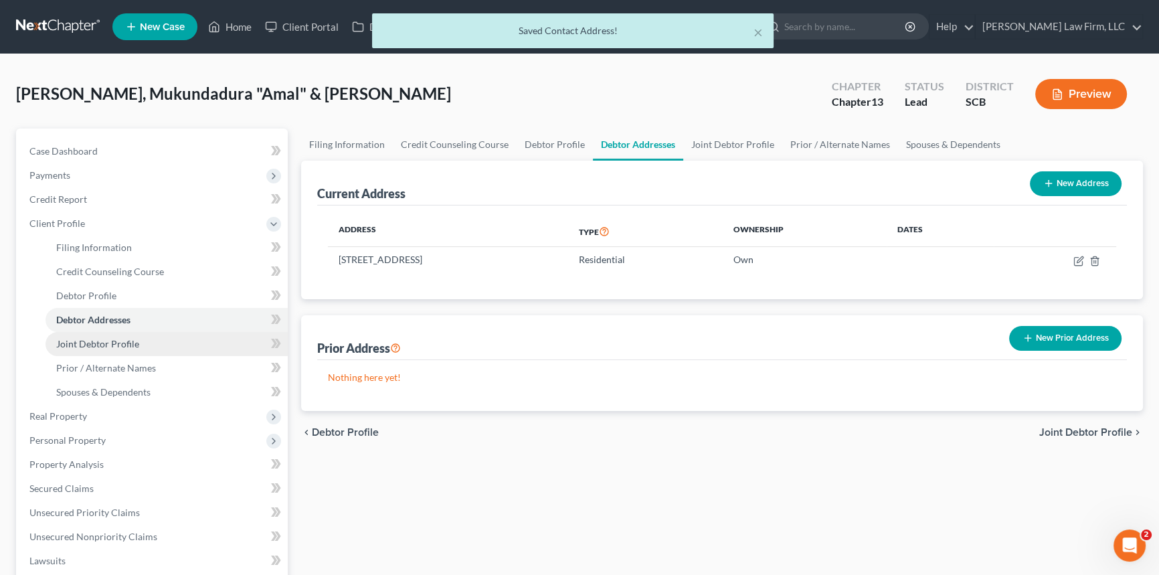
click at [112, 339] on span "Joint Debtor Profile" at bounding box center [97, 343] width 83 height 11
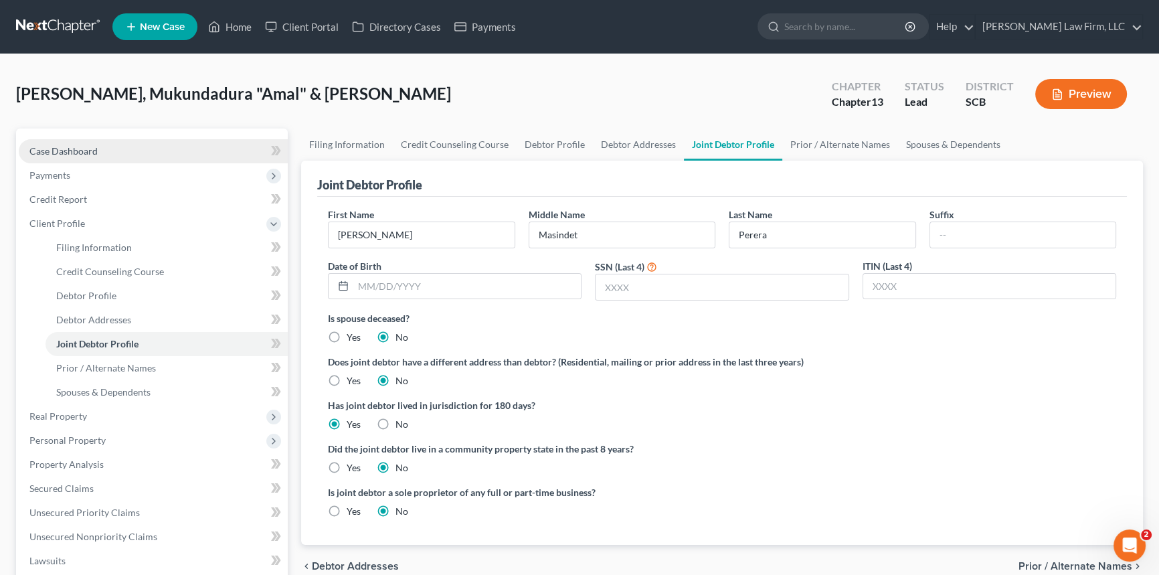
click at [71, 147] on span "Case Dashboard" at bounding box center [63, 150] width 68 height 11
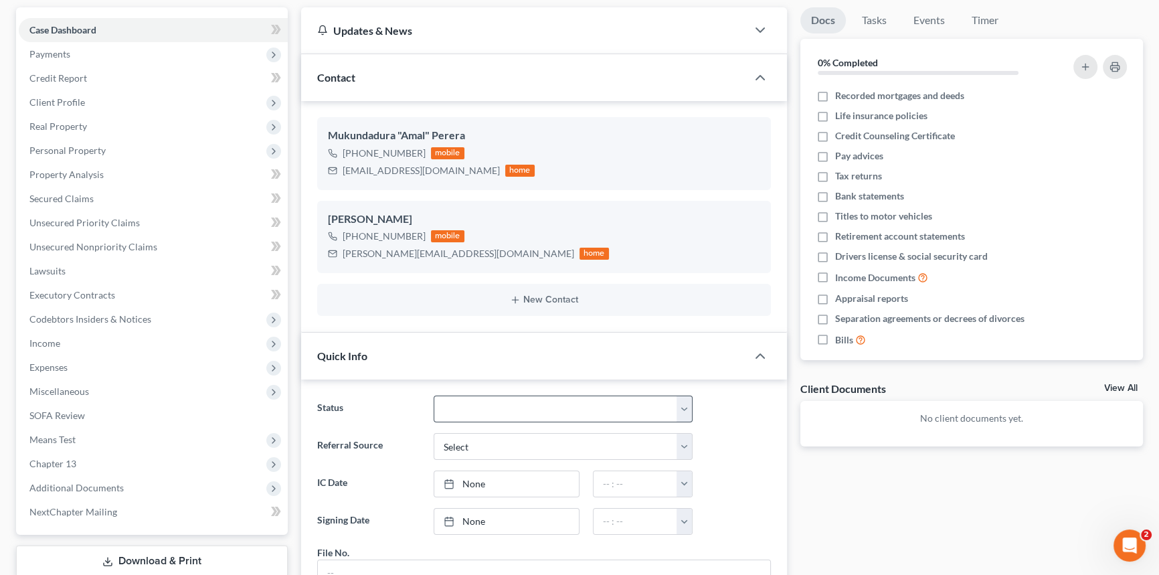
scroll to position [304, 0]
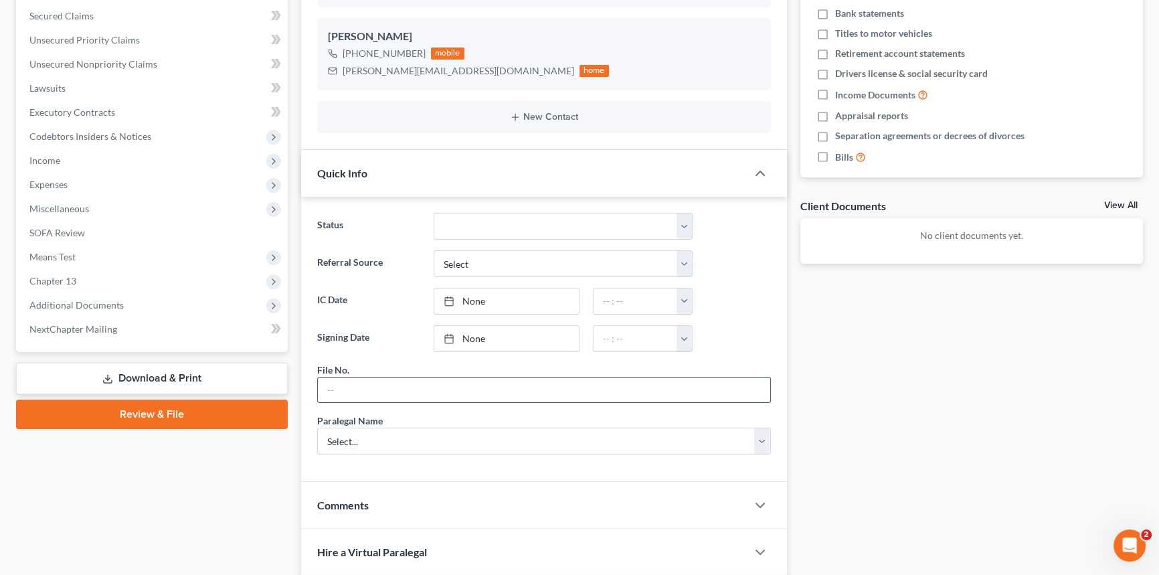
drag, startPoint x: 329, startPoint y: 392, endPoint x: 336, endPoint y: 380, distance: 13.8
click at [334, 385] on input "text" at bounding box center [544, 389] width 452 height 25
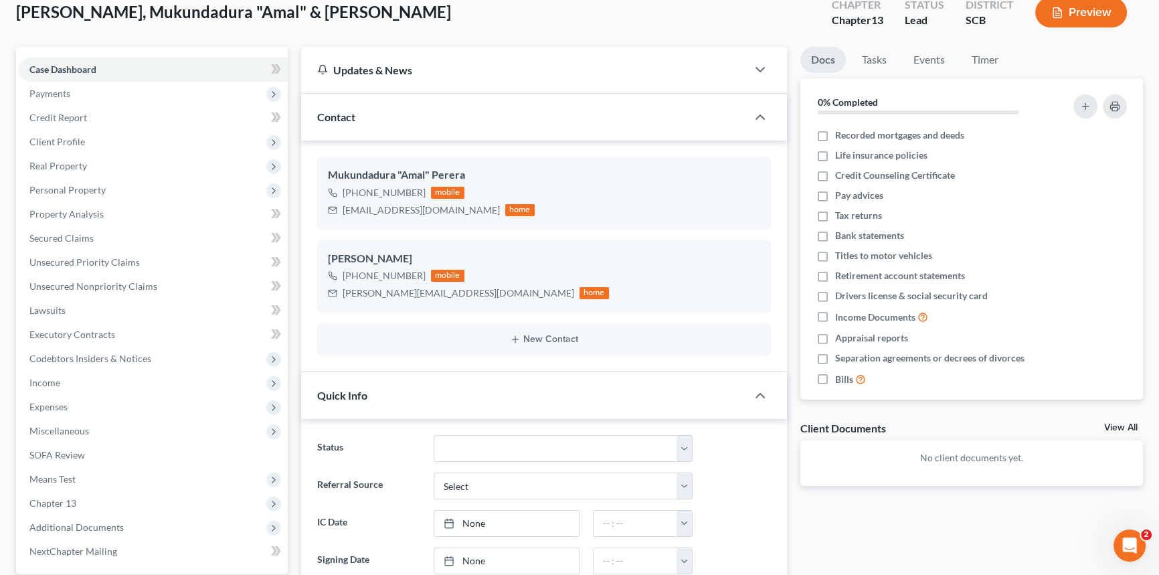
scroll to position [60, 0]
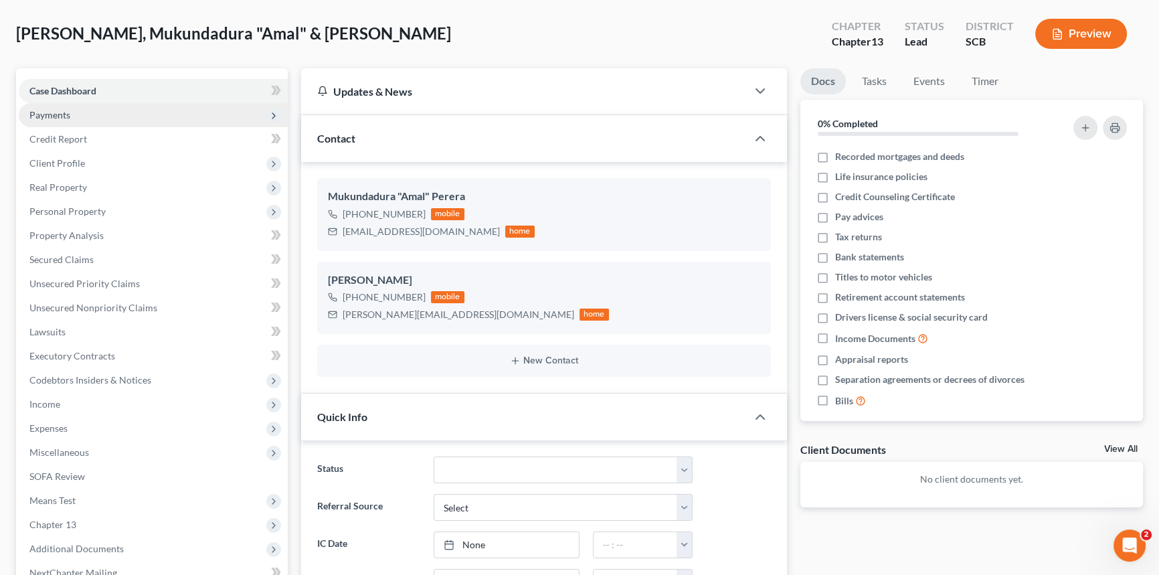
type input "25-263MC"
click at [55, 113] on span "Payments" at bounding box center [49, 114] width 41 height 11
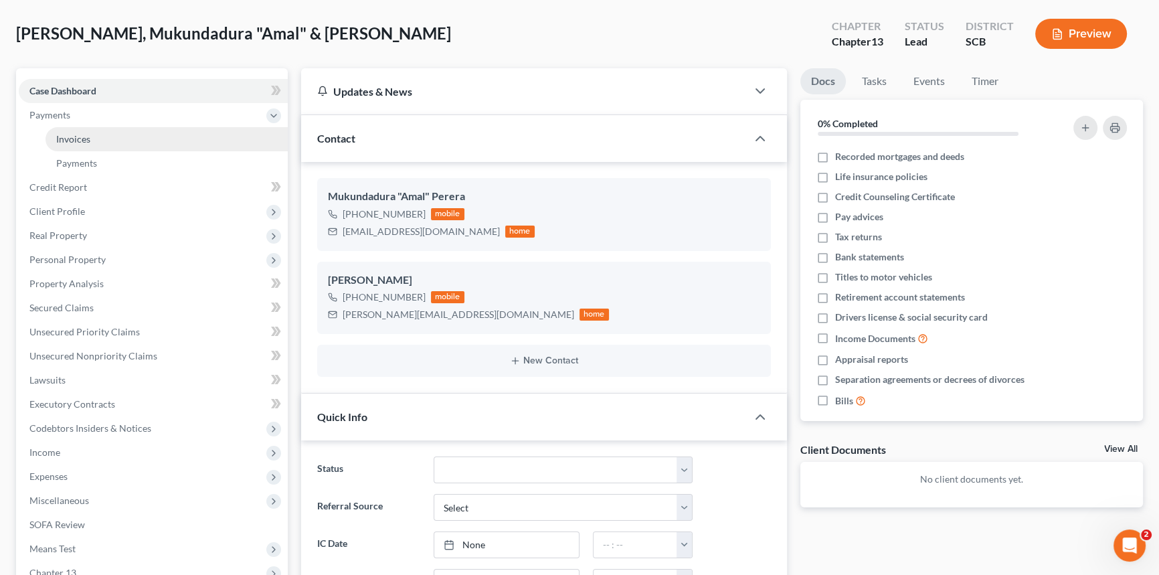
click at [74, 134] on span "Invoices" at bounding box center [73, 138] width 34 height 11
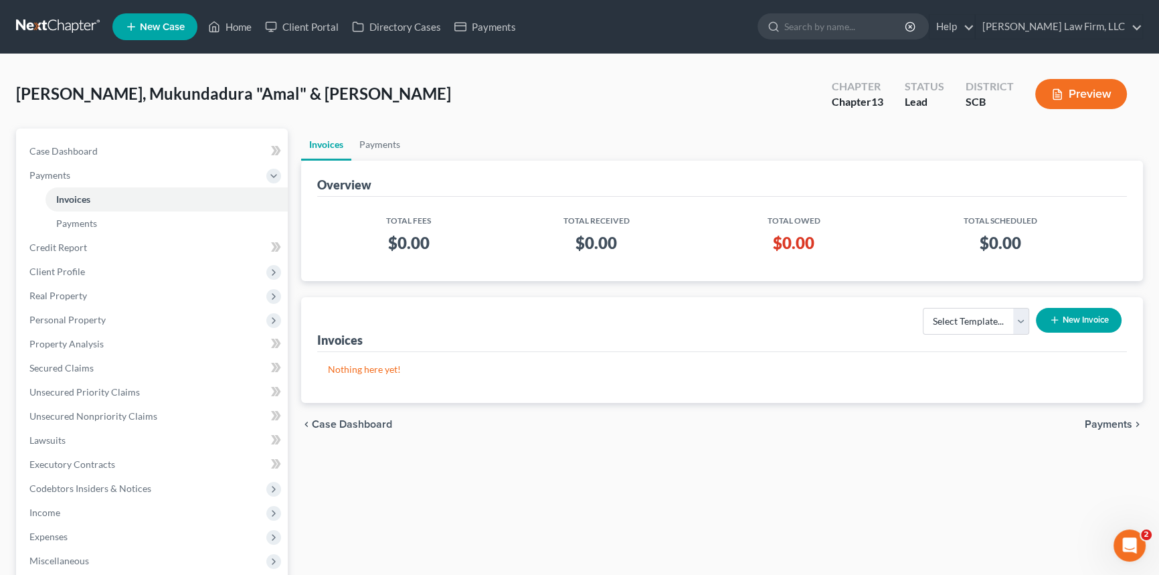
click at [1070, 313] on button "New Invoice" at bounding box center [1079, 320] width 86 height 25
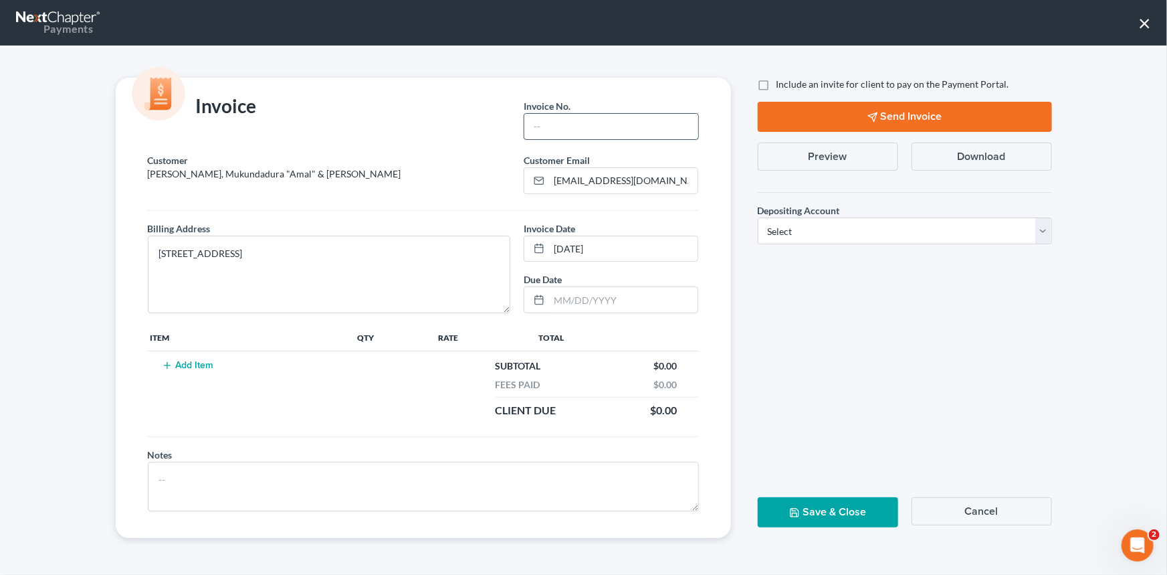
click at [546, 134] on input "text" at bounding box center [611, 126] width 173 height 25
type input "25-263MC"
click at [187, 361] on button "Add Item" at bounding box center [188, 365] width 59 height 11
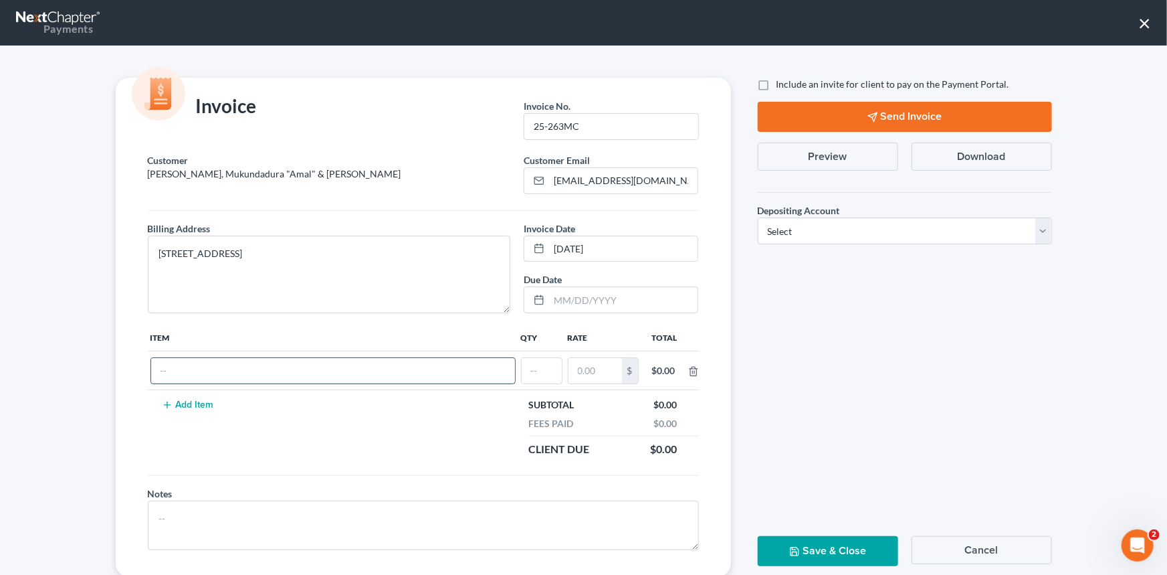
click at [181, 361] on input "text" at bounding box center [333, 370] width 364 height 25
type input "Chapter 13"
type input "1"
type input "1,500.00"
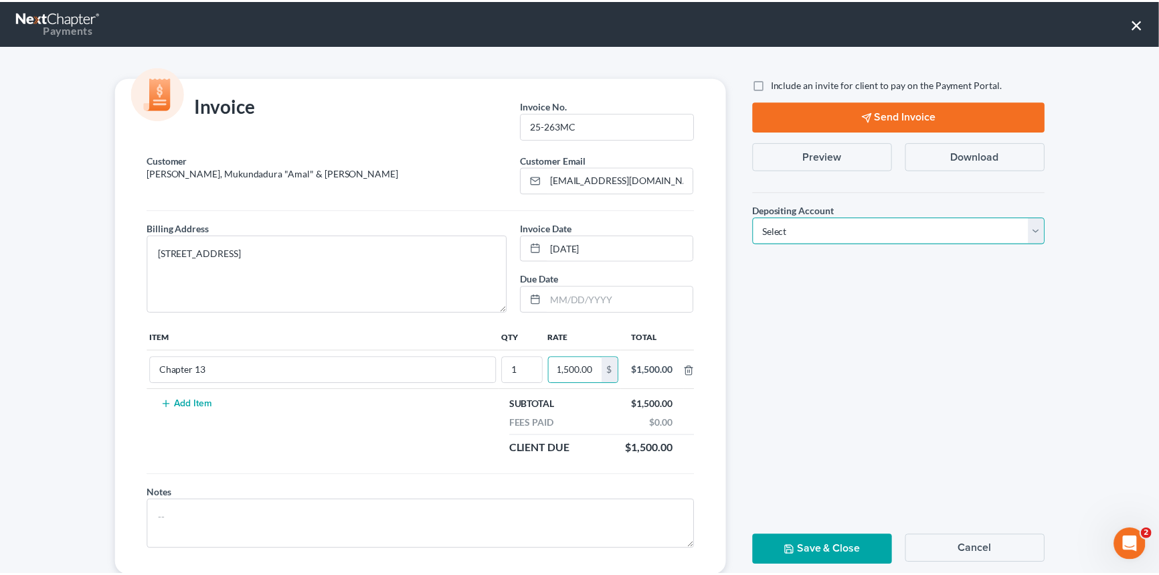
scroll to position [0, 0]
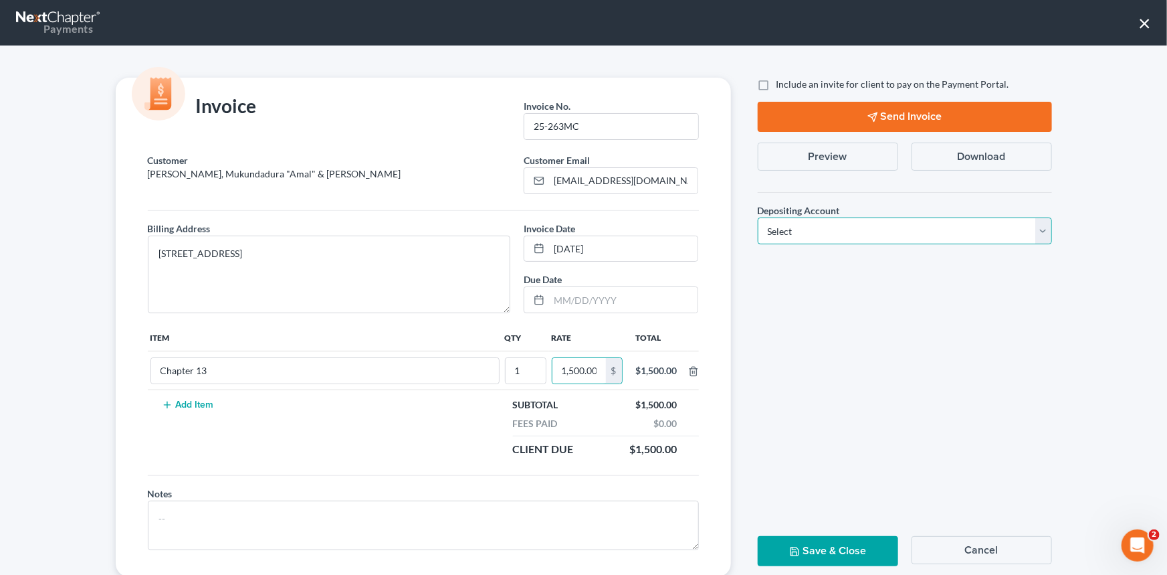
drag, startPoint x: 1044, startPoint y: 231, endPoint x: 1017, endPoint y: 242, distance: 28.8
click at [1044, 231] on select "Select Operation Trust" at bounding box center [905, 230] width 294 height 27
select select "1"
click at [758, 217] on select "Select Operation Trust" at bounding box center [905, 230] width 294 height 27
click at [822, 549] on button "Save & Close" at bounding box center [828, 551] width 140 height 30
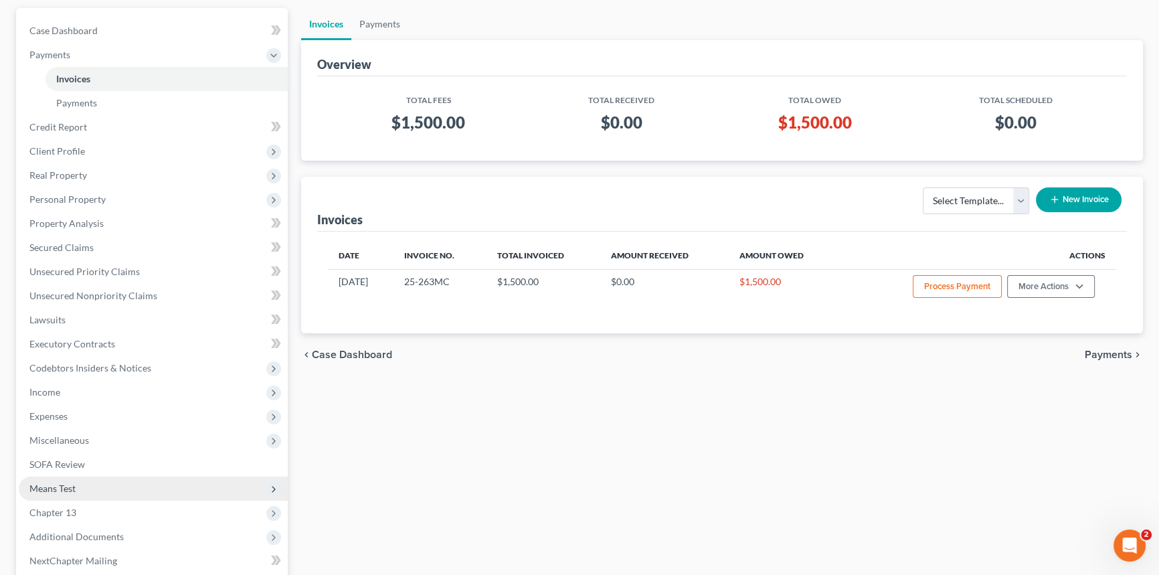
scroll to position [121, 0]
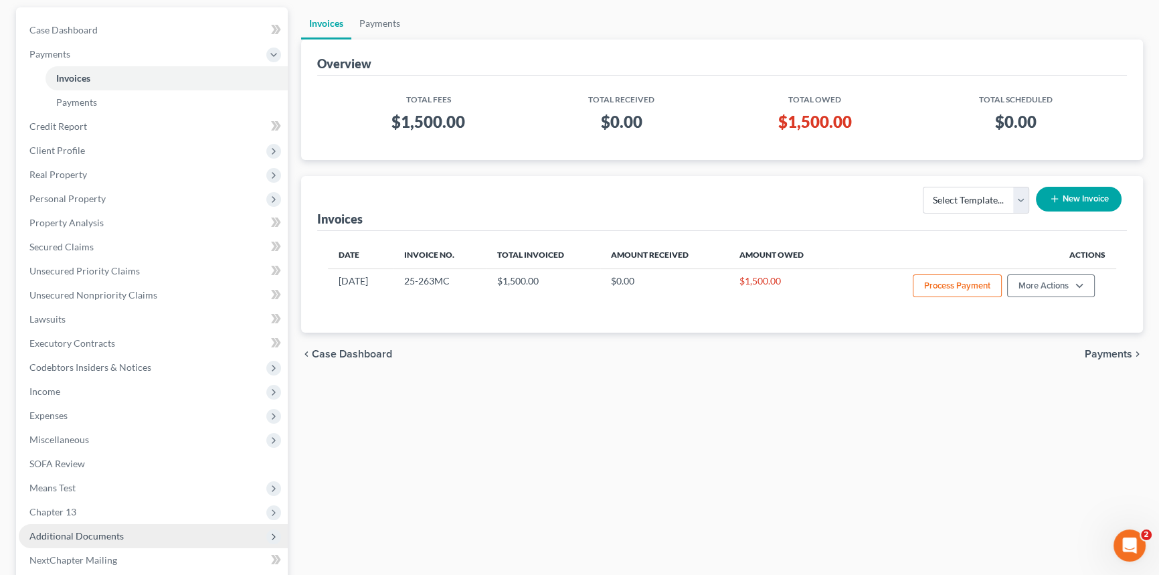
click at [81, 531] on span "Additional Documents" at bounding box center [76, 535] width 94 height 11
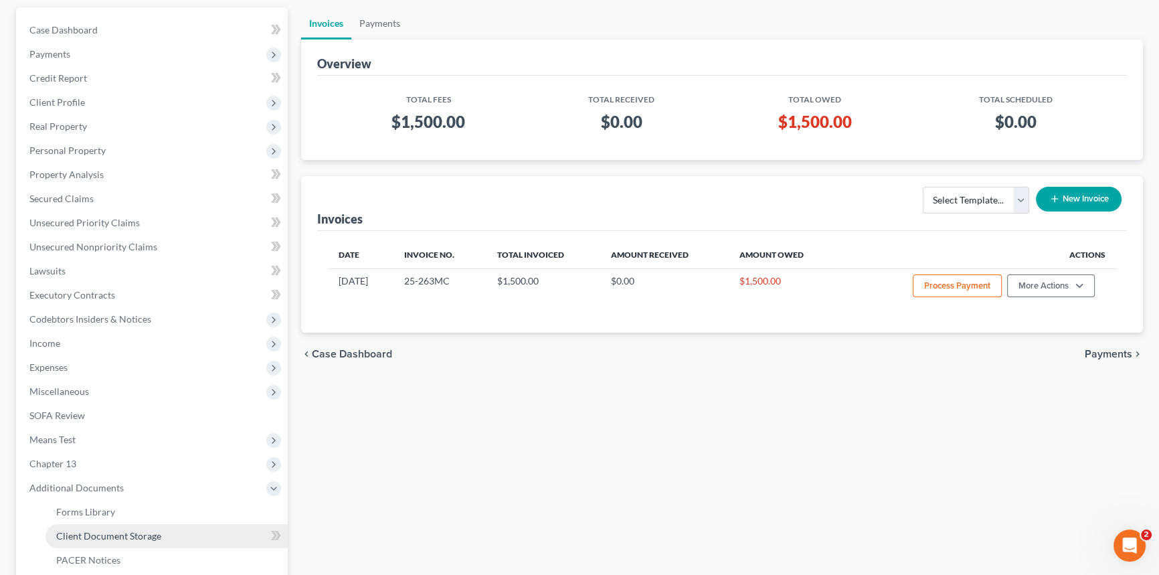
click at [107, 525] on link "Client Document Storage" at bounding box center [166, 536] width 242 height 24
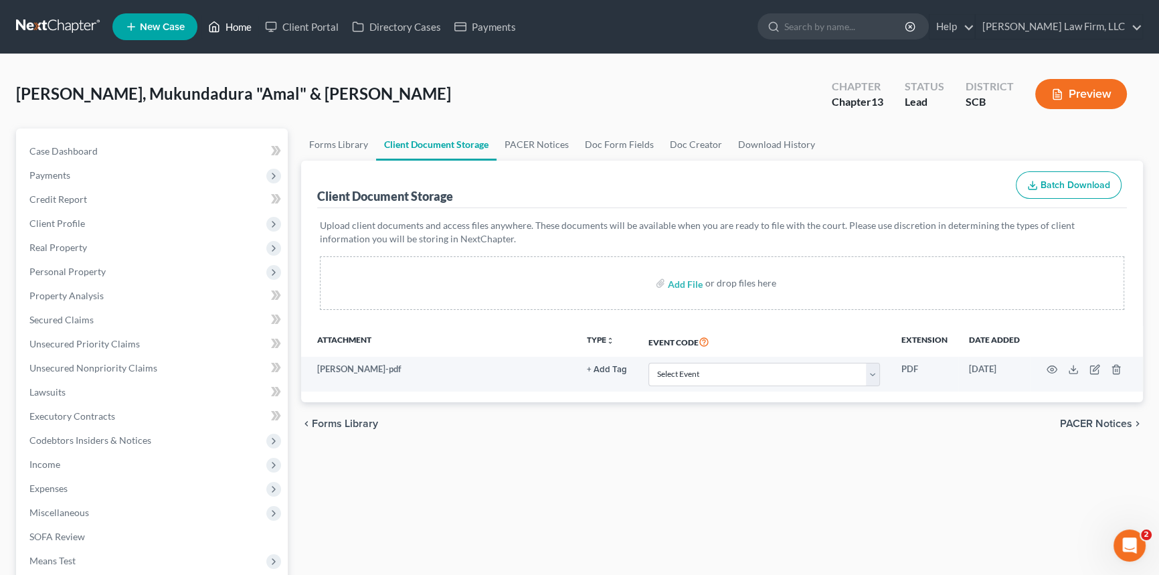
click at [241, 23] on link "Home" at bounding box center [229, 27] width 57 height 24
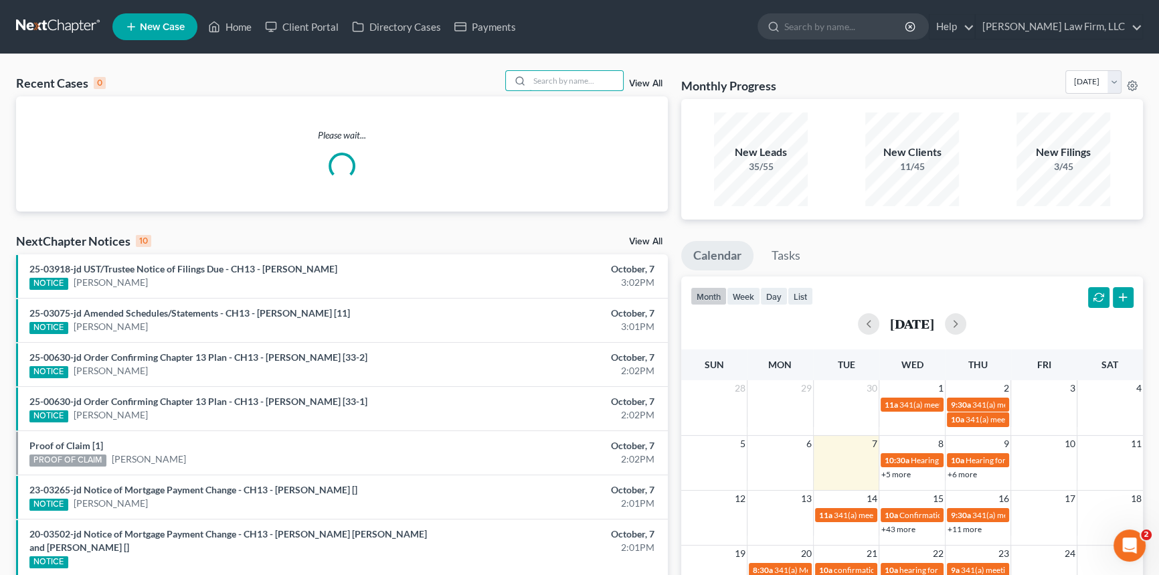
drag, startPoint x: 527, startPoint y: 74, endPoint x: 538, endPoint y: 68, distance: 12.3
click at [529, 74] on input "search" at bounding box center [576, 80] width 94 height 19
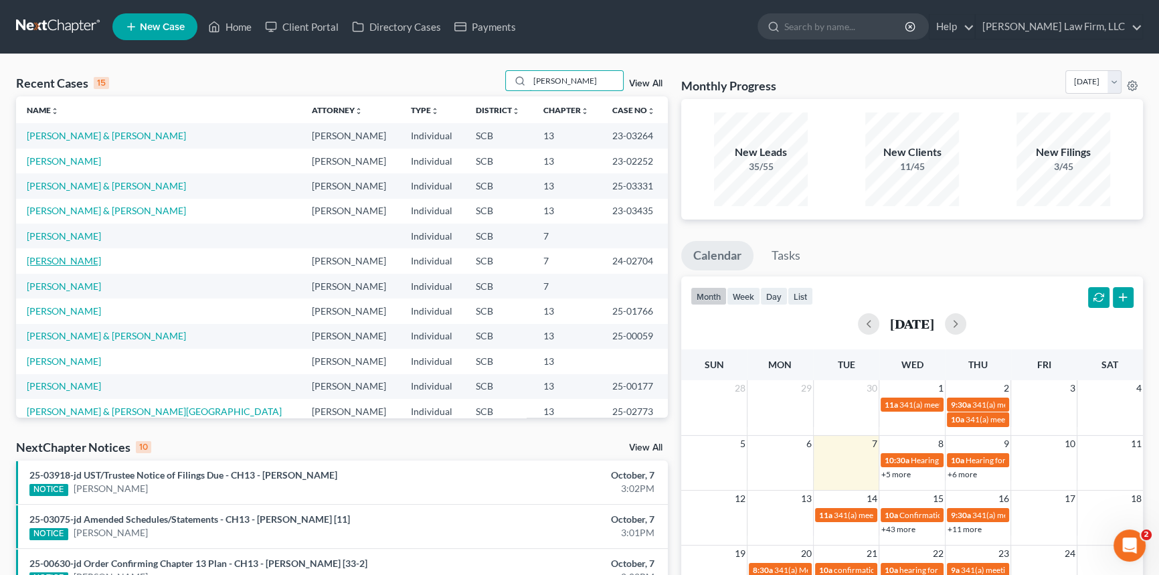
type input "[PERSON_NAME]"
click at [60, 258] on link "[PERSON_NAME]" at bounding box center [64, 260] width 74 height 11
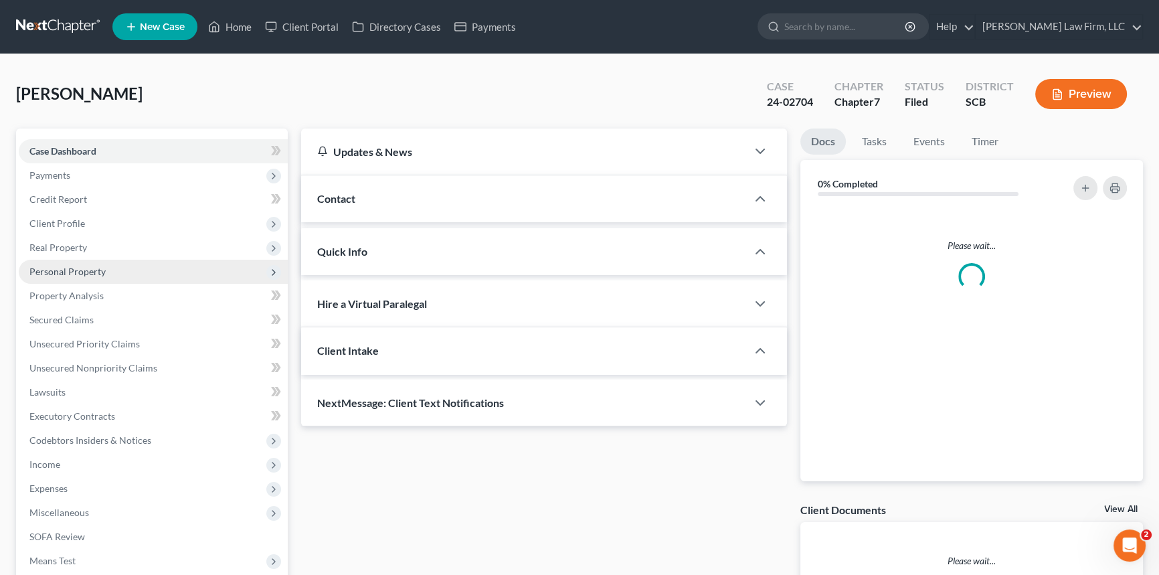
select select "1"
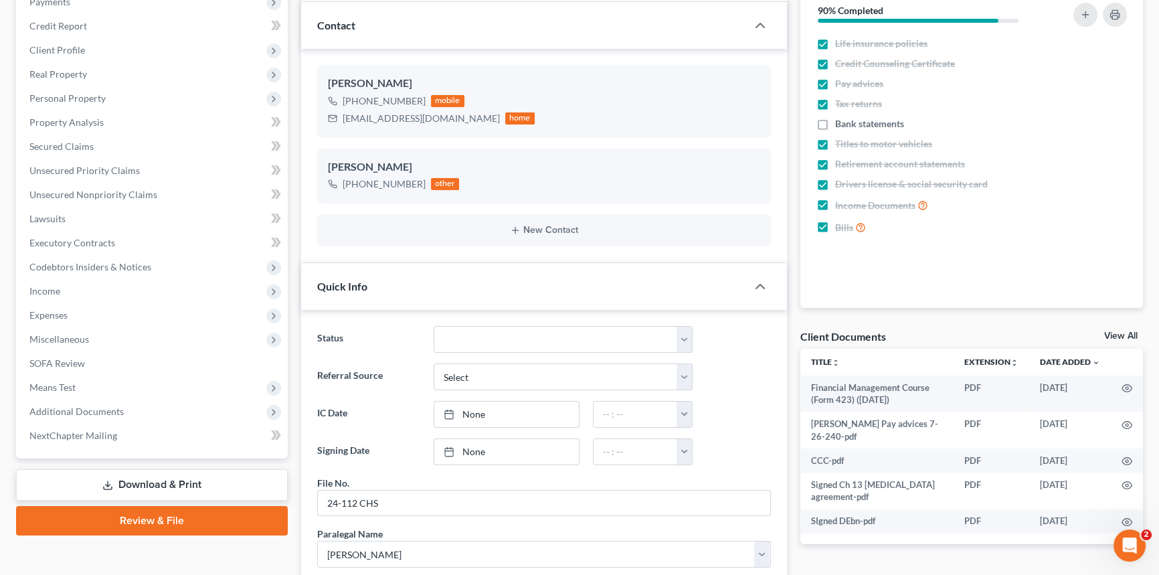
scroll to position [60, 0]
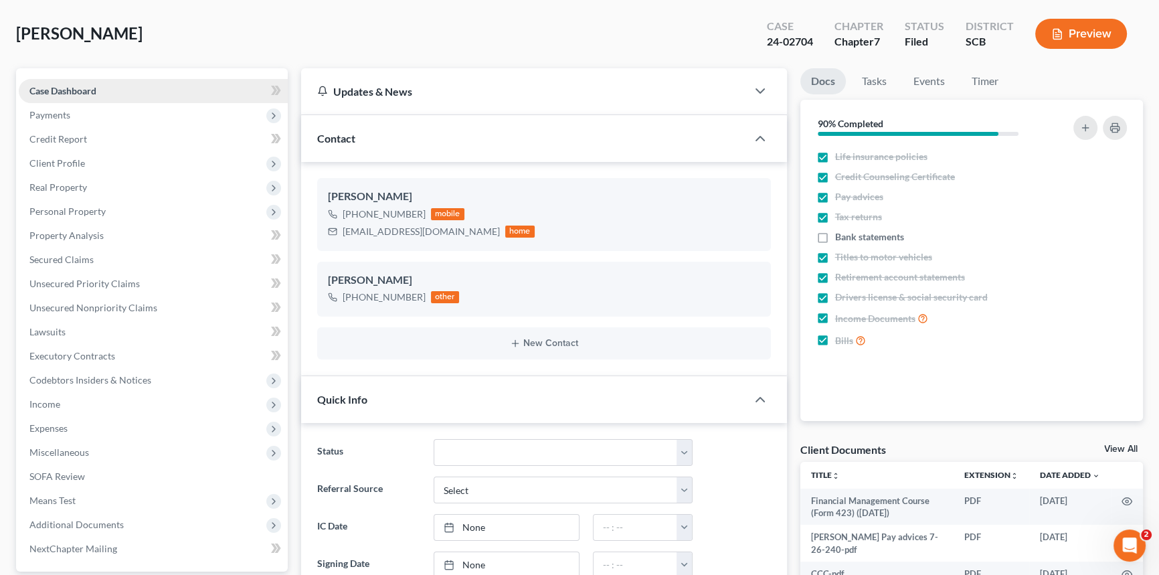
click at [67, 85] on span "Case Dashboard" at bounding box center [62, 90] width 67 height 11
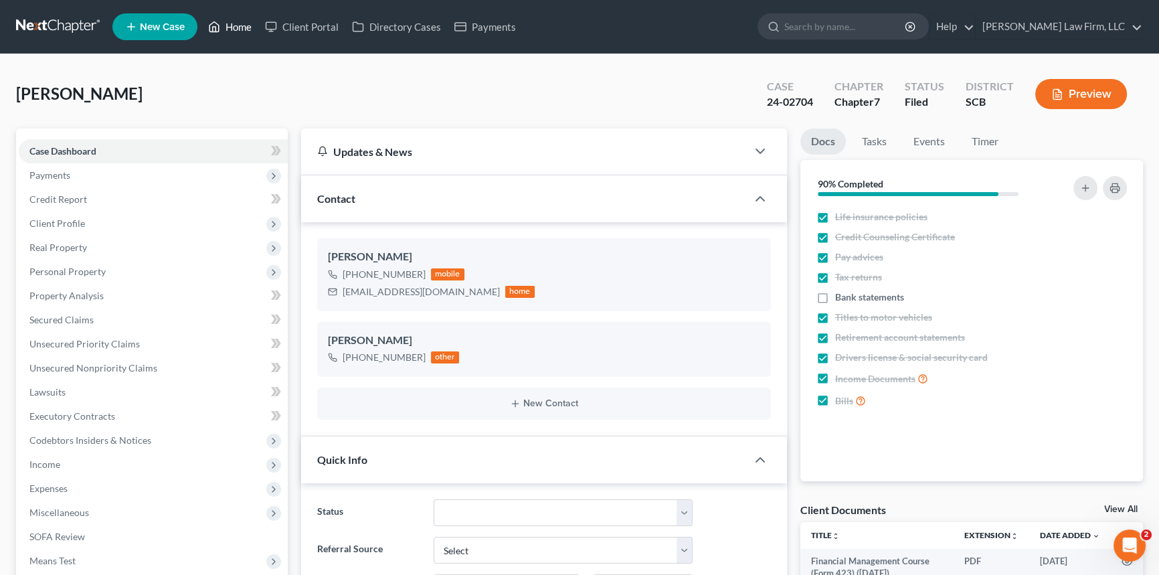
click at [237, 22] on link "Home" at bounding box center [229, 27] width 57 height 24
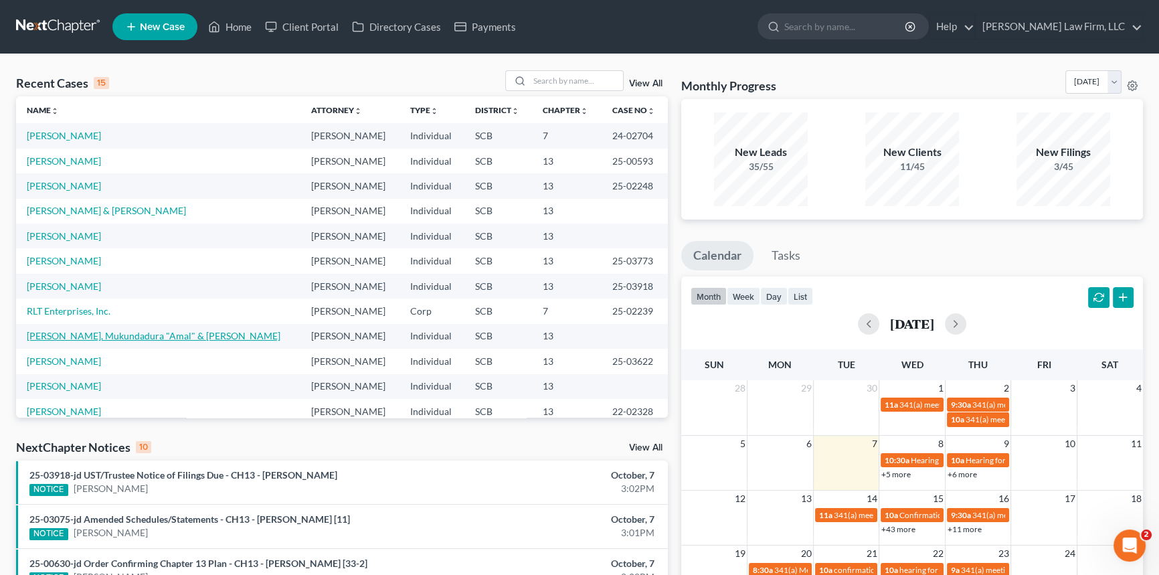
click at [140, 335] on link "[PERSON_NAME], Mukundadura "Amal" & [PERSON_NAME]" at bounding box center [154, 335] width 254 height 11
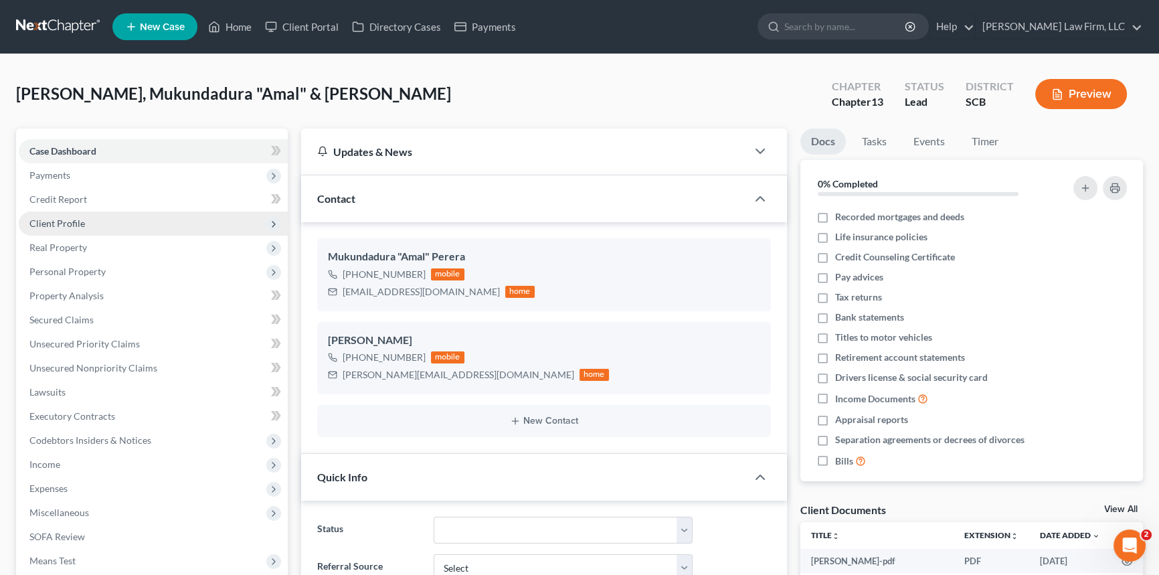
click at [72, 222] on span "Client Profile" at bounding box center [57, 222] width 56 height 11
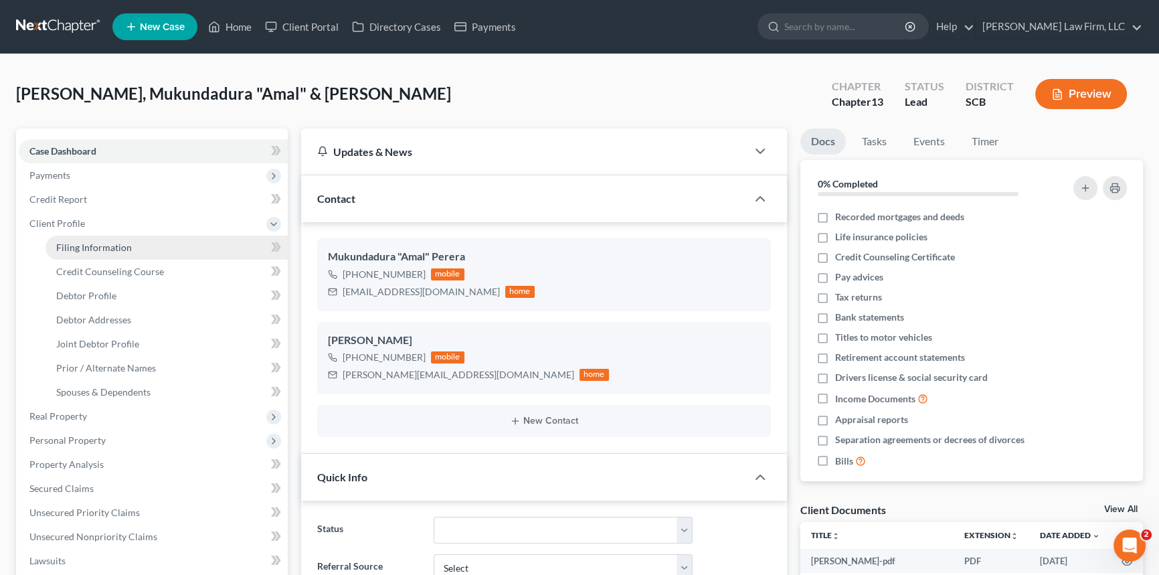
click at [89, 247] on span "Filing Information" at bounding box center [94, 247] width 76 height 11
select select "1"
select select "3"
select select "72"
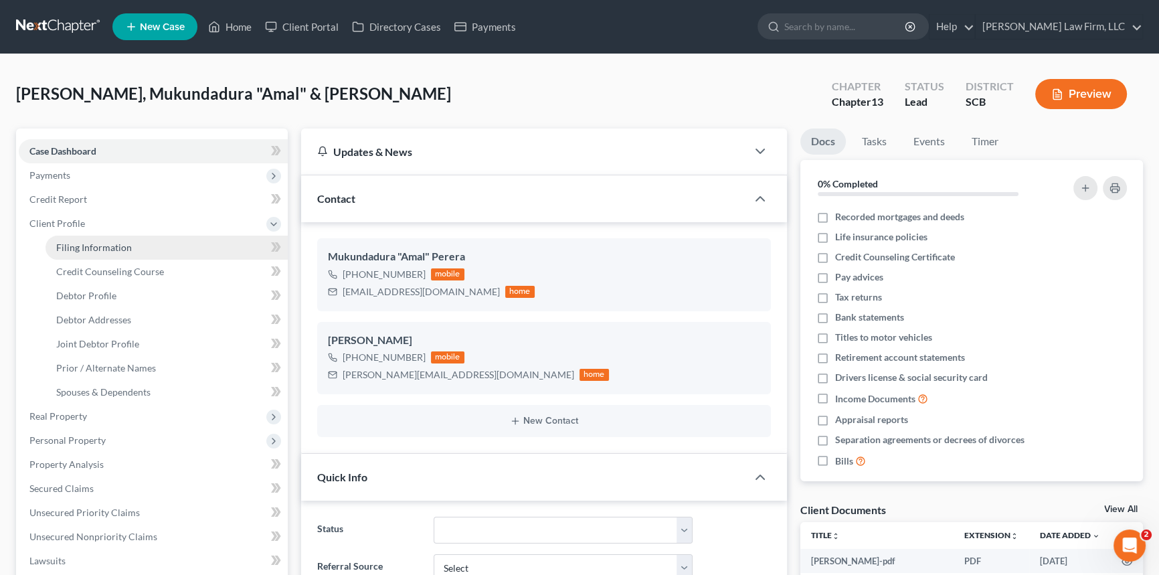
select select "1"
select select "42"
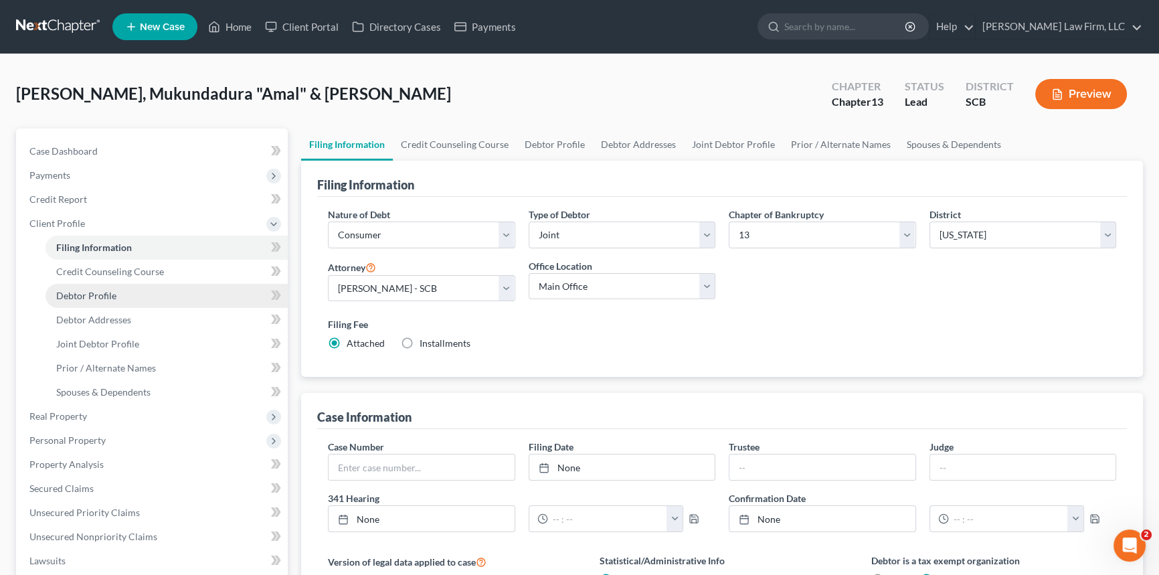
click at [94, 290] on span "Debtor Profile" at bounding box center [86, 295] width 60 height 11
select select "1"
select select "0"
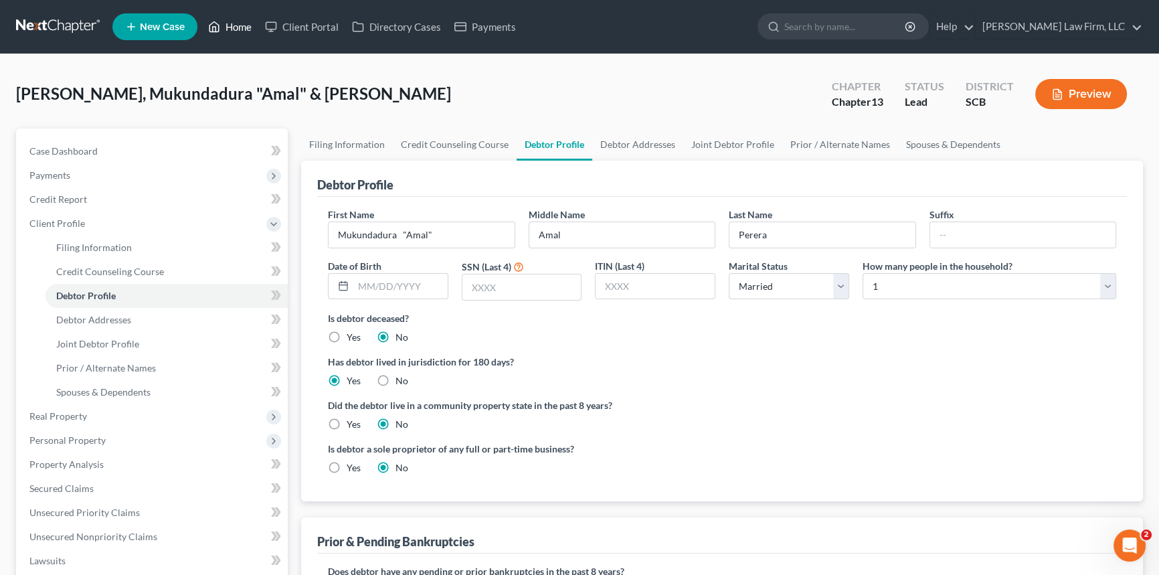
drag, startPoint x: 245, startPoint y: 27, endPoint x: 388, endPoint y: 80, distance: 152.8
click at [245, 27] on link "Home" at bounding box center [229, 27] width 57 height 24
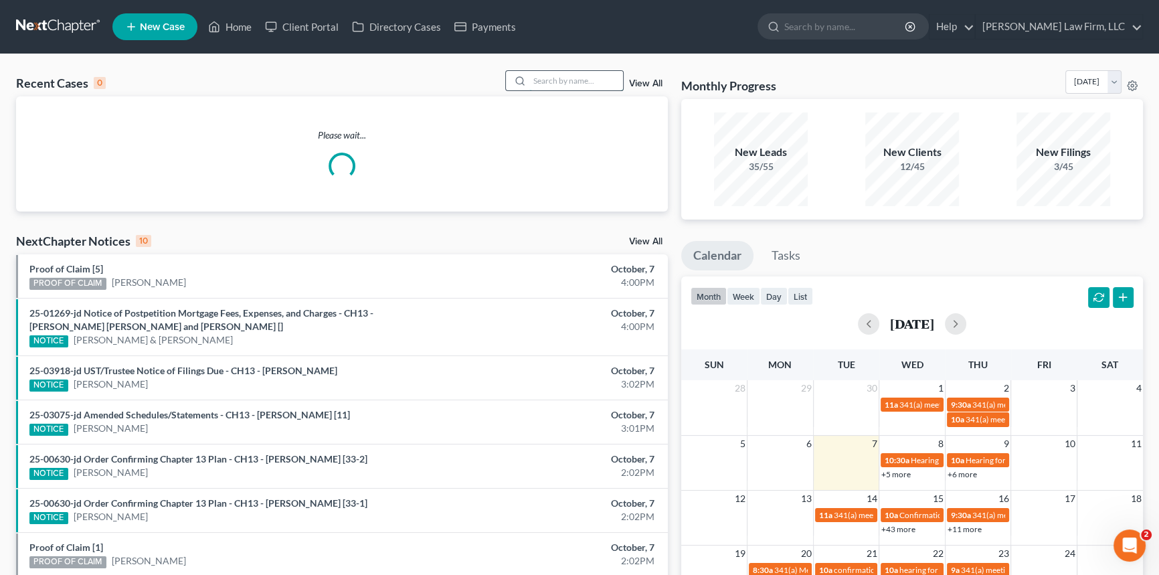
click at [547, 82] on input "search" at bounding box center [576, 80] width 94 height 19
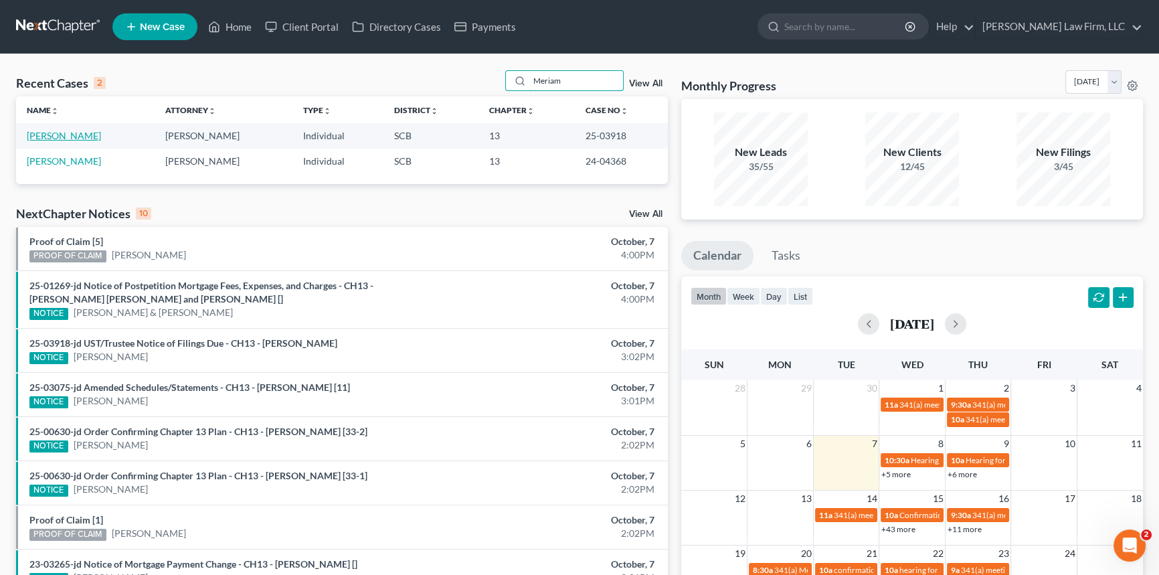
type input "Meriam"
click at [94, 134] on link "[PERSON_NAME]" at bounding box center [64, 135] width 74 height 11
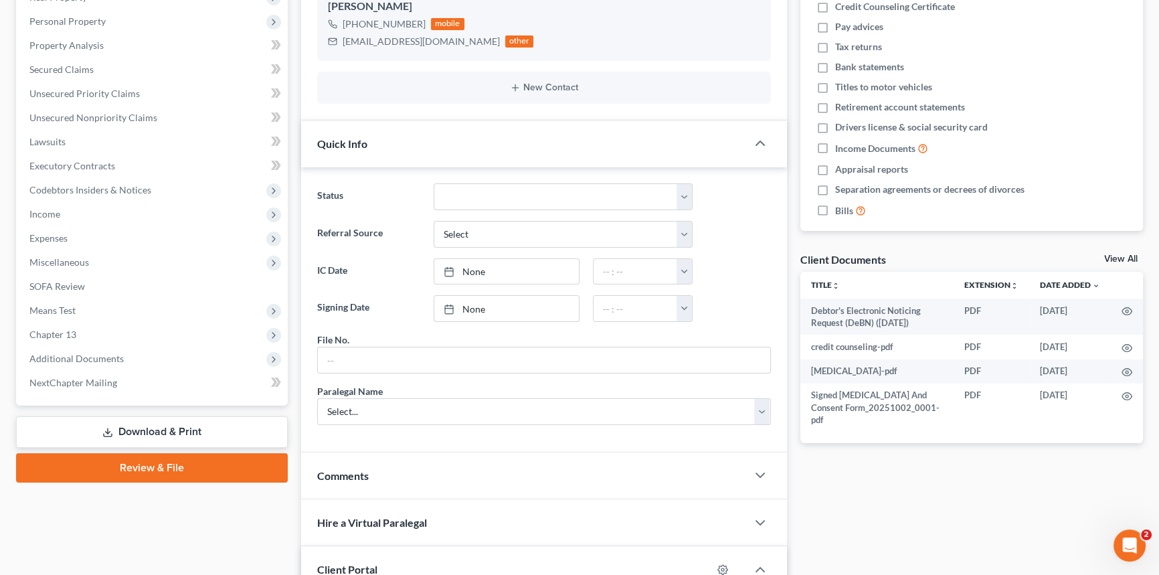
scroll to position [304, 0]
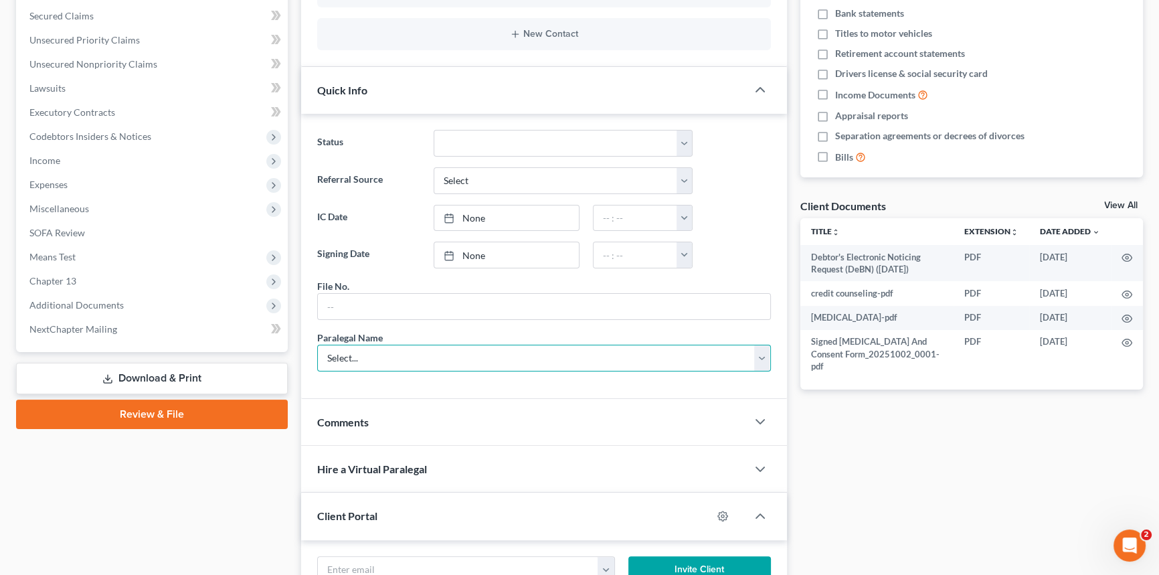
drag, startPoint x: 341, startPoint y: 355, endPoint x: 374, endPoint y: 367, distance: 35.6
click at [341, 355] on select "Select... [PERSON_NAME] [PERSON_NAME] [PERSON_NAME] [PERSON_NAME]" at bounding box center [544, 358] width 454 height 27
select select "2"
click at [317, 345] on select "Select... [PERSON_NAME] [PERSON_NAME] [PERSON_NAME] [PERSON_NAME]" at bounding box center [544, 358] width 454 height 27
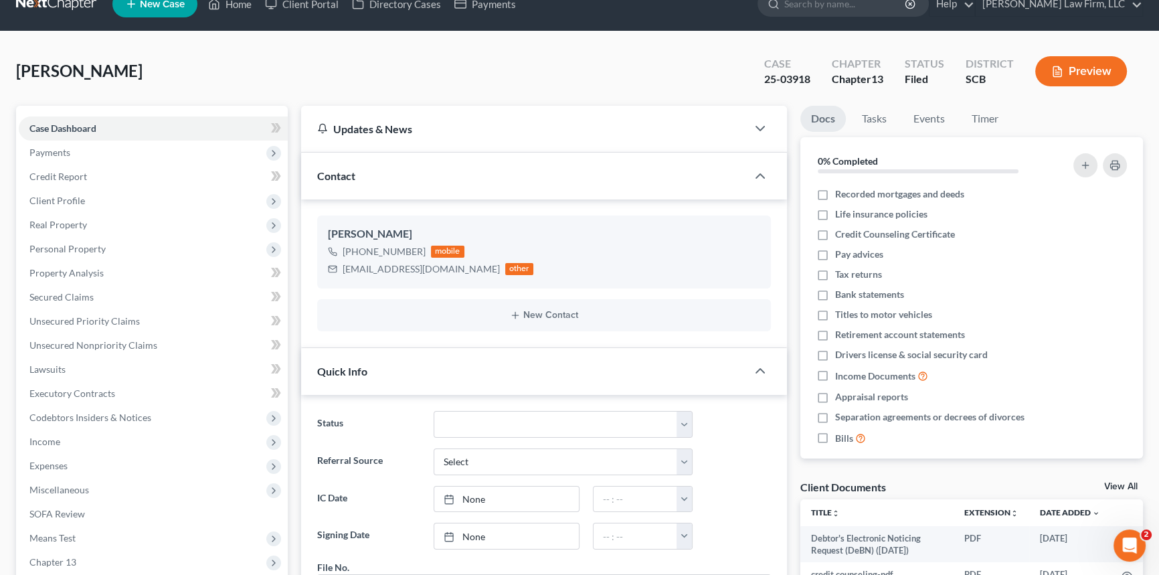
scroll to position [0, 0]
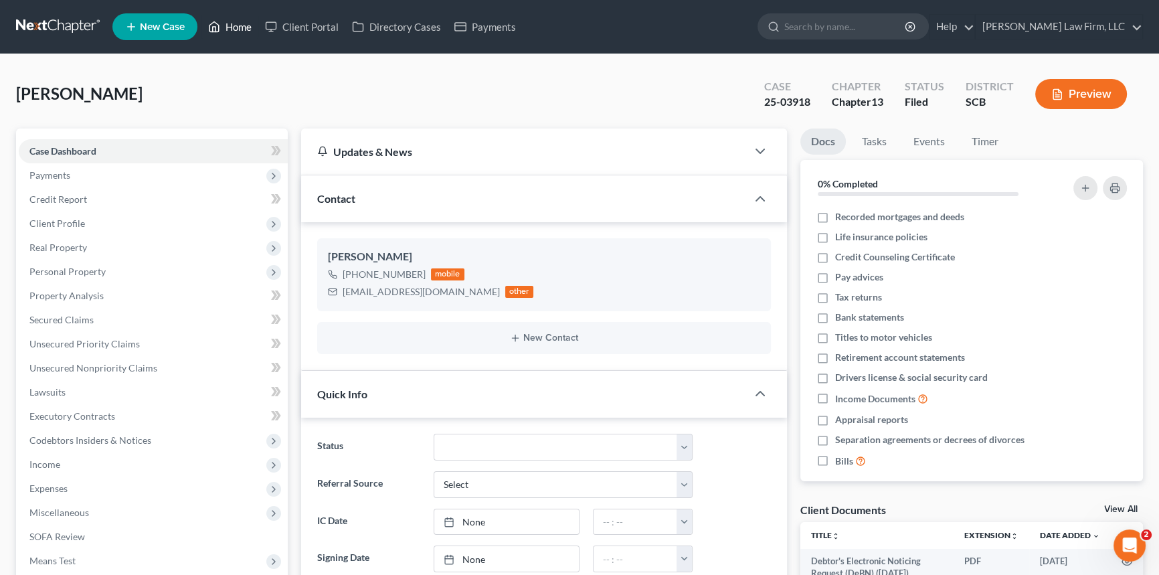
click at [235, 25] on link "Home" at bounding box center [229, 27] width 57 height 24
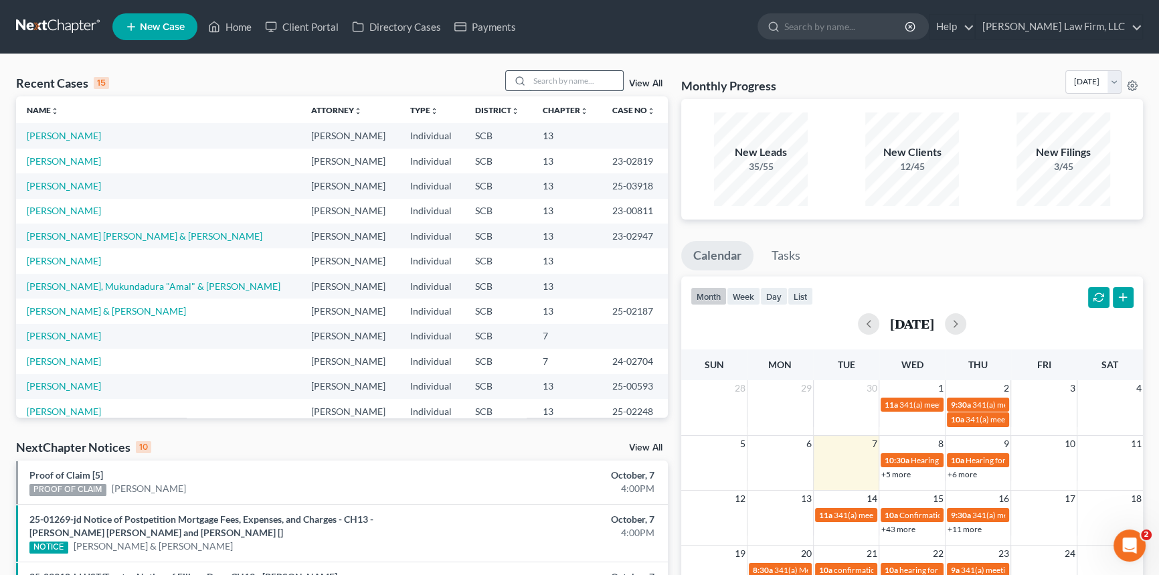
click at [547, 82] on input "search" at bounding box center [576, 80] width 94 height 19
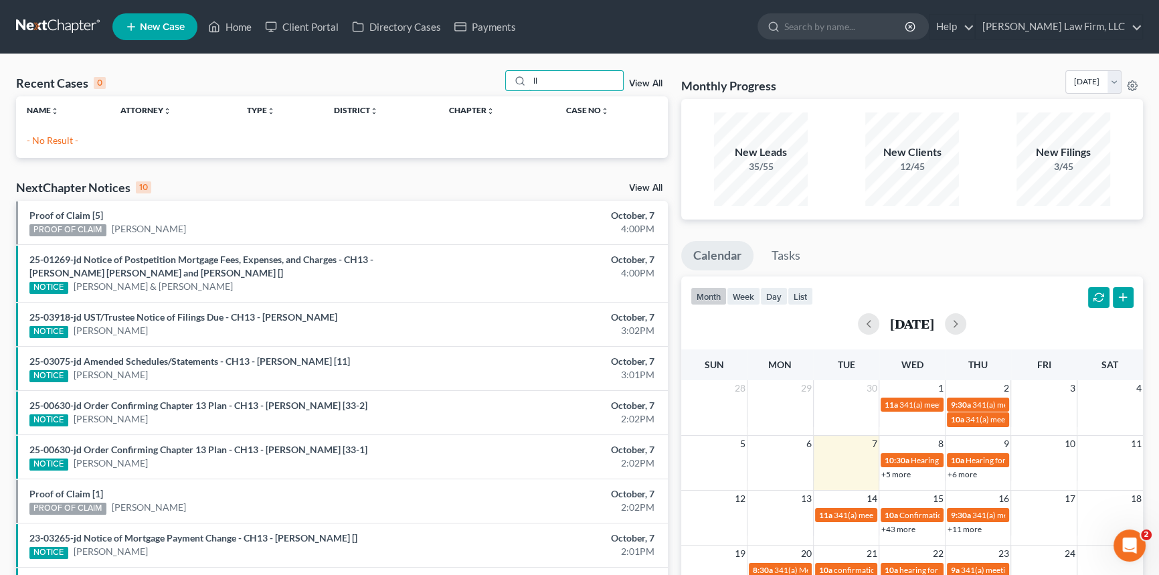
type input "l"
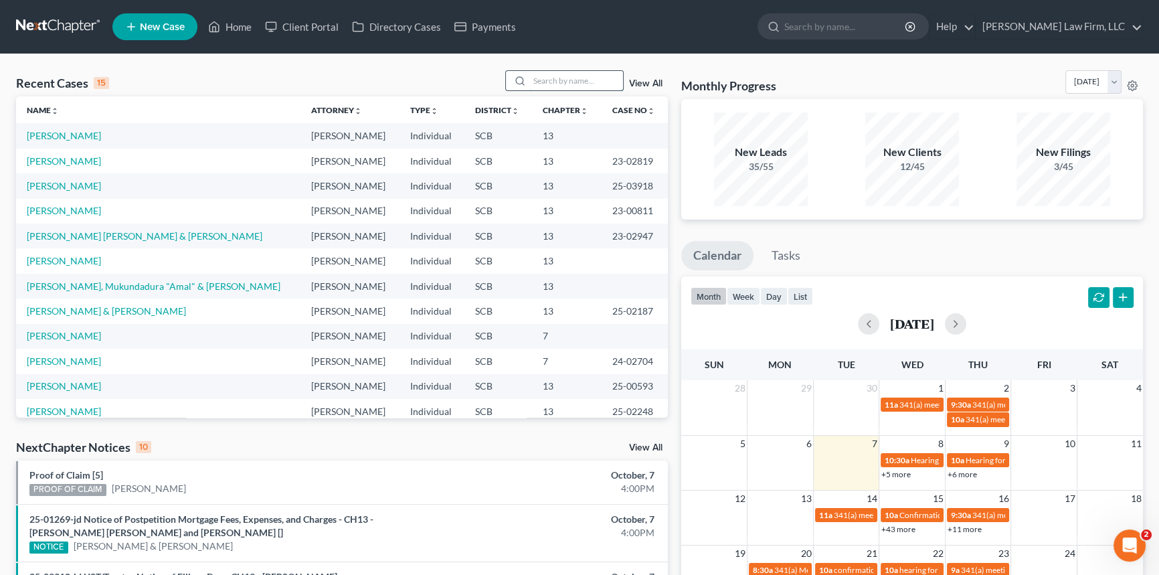
click at [535, 82] on input "search" at bounding box center [576, 80] width 94 height 19
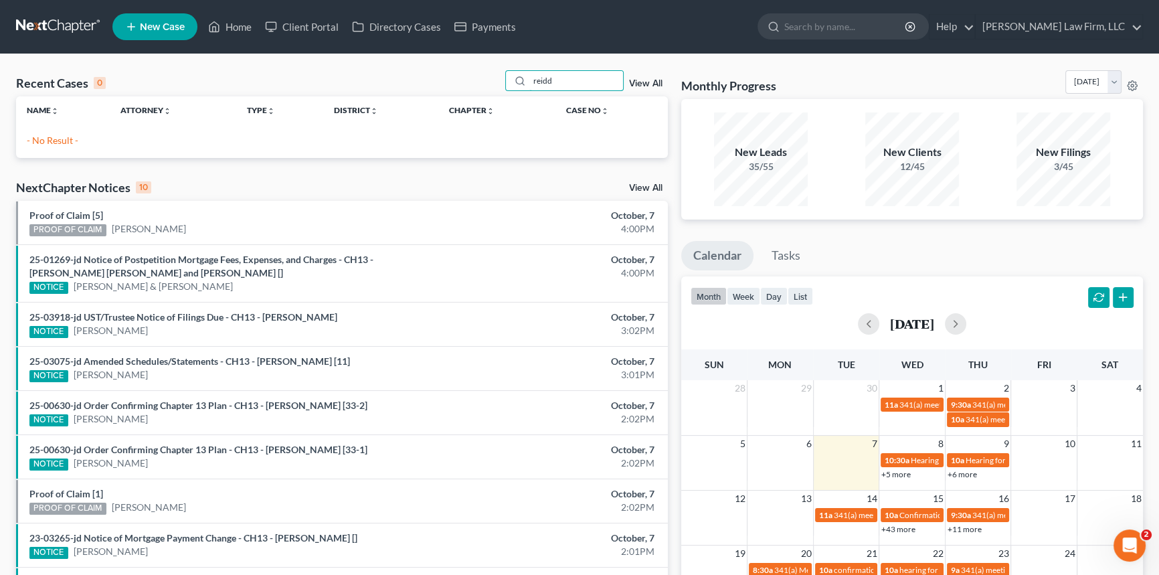
type input "[PERSON_NAME]"
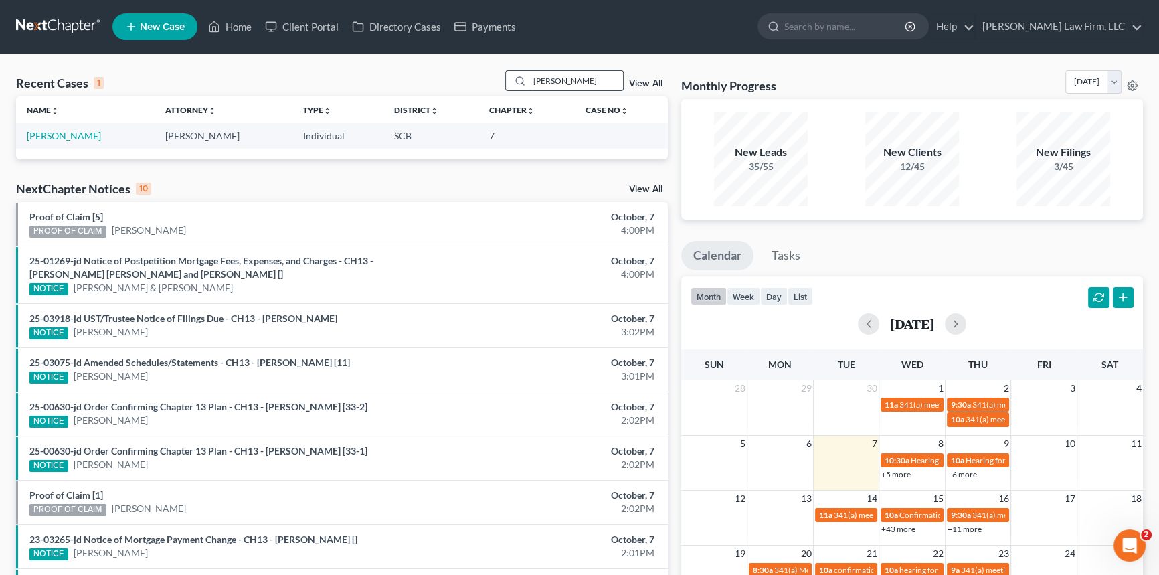
drag, startPoint x: 553, startPoint y: 80, endPoint x: 514, endPoint y: 82, distance: 38.2
click at [514, 82] on div "[PERSON_NAME]" at bounding box center [564, 80] width 119 height 21
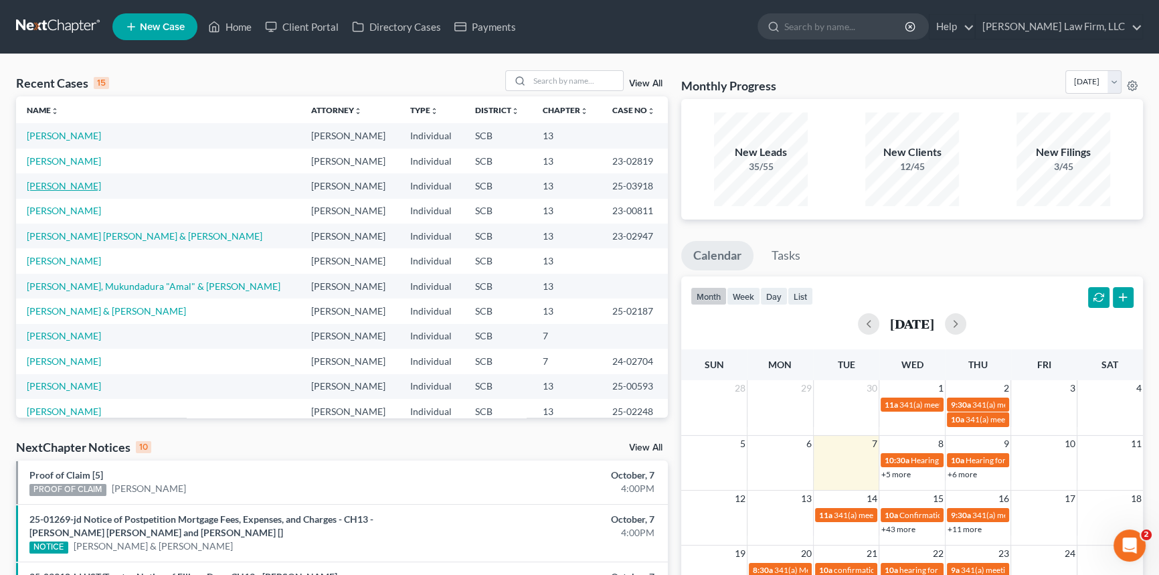
click at [84, 188] on link "[PERSON_NAME]" at bounding box center [64, 185] width 74 height 11
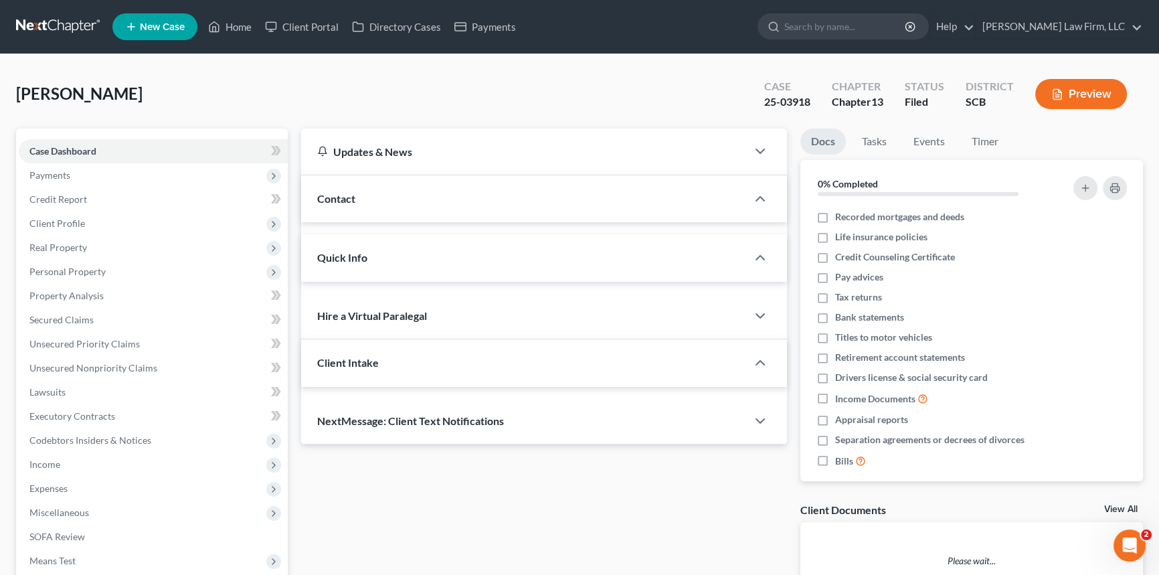
select select "2"
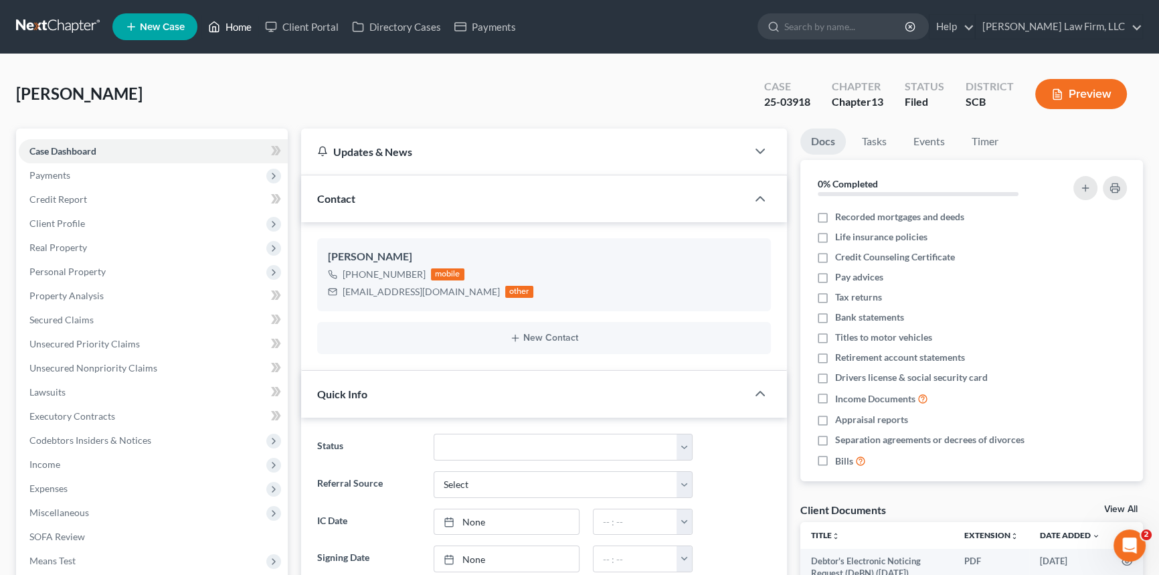
click at [234, 25] on link "Home" at bounding box center [229, 27] width 57 height 24
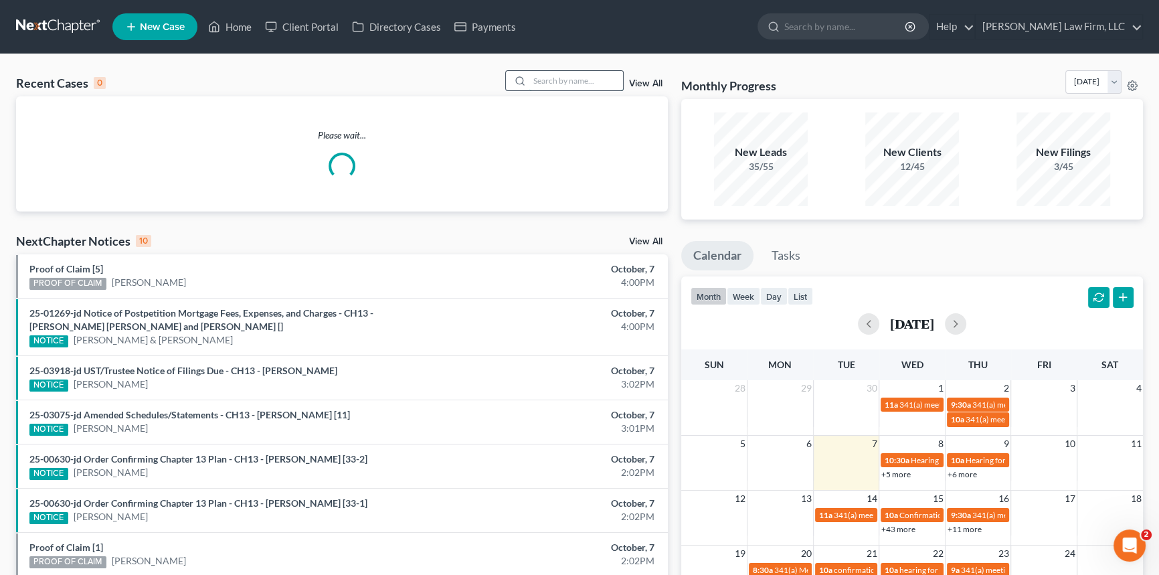
click at [539, 74] on input "search" at bounding box center [576, 80] width 94 height 19
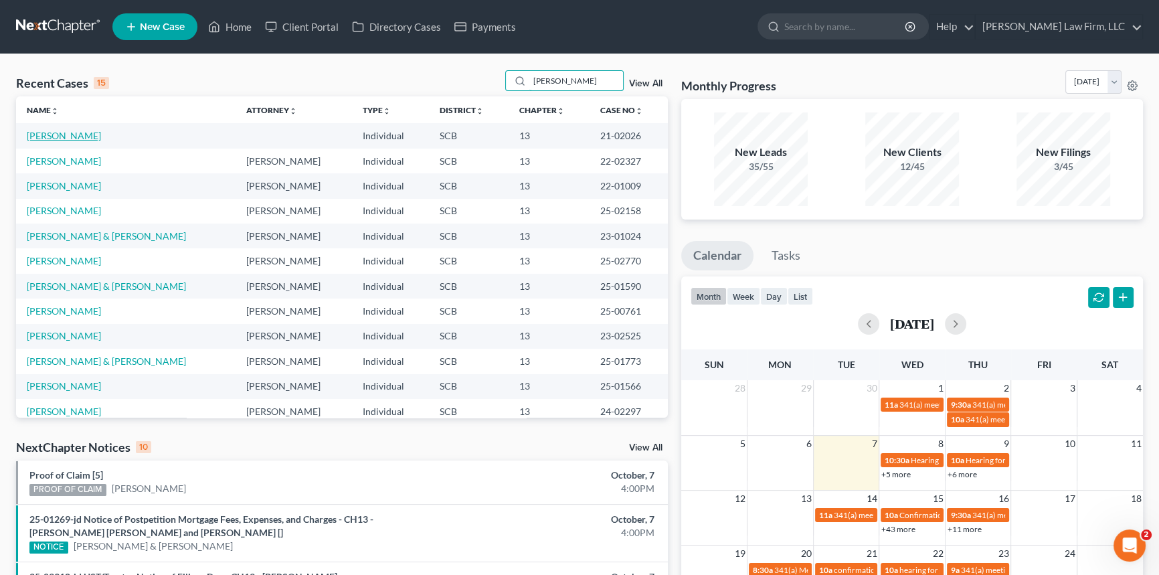
type input "[PERSON_NAME]"
click at [78, 135] on link "[PERSON_NAME]" at bounding box center [64, 135] width 74 height 11
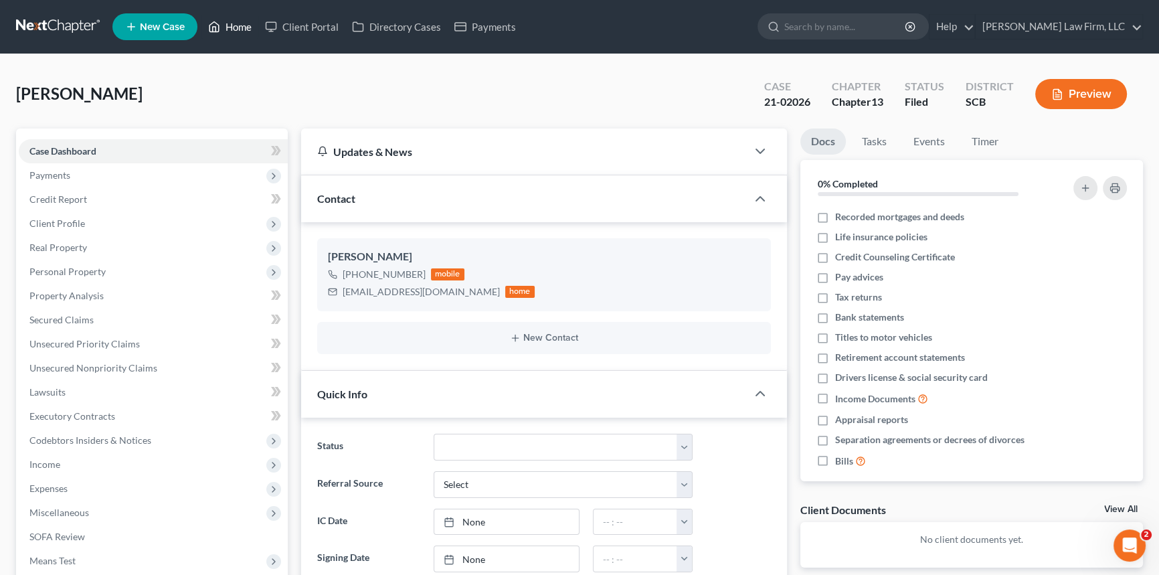
click at [237, 20] on link "Home" at bounding box center [229, 27] width 57 height 24
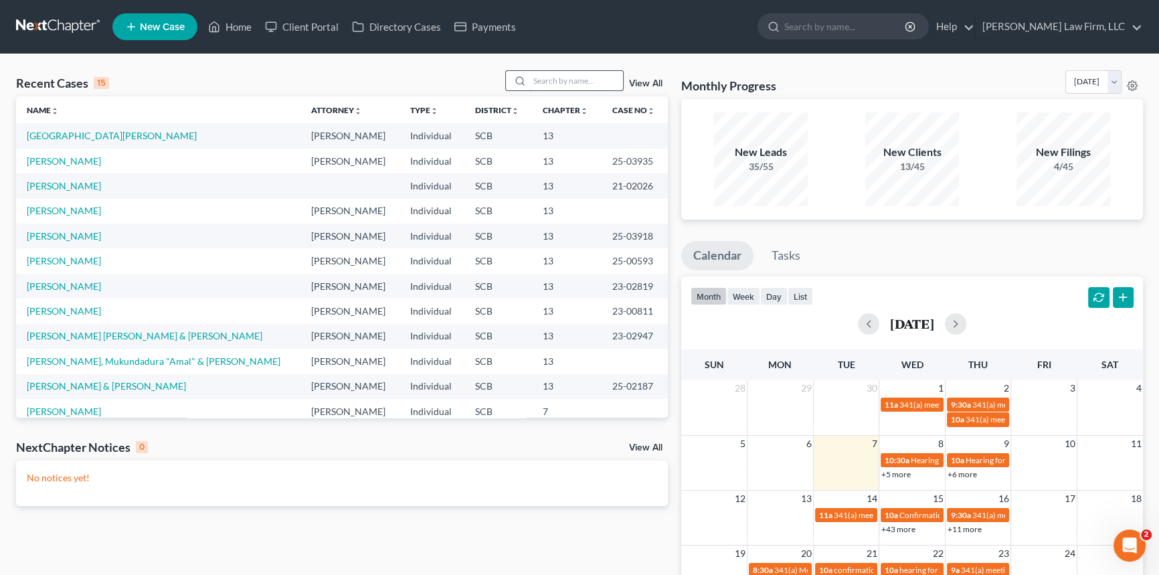
click at [552, 87] on input "search" at bounding box center [576, 80] width 94 height 19
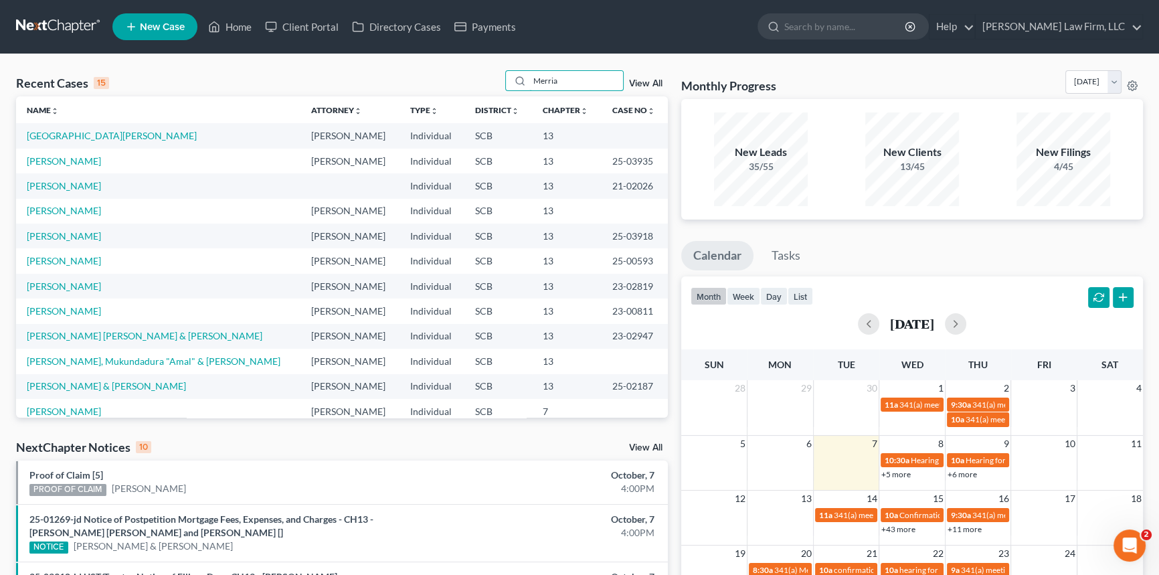
type input "Merriam"
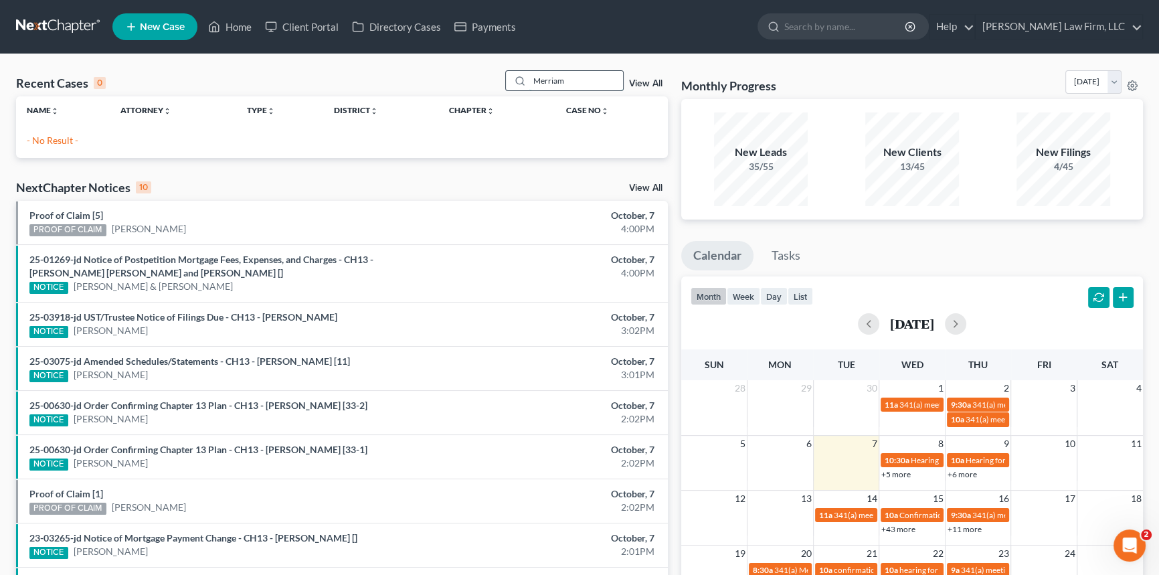
drag, startPoint x: 575, startPoint y: 74, endPoint x: 515, endPoint y: 76, distance: 60.2
click at [515, 76] on div "Merriam" at bounding box center [564, 80] width 119 height 21
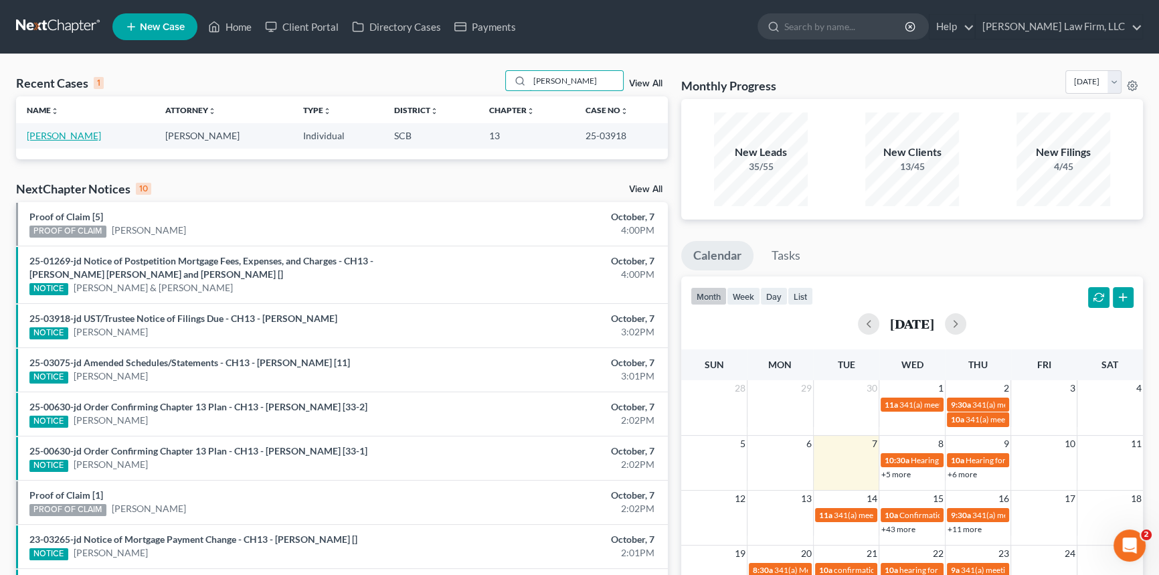
type input "[PERSON_NAME]"
click at [77, 132] on link "[PERSON_NAME]" at bounding box center [64, 135] width 74 height 11
select select "2"
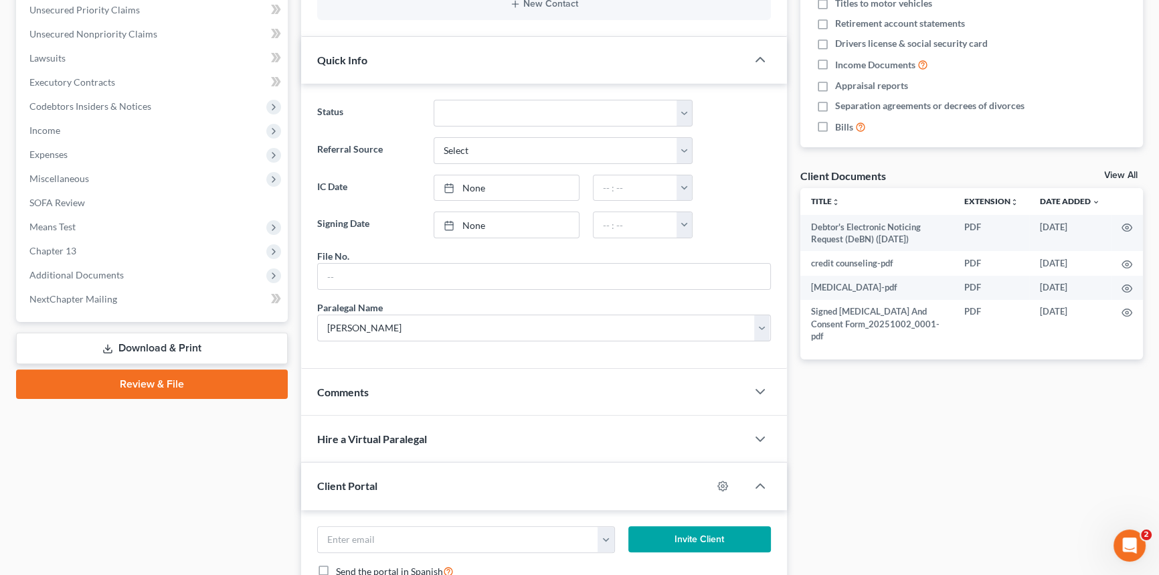
scroll to position [365, 0]
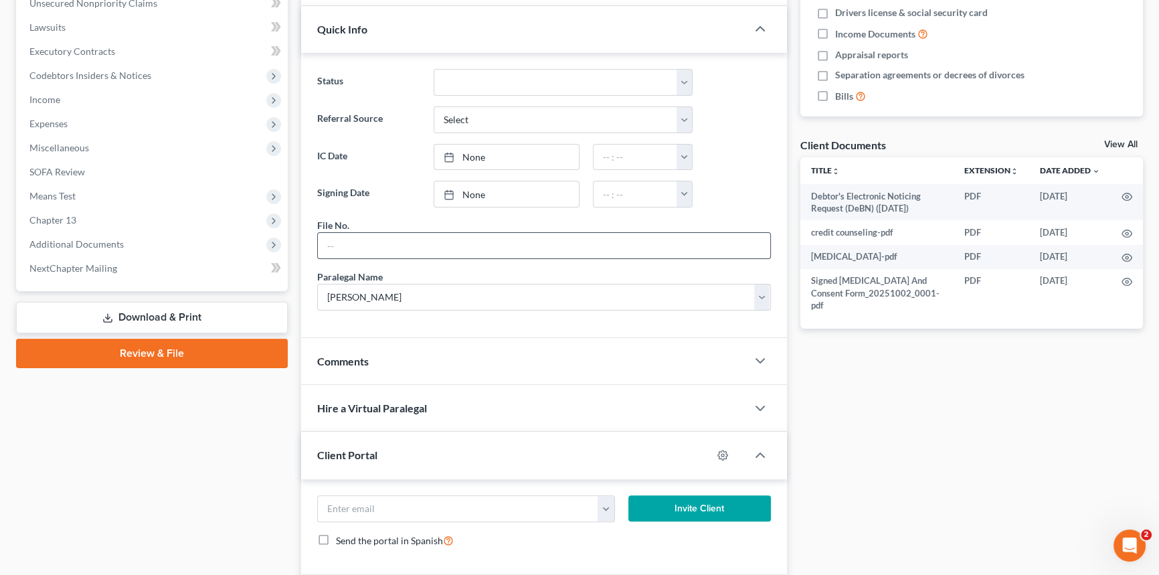
click at [331, 244] on input "text" at bounding box center [544, 245] width 452 height 25
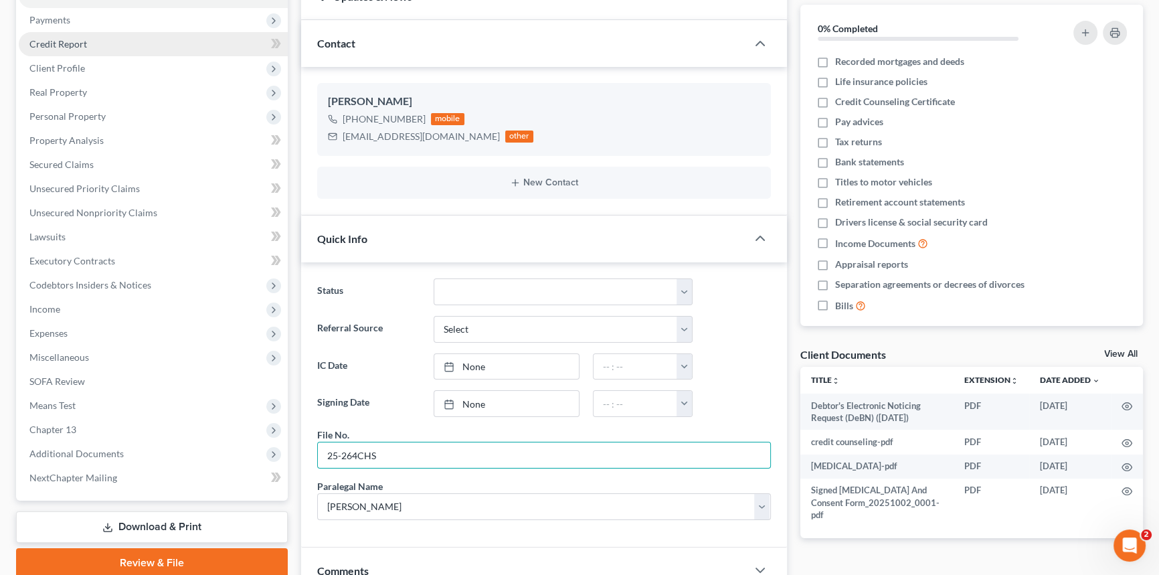
scroll to position [0, 0]
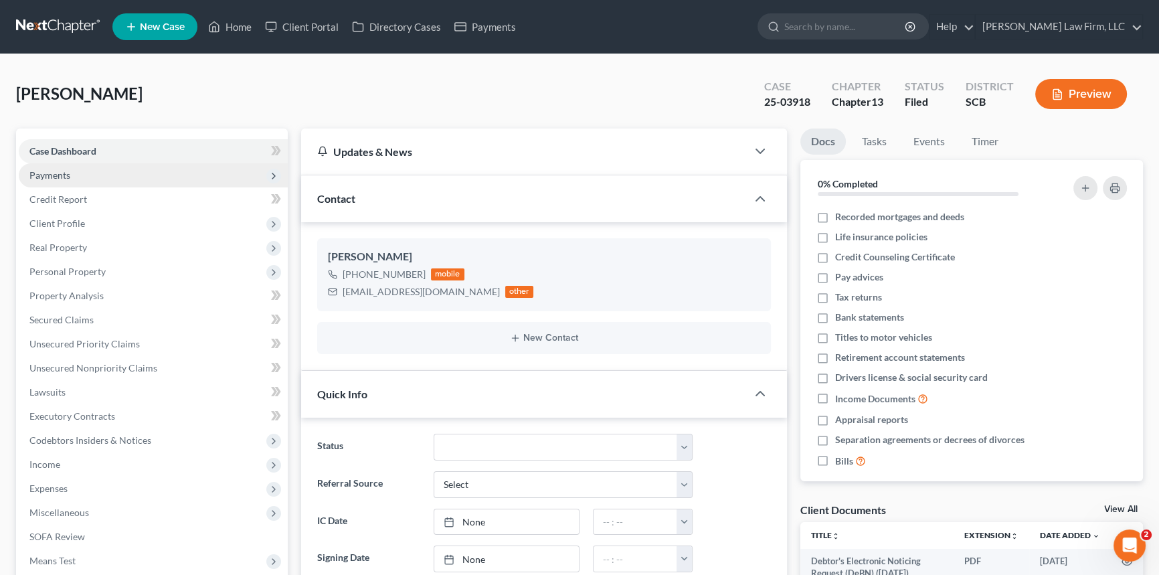
type input "25-264CHS"
click at [57, 174] on span "Payments" at bounding box center [49, 174] width 41 height 11
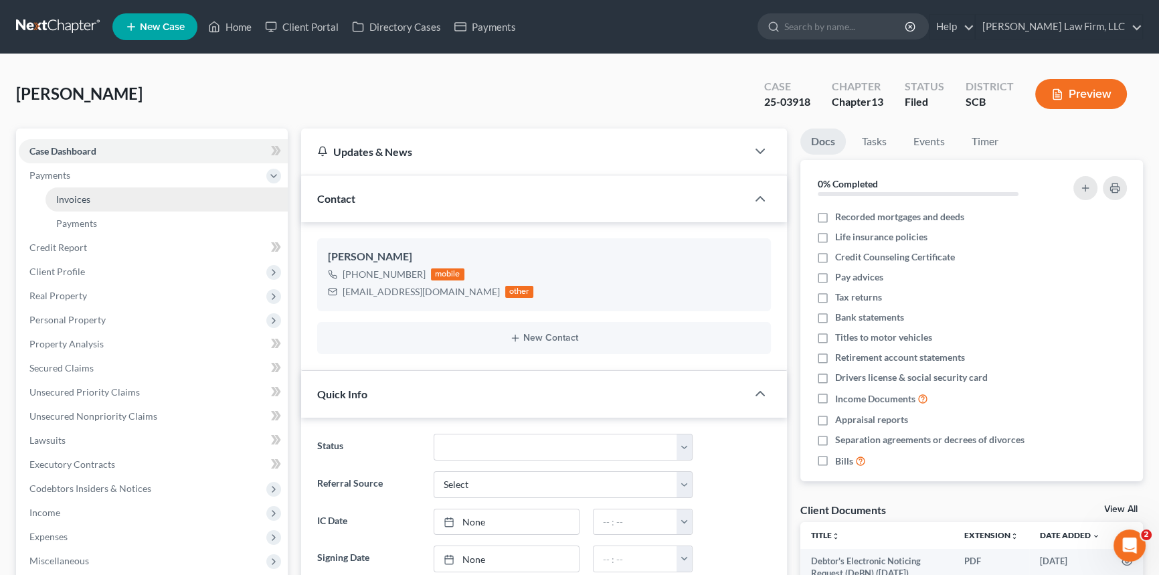
click at [73, 200] on span "Invoices" at bounding box center [73, 198] width 34 height 11
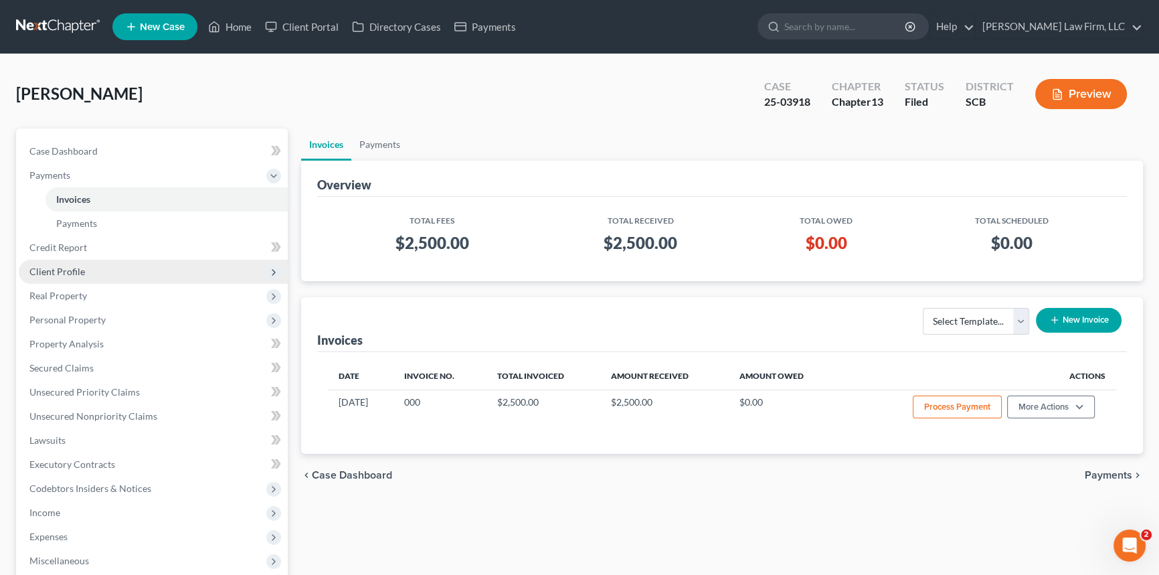
click at [68, 266] on span "Client Profile" at bounding box center [57, 271] width 56 height 11
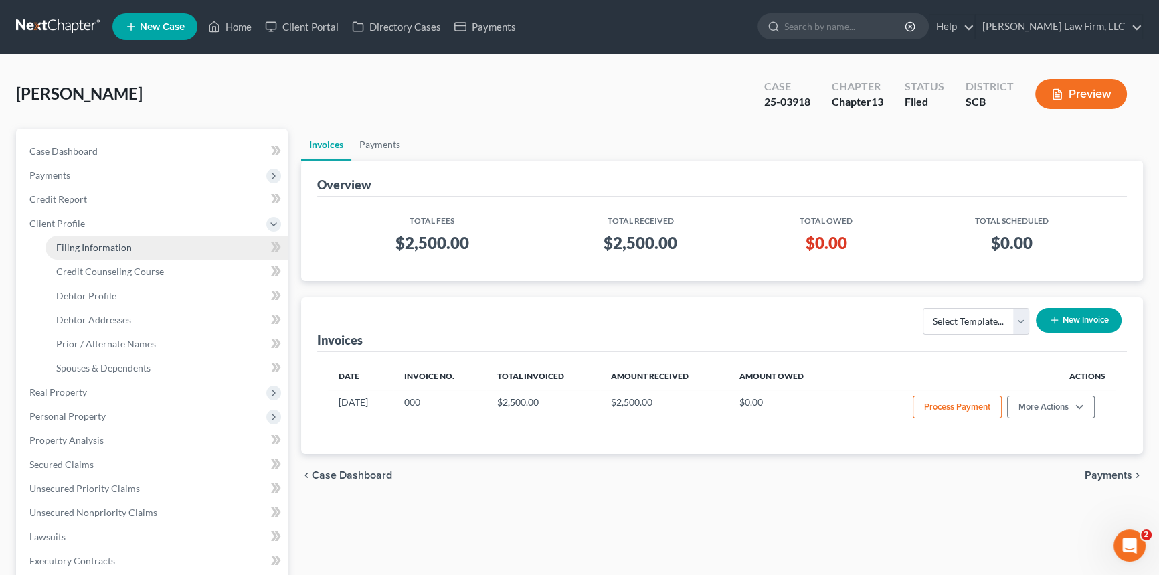
click at [99, 242] on span "Filing Information" at bounding box center [94, 247] width 76 height 11
select select "1"
select select "0"
select select "3"
select select "72"
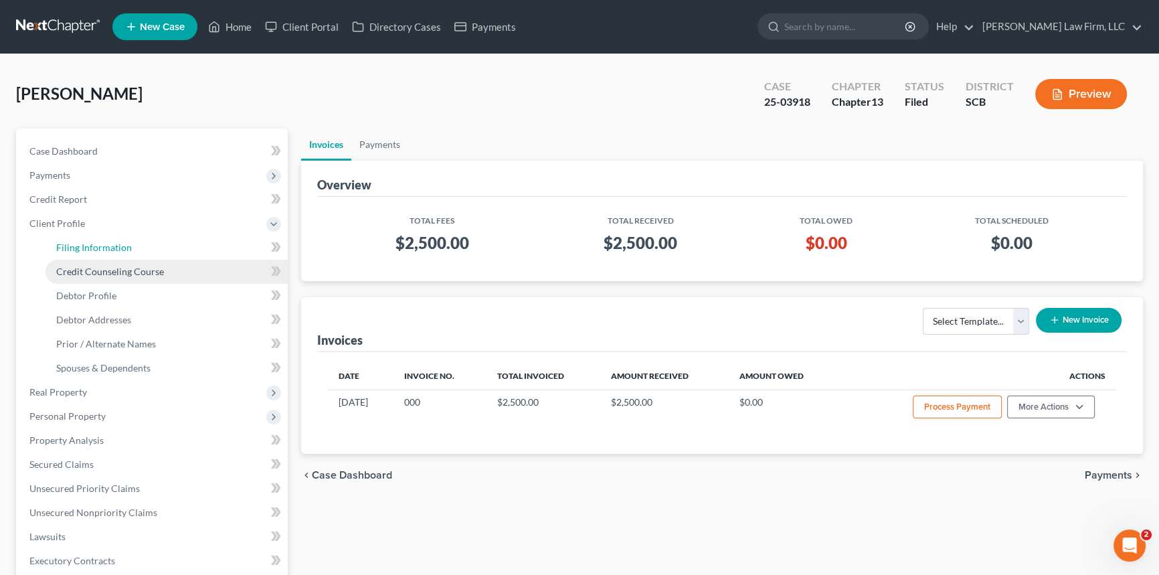
select select "0"
select select "42"
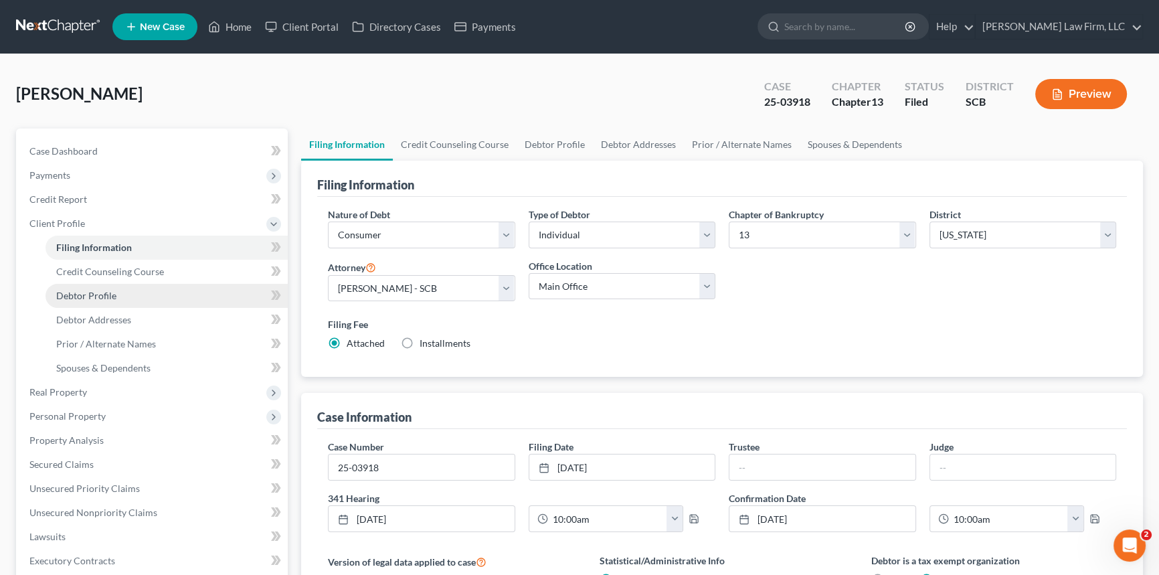
click at [90, 294] on span "Debtor Profile" at bounding box center [86, 295] width 60 height 11
select select "1"
select select "3"
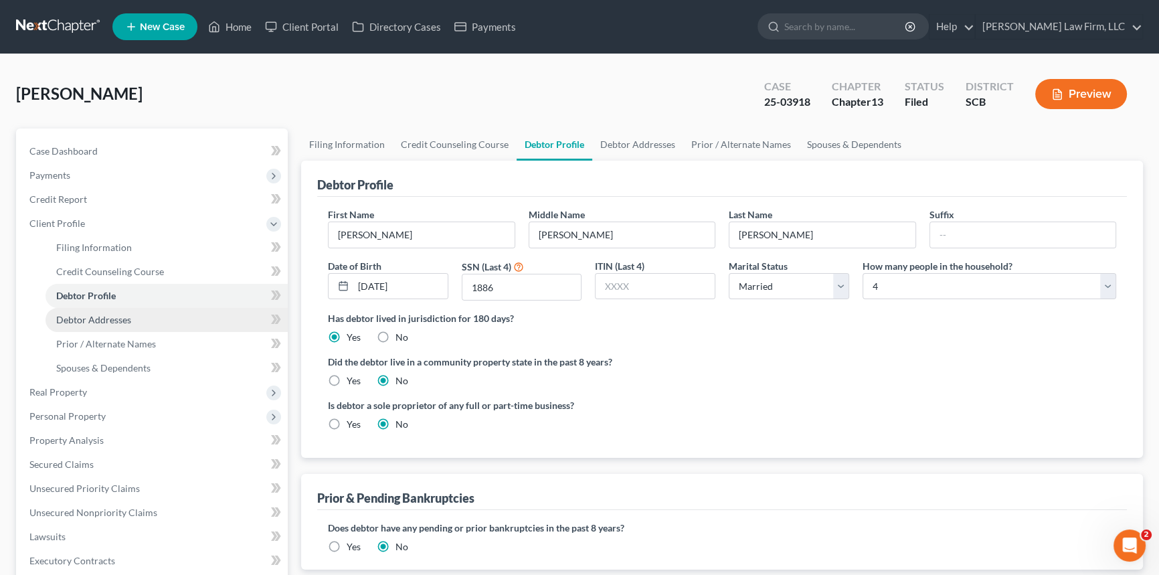
click at [98, 319] on span "Debtor Addresses" at bounding box center [93, 319] width 75 height 11
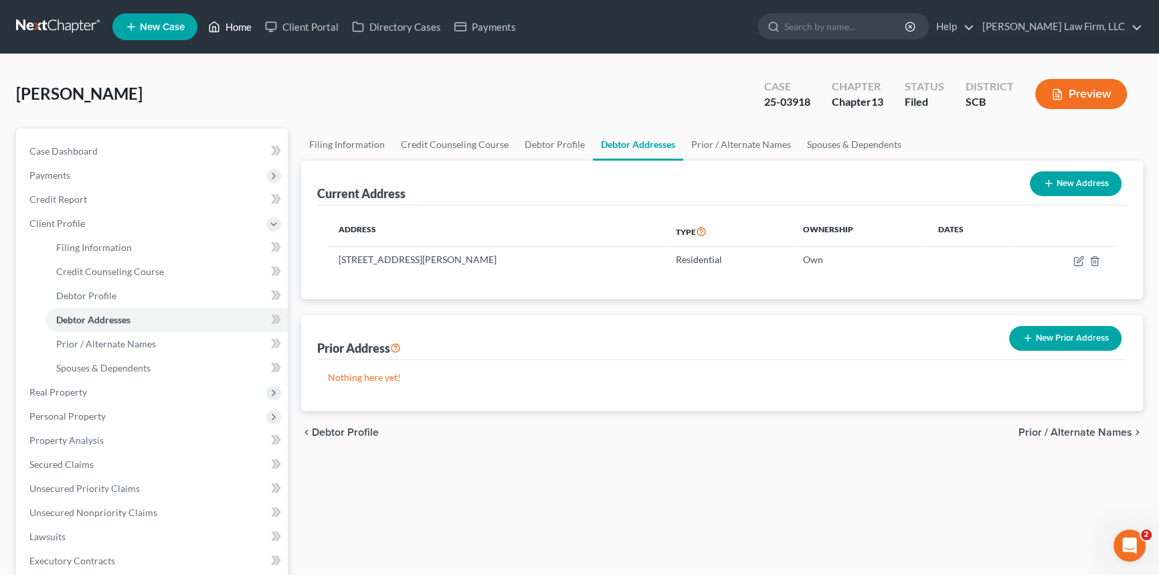
click at [241, 23] on link "Home" at bounding box center [229, 27] width 57 height 24
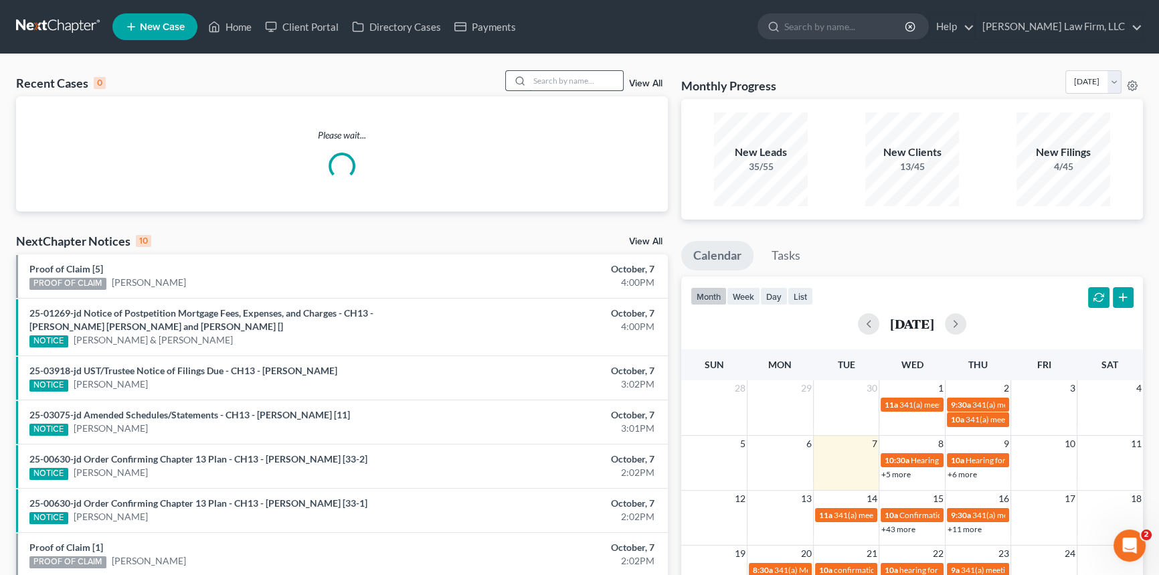
drag, startPoint x: 537, startPoint y: 84, endPoint x: 549, endPoint y: 79, distance: 12.3
click at [537, 83] on input "search" at bounding box center [576, 80] width 94 height 19
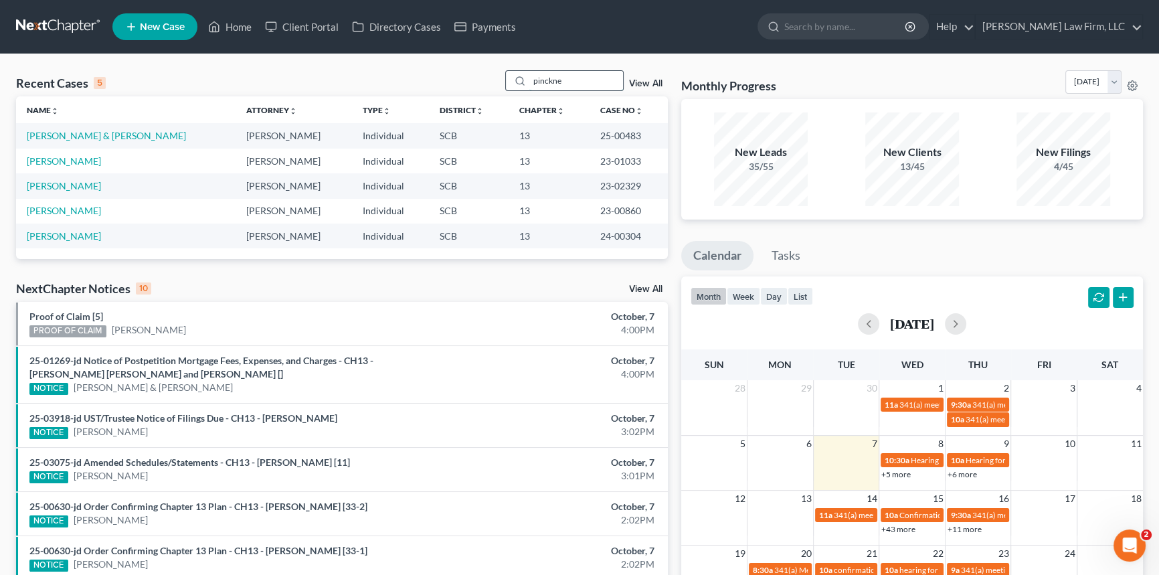
type input "[PERSON_NAME]"
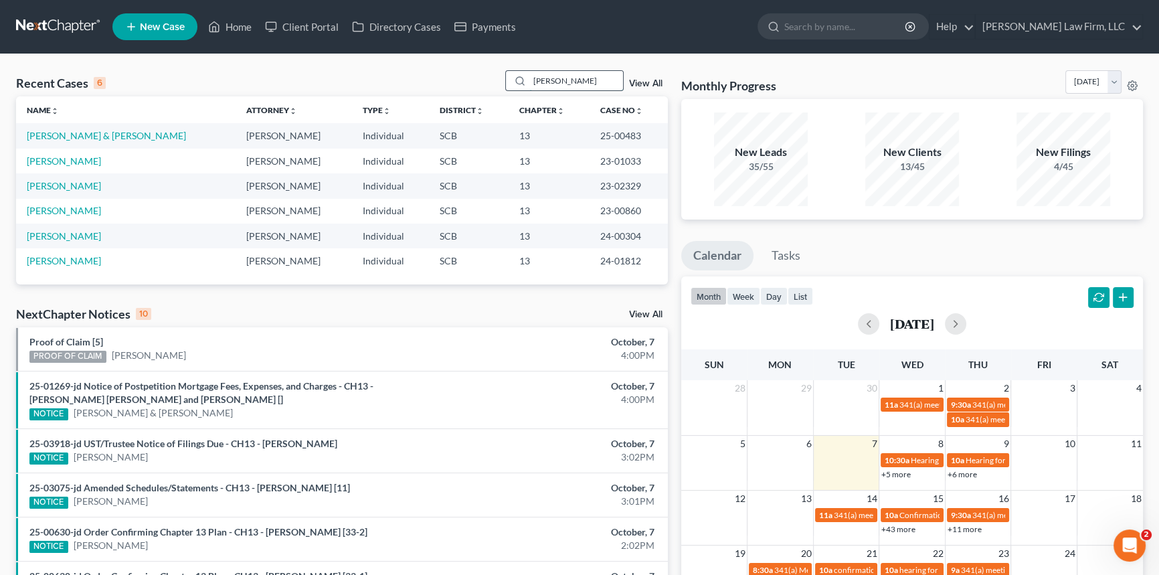
drag, startPoint x: 569, startPoint y: 82, endPoint x: 520, endPoint y: 79, distance: 48.2
click at [521, 79] on div "[PERSON_NAME]" at bounding box center [564, 80] width 119 height 21
type input "[PERSON_NAME]"
click at [68, 161] on link "[PERSON_NAME]" at bounding box center [64, 160] width 74 height 11
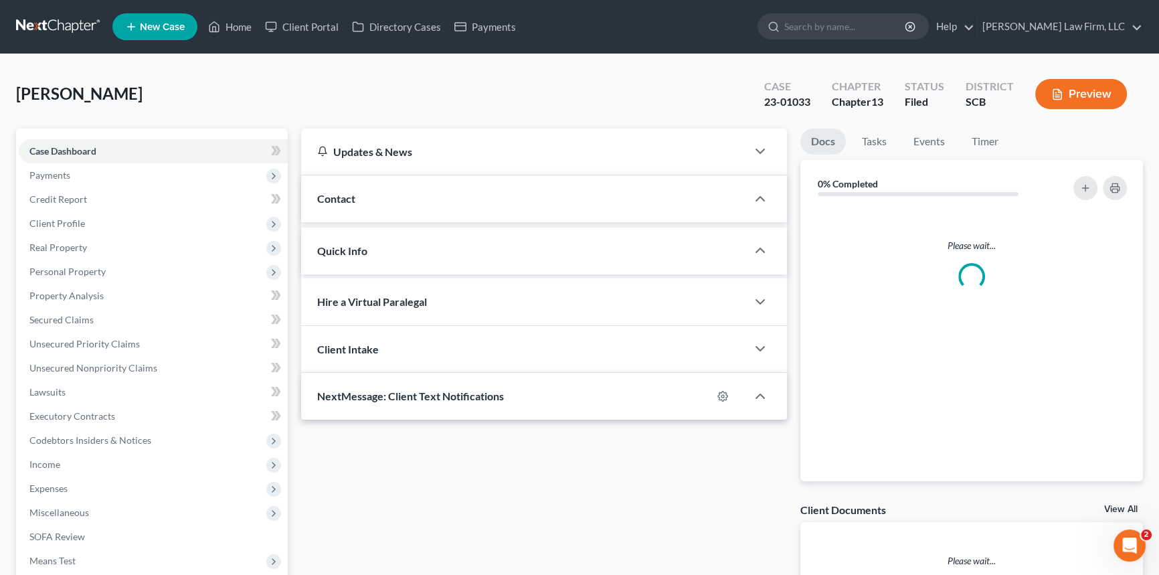
select select "0"
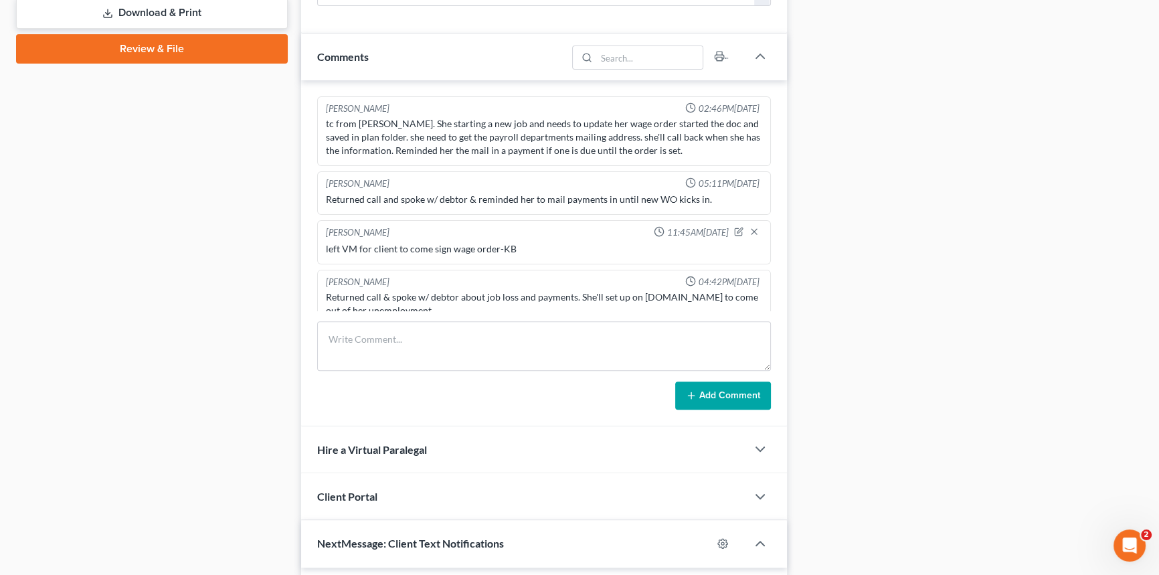
scroll to position [669, 0]
click at [440, 295] on div "Returned call & spoke w/ debtor about job loss and payments. She'll set up on […" at bounding box center [544, 303] width 436 height 27
click at [419, 294] on div "Returned call & spoke w/ debtor about job loss and payments. She'll set up on […" at bounding box center [544, 303] width 436 height 27
click at [423, 294] on div "Returned call & spoke w/ debtor about job loss and payments. She'll set up on […" at bounding box center [544, 303] width 436 height 27
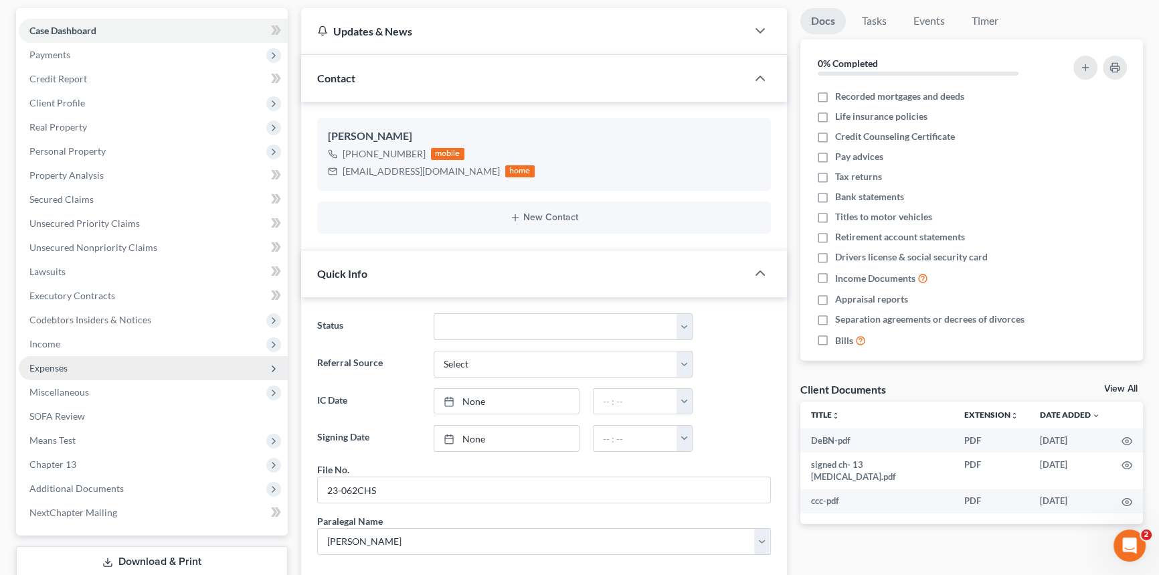
scroll to position [0, 0]
